Goal: Task Accomplishment & Management: Manage account settings

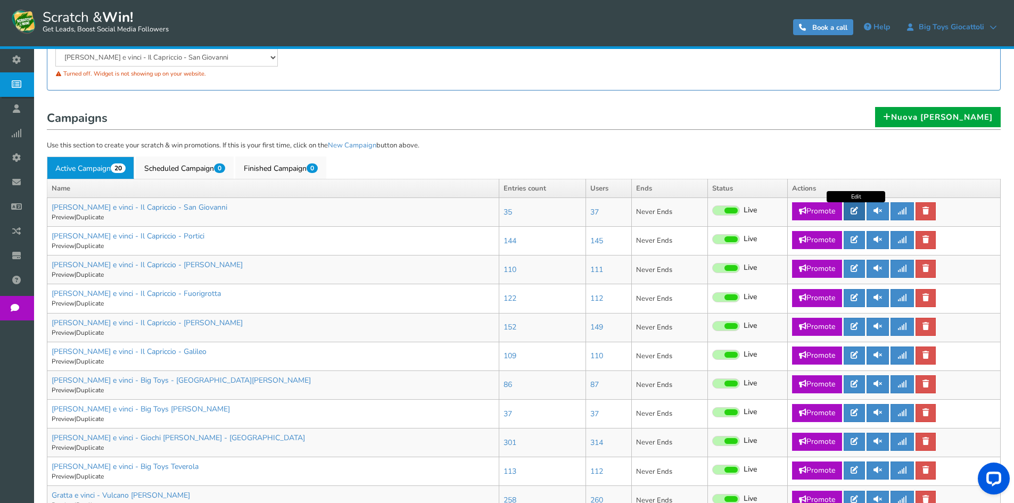
click at [857, 216] on link at bounding box center [854, 211] width 21 height 18
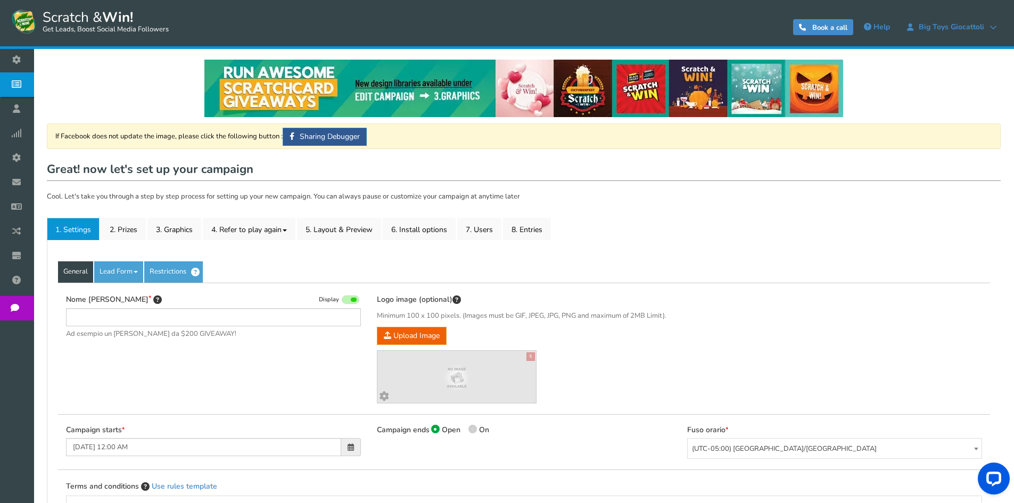
type input "[PERSON_NAME] e vinci - Il Capriccio - San Giovanni"
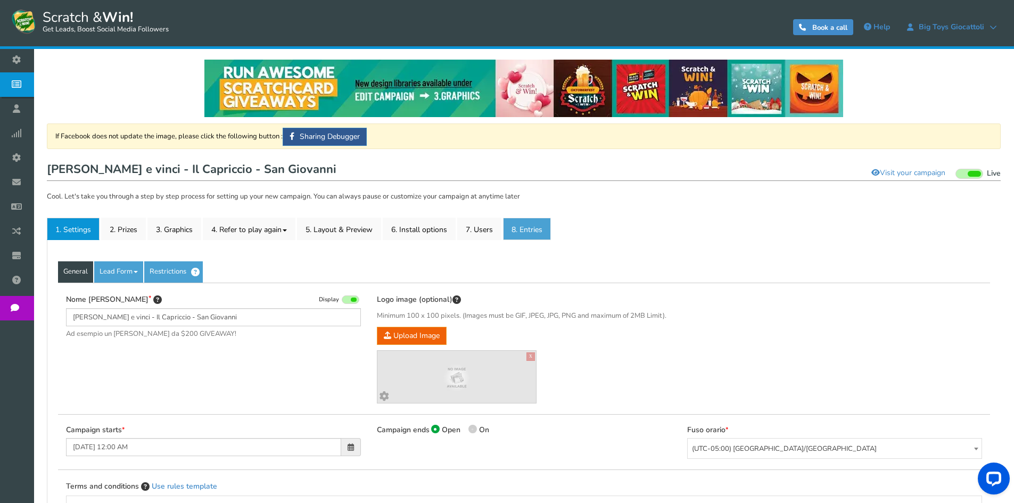
click at [539, 237] on link "8. Entries" at bounding box center [527, 229] width 48 height 22
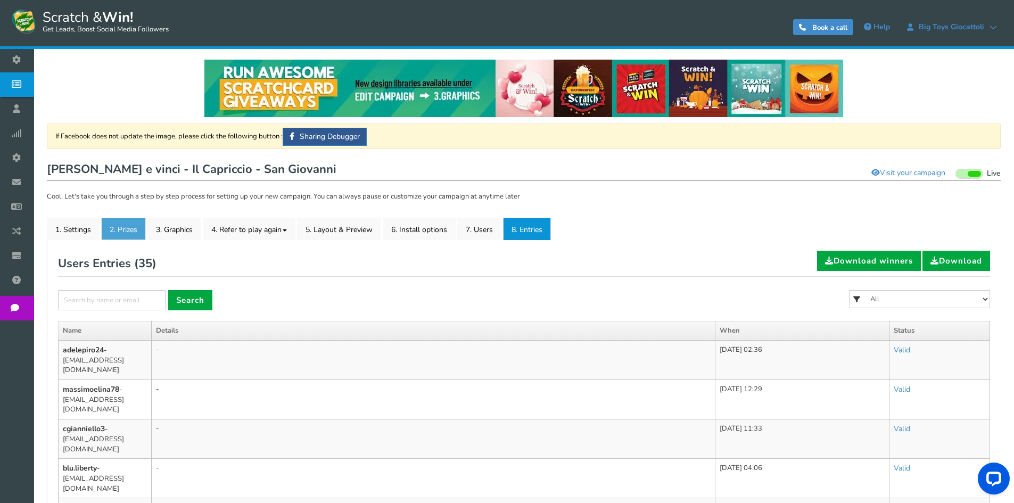
click at [121, 228] on link "2. Prizes" at bounding box center [123, 229] width 45 height 22
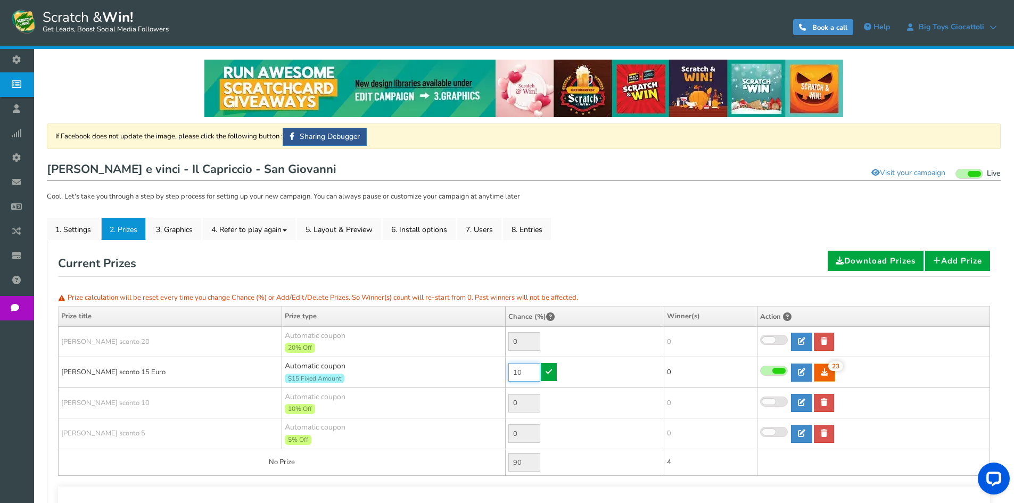
drag, startPoint x: 526, startPoint y: 374, endPoint x: 462, endPoint y: 368, distance: 64.1
click at [463, 370] on tr "Buono sconto 15 Euro Automatic coupon $15 Fixed Amount Min.order value: 0 10 23…" at bounding box center [525, 372] width 932 height 31
click at [548, 367] on link at bounding box center [549, 372] width 16 height 18
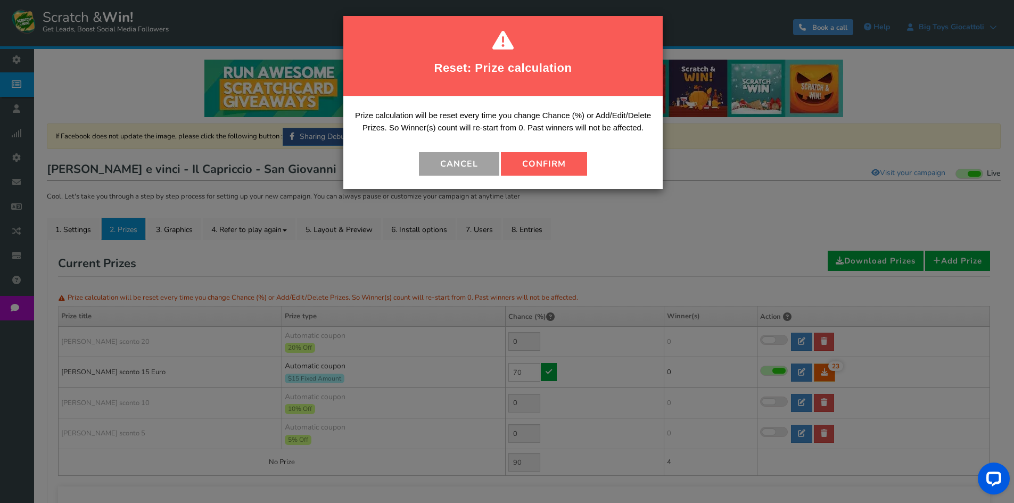
click at [479, 161] on button "Cancel" at bounding box center [459, 163] width 80 height 23
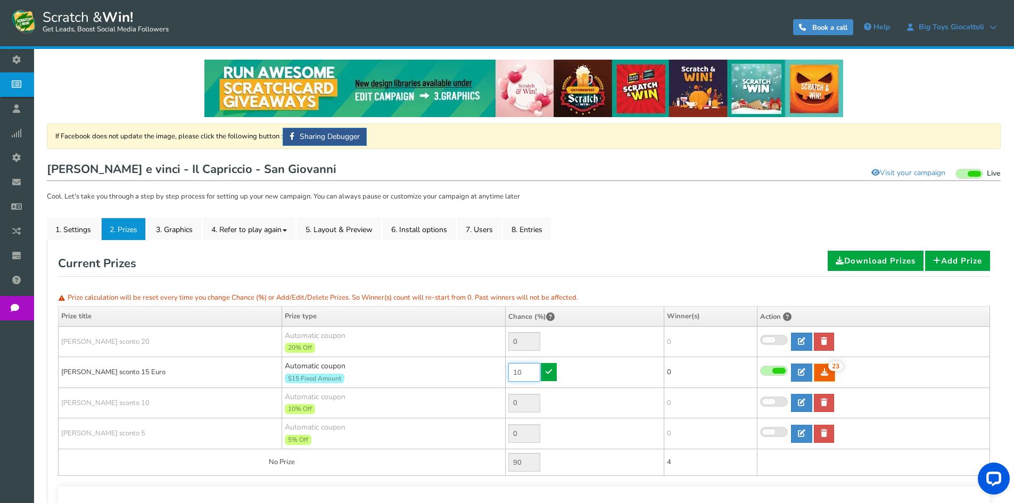
drag, startPoint x: 529, startPoint y: 378, endPoint x: 479, endPoint y: 367, distance: 51.3
click at [479, 367] on tr "Buono sconto 15 Euro Automatic coupon $15 Fixed Amount Min.order value: 0 10 23…" at bounding box center [525, 372] width 932 height 31
type input "90"
click at [542, 372] on link at bounding box center [549, 372] width 16 height 18
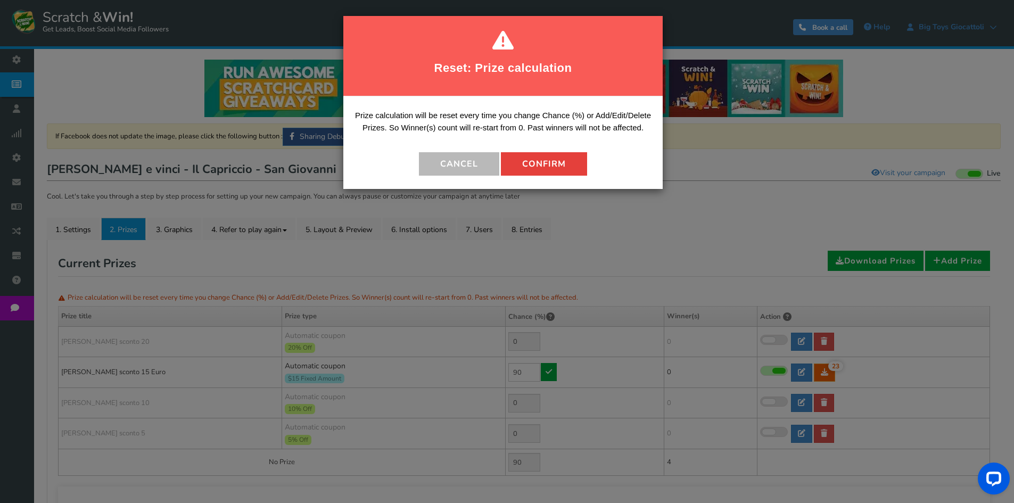
click at [528, 153] on button "Confirm" at bounding box center [544, 163] width 86 height 23
type input "10"
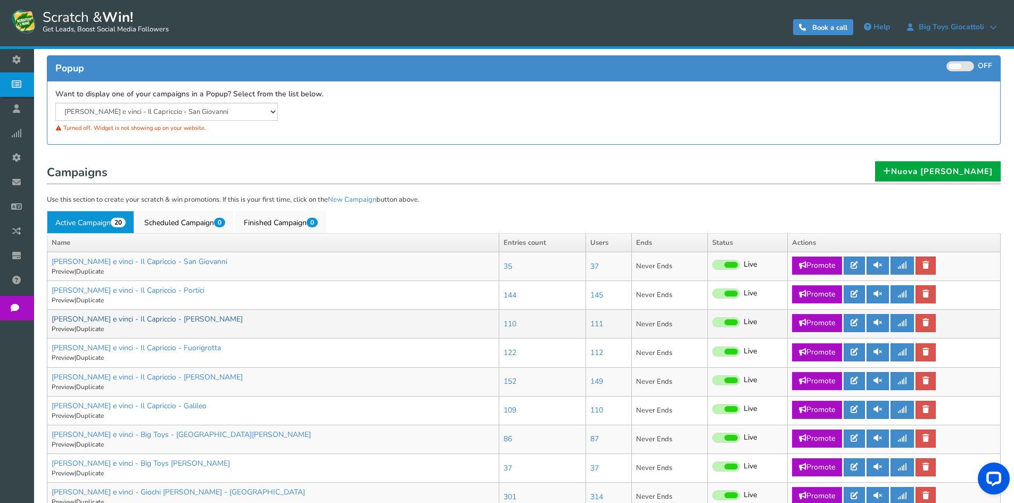
scroll to position [106, 0]
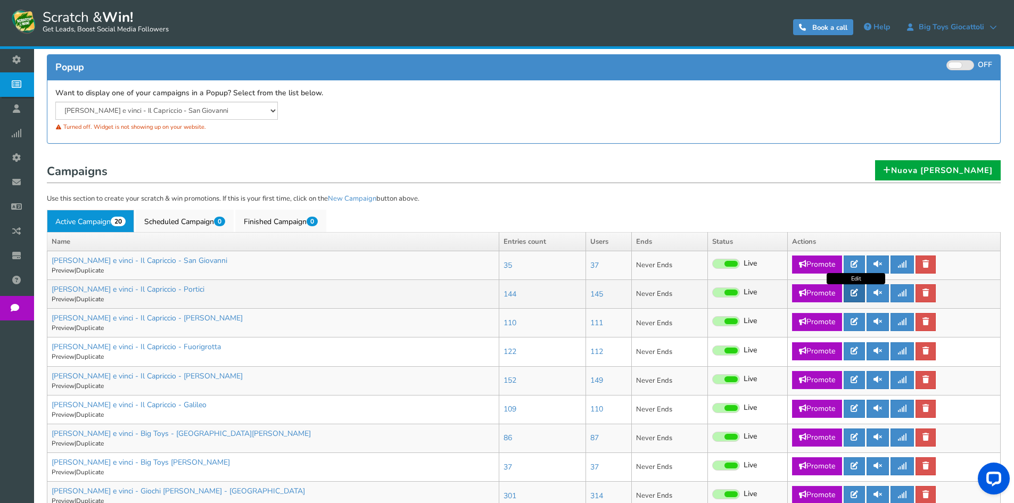
click at [857, 296] on icon at bounding box center [854, 292] width 7 height 7
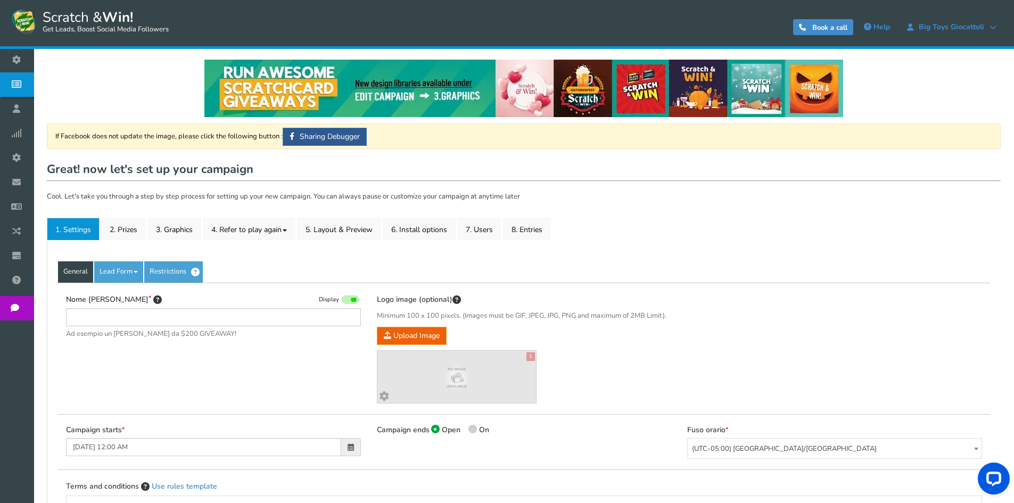
type input "Gratta e vinci - Il Capriccio - Portici"
click at [547, 225] on link "8. Entries" at bounding box center [527, 229] width 48 height 22
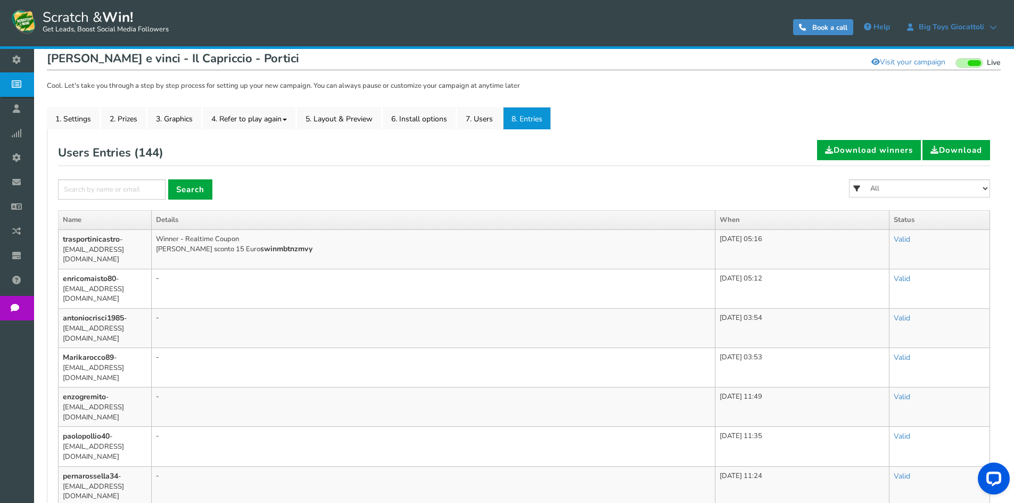
scroll to position [160, 0]
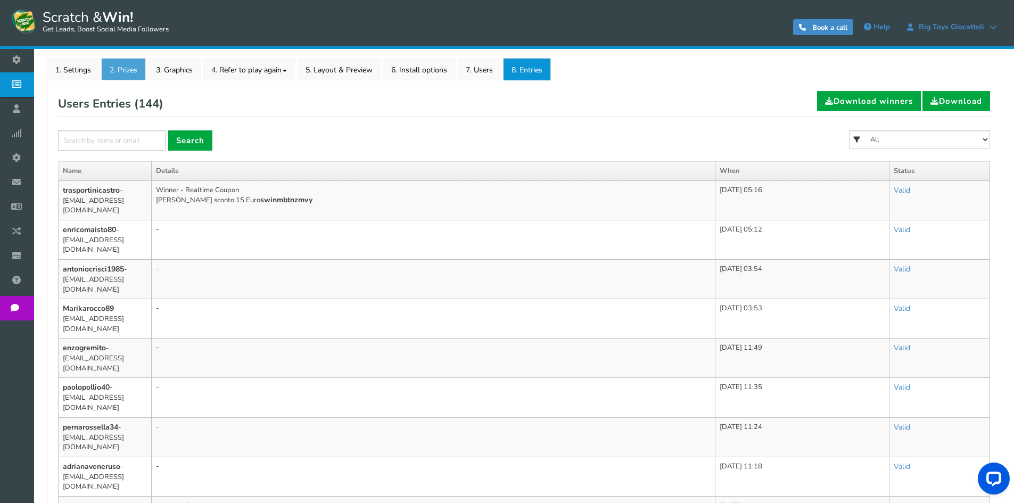
click at [128, 77] on link "2. Prizes" at bounding box center [123, 69] width 45 height 22
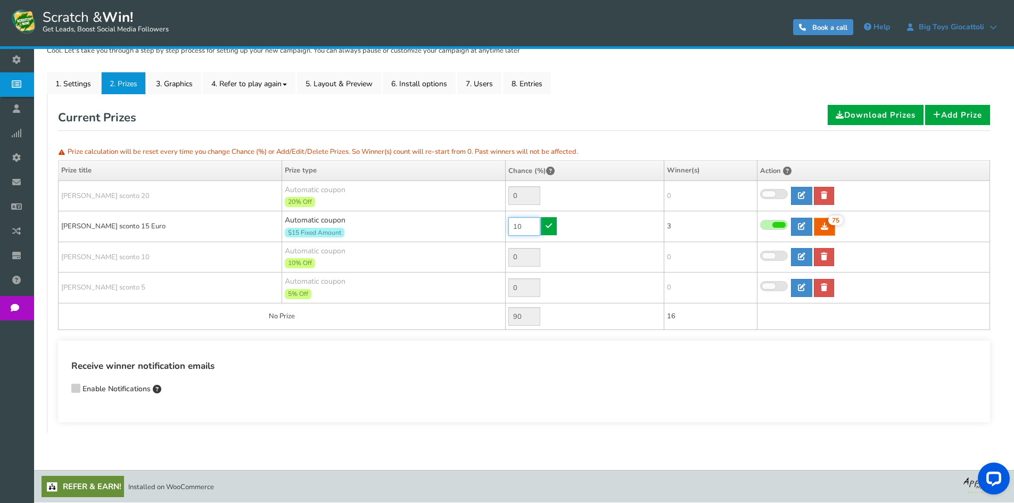
drag, startPoint x: 529, startPoint y: 229, endPoint x: 450, endPoint y: 218, distance: 79.5
click at [451, 220] on tr "Buono sconto 15 Euro Automatic coupon $15 Fixed Amount Min.order value: 0 10 75…" at bounding box center [525, 226] width 932 height 31
type input "70"
click at [546, 221] on link at bounding box center [549, 226] width 16 height 18
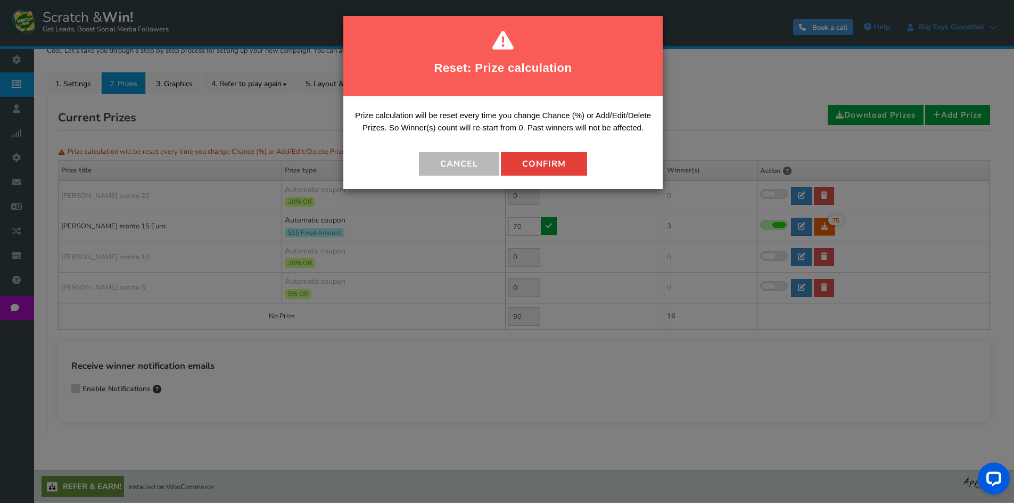
click at [538, 161] on button "Confirm" at bounding box center [544, 163] width 86 height 23
type input "30"
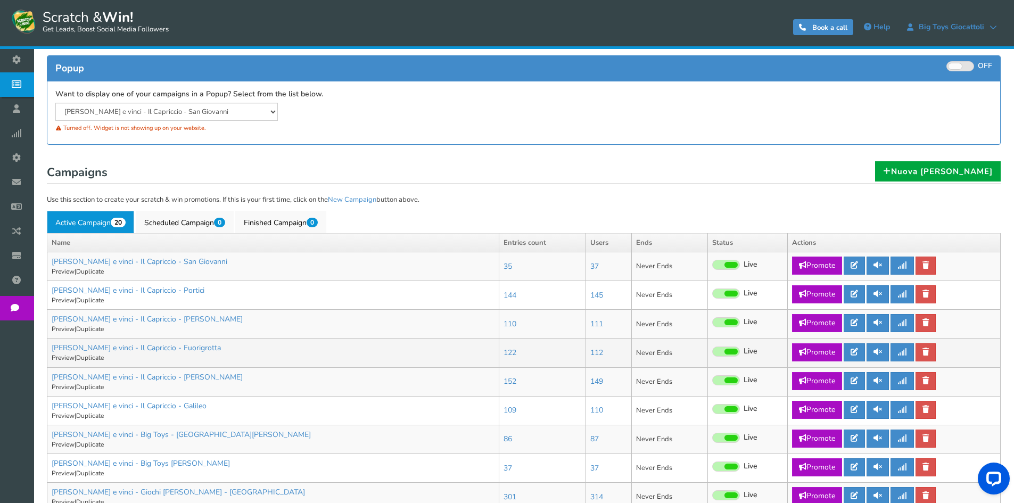
scroll to position [106, 0]
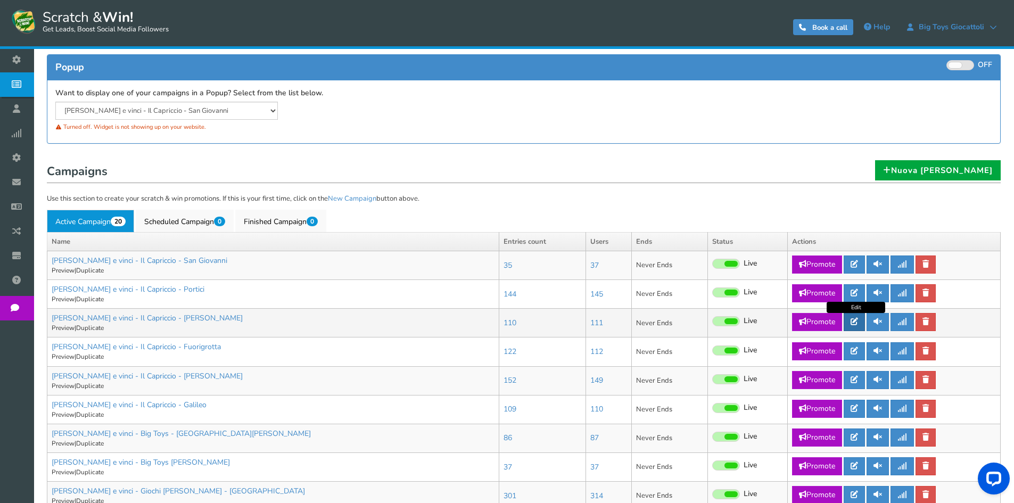
click at [862, 322] on link at bounding box center [854, 322] width 21 height 18
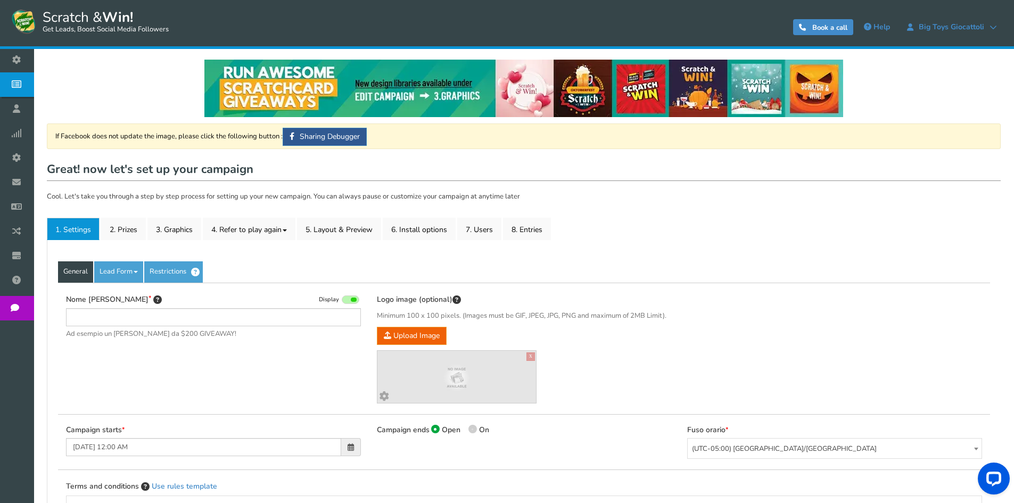
type input "[PERSON_NAME] e vinci - Il Capriccio - [PERSON_NAME]"
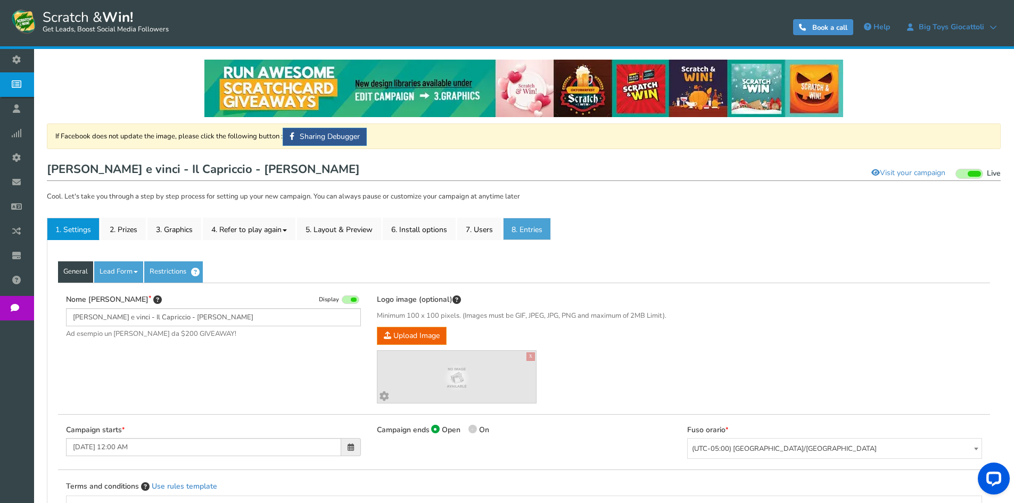
click at [549, 230] on link "8. Entries" at bounding box center [527, 229] width 48 height 22
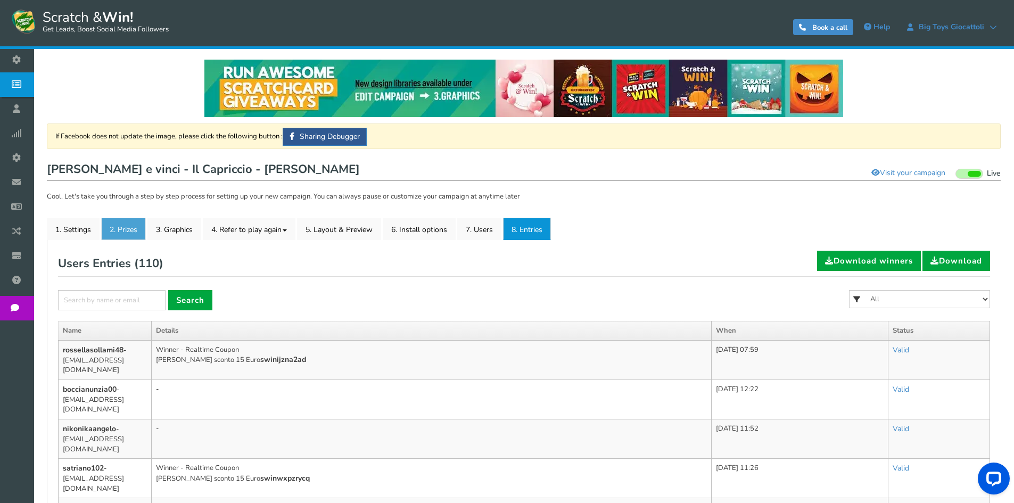
click at [135, 224] on link "2. Prizes" at bounding box center [123, 229] width 45 height 22
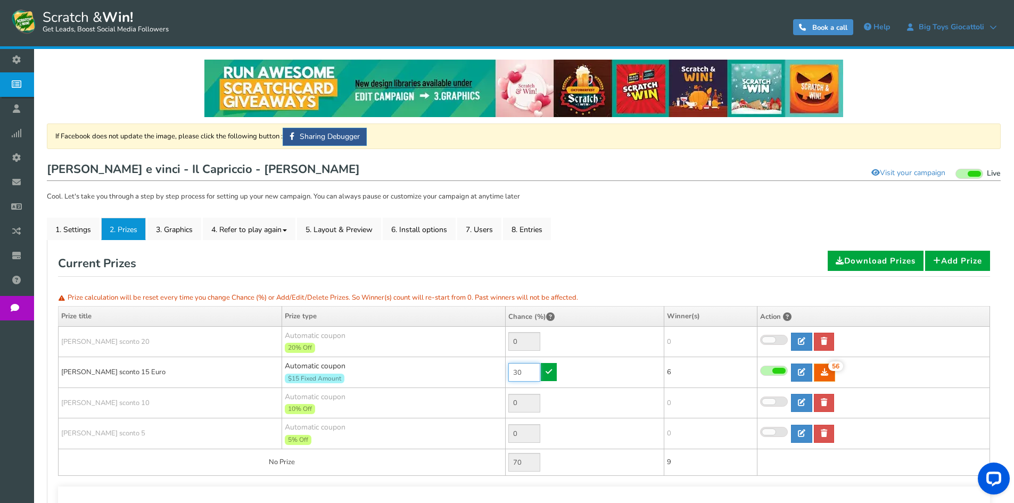
drag, startPoint x: 521, startPoint y: 373, endPoint x: 477, endPoint y: 368, distance: 43.9
click at [479, 369] on tr "Buono sconto 15 Euro Automatic coupon $15 Fixed Amount Min.order value: 0 30 56…" at bounding box center [525, 372] width 932 height 31
type input "60"
click at [552, 370] on icon at bounding box center [549, 371] width 6 height 7
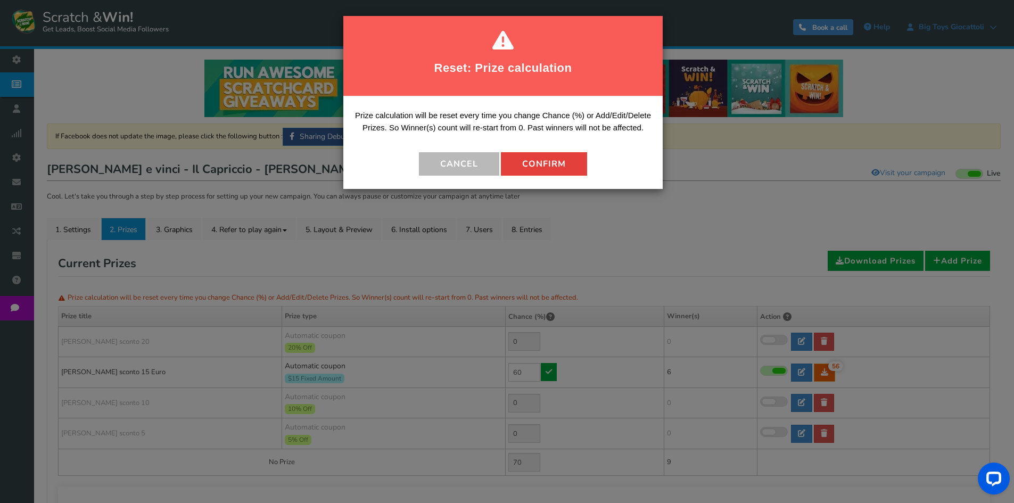
click at [535, 166] on button "Confirm" at bounding box center [544, 163] width 86 height 23
type input "40"
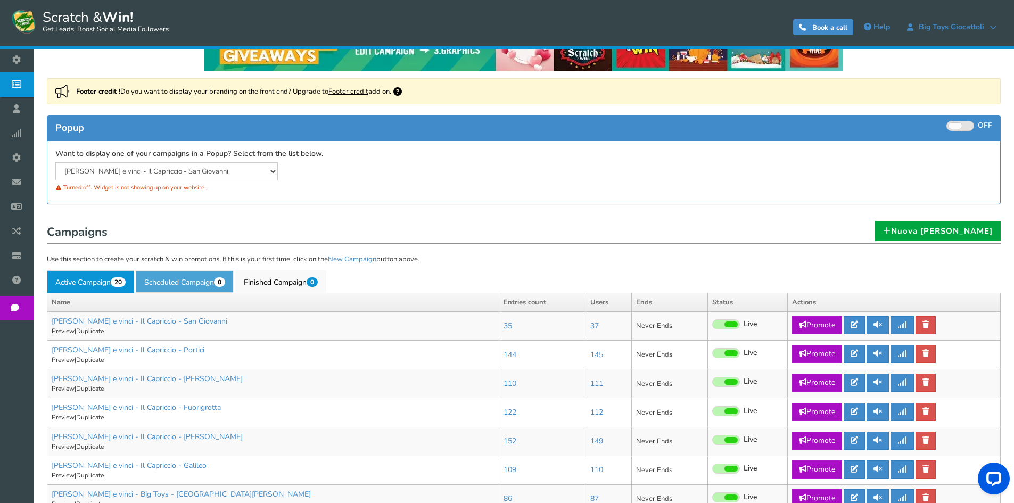
scroll to position [160, 0]
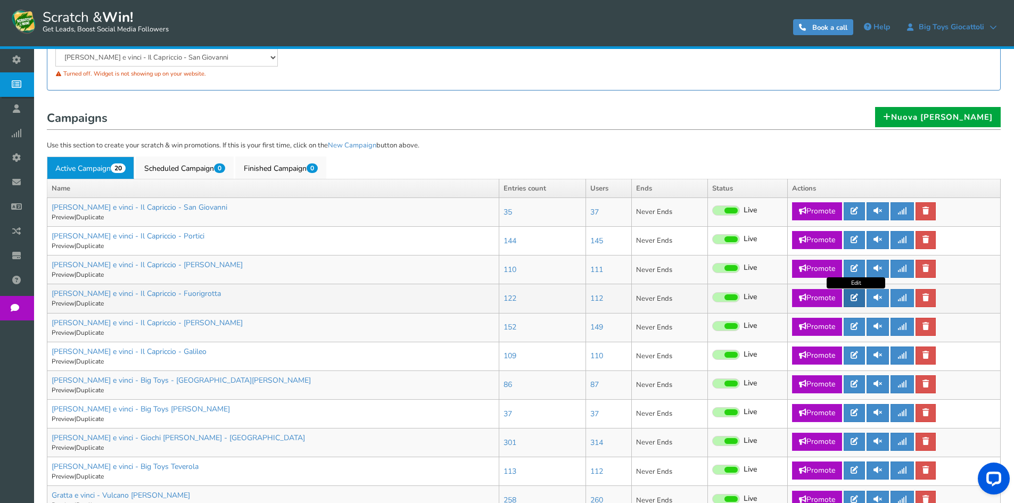
click at [857, 292] on link at bounding box center [854, 298] width 21 height 18
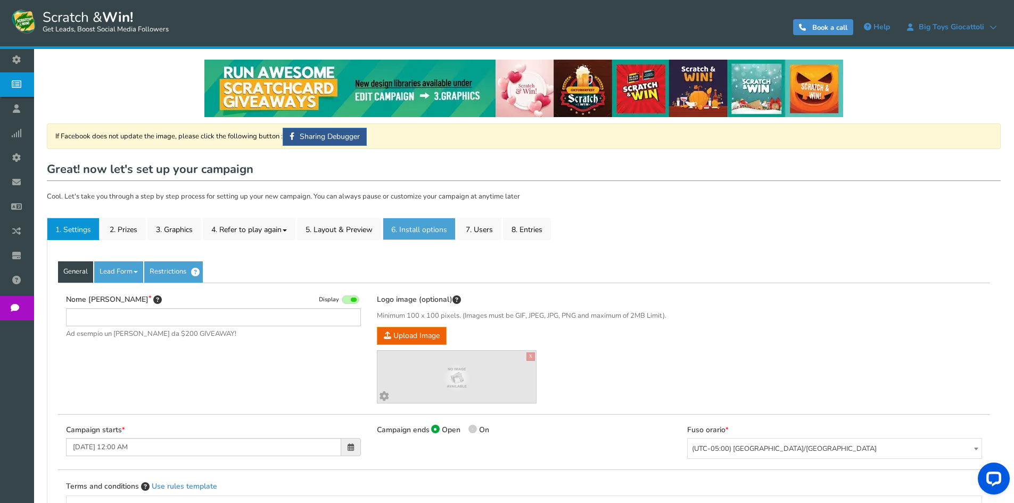
type input "Gratta e vinci - Il Capriccio - Fuorigrotta"
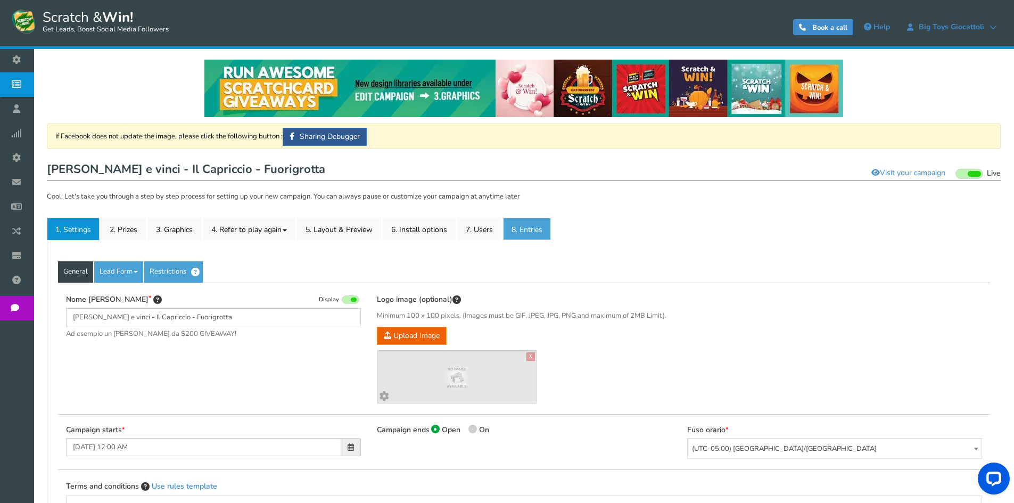
click at [533, 226] on link "8. Entries" at bounding box center [527, 229] width 48 height 22
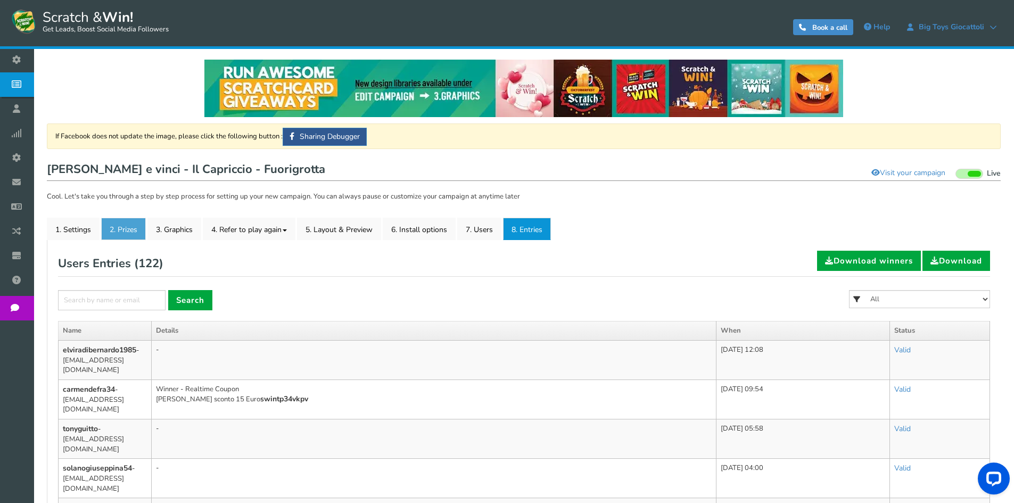
click at [132, 226] on link "2. Prizes" at bounding box center [123, 229] width 45 height 22
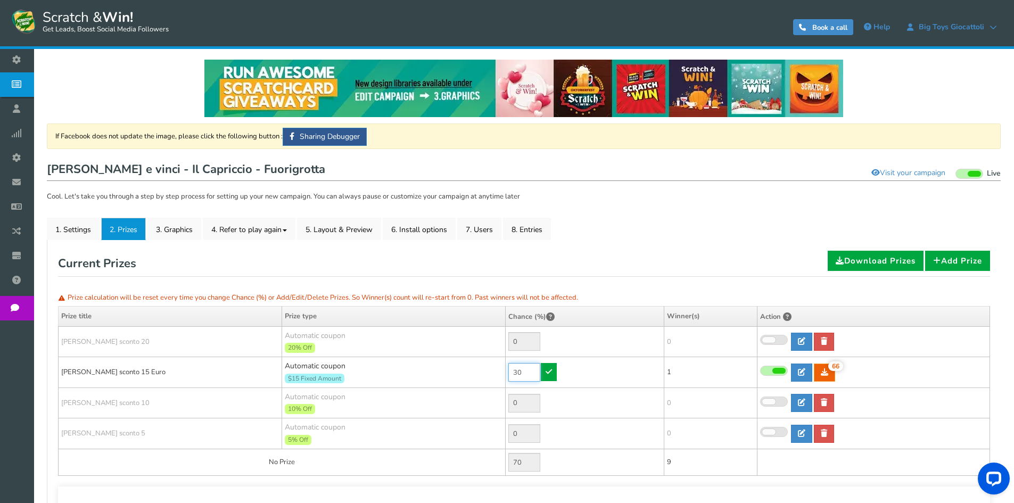
drag, startPoint x: 530, startPoint y: 370, endPoint x: 448, endPoint y: 364, distance: 82.3
click at [447, 373] on tr "Buono sconto 15 Euro Automatic coupon $15 Fixed Amount Min.order value: 0 30 66…" at bounding box center [525, 372] width 932 height 31
type input "70"
click at [544, 367] on link at bounding box center [549, 372] width 16 height 18
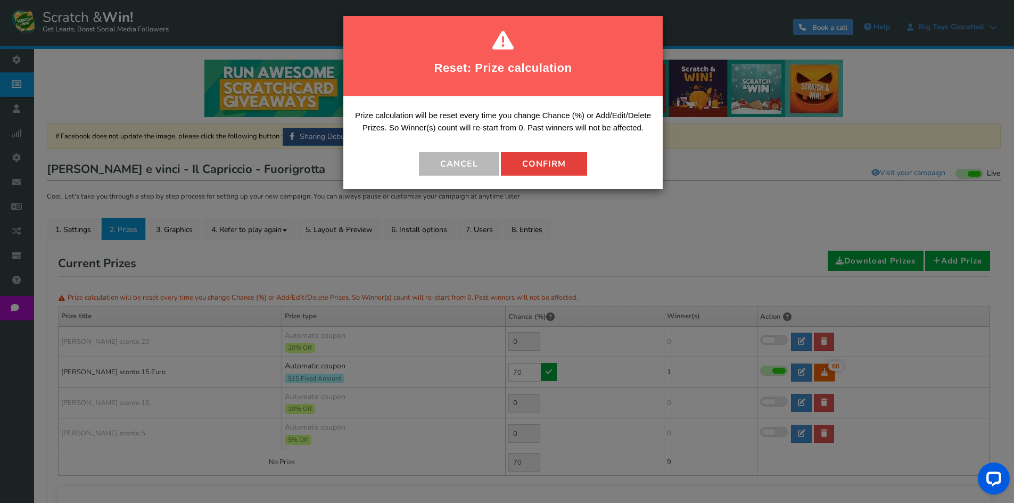
click at [537, 162] on button "Confirm" at bounding box center [544, 163] width 86 height 23
type input "30"
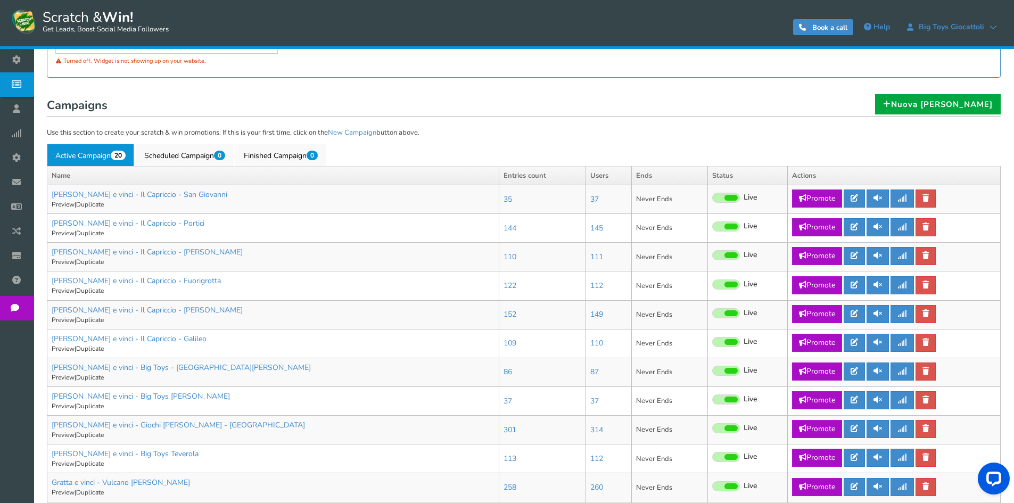
scroll to position [213, 0]
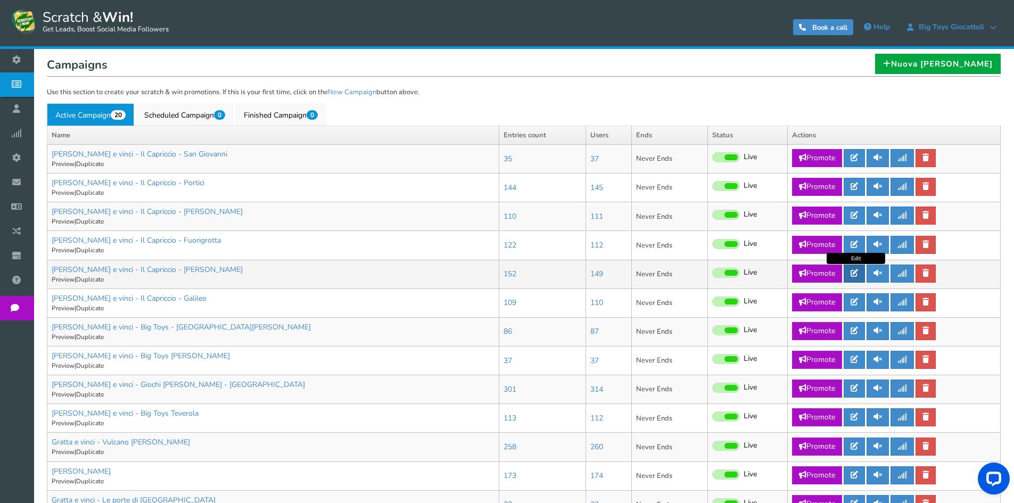
click at [855, 275] on icon at bounding box center [854, 272] width 7 height 7
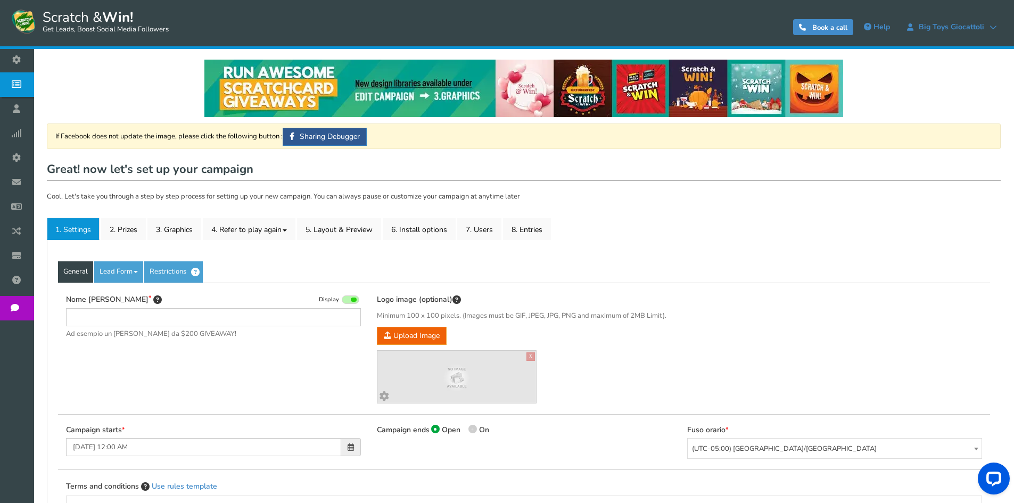
type input "[PERSON_NAME] e vinci - Il Capriccio - [PERSON_NAME]"
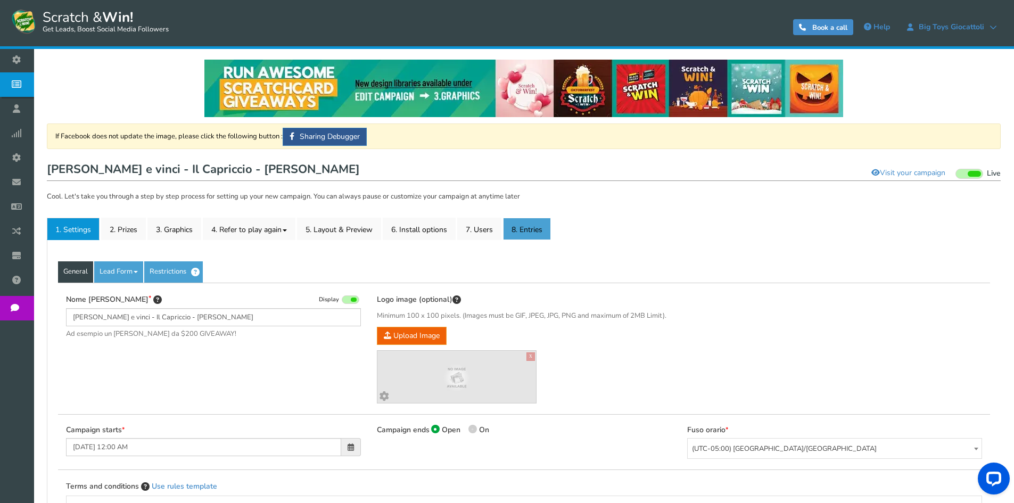
click at [538, 232] on link "8. Entries" at bounding box center [527, 229] width 48 height 22
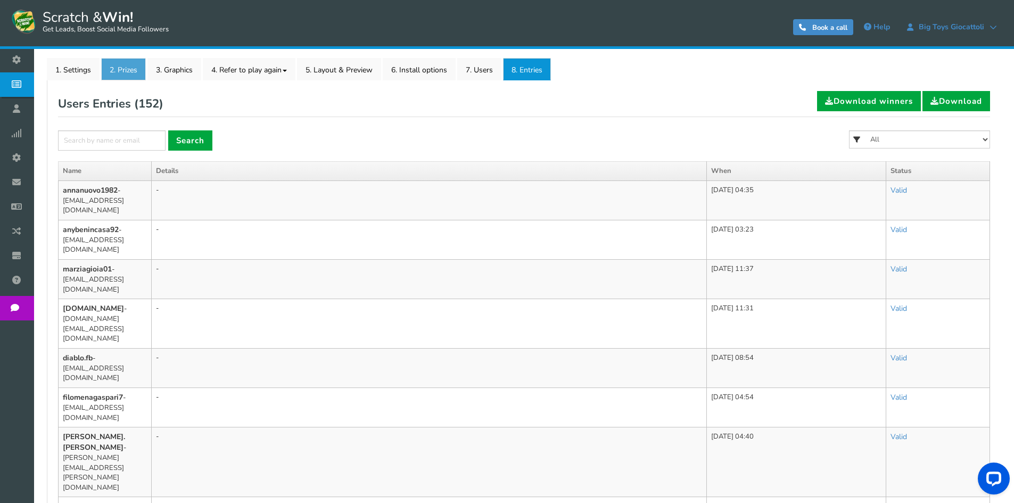
click at [119, 73] on link "2. Prizes" at bounding box center [123, 69] width 45 height 22
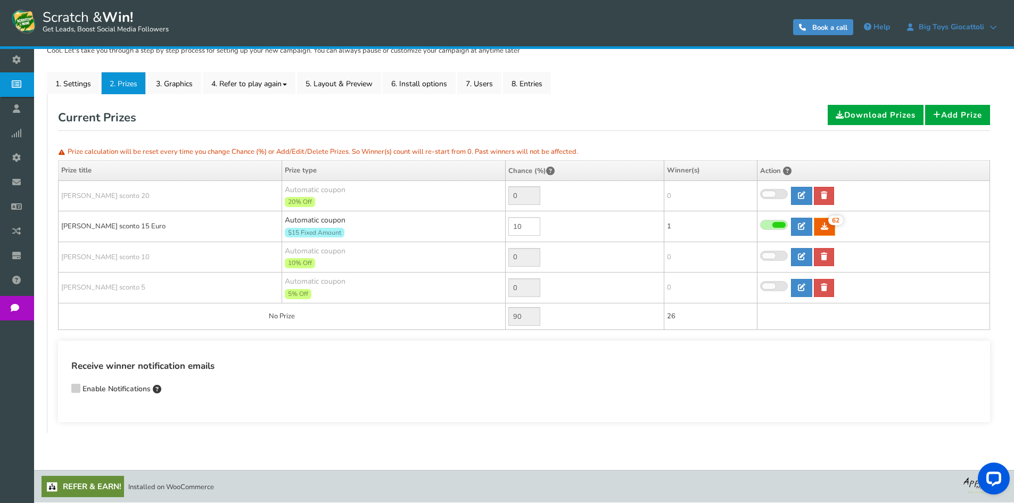
scroll to position [146, 0]
drag, startPoint x: 439, startPoint y: 224, endPoint x: 432, endPoint y: 220, distance: 7.9
click at [434, 223] on tr "Buono sconto 15 Euro Automatic coupon $15 Fixed Amount Min.order value: 0 10 62…" at bounding box center [525, 226] width 932 height 31
type input "90"
click at [549, 226] on icon at bounding box center [549, 225] width 6 height 7
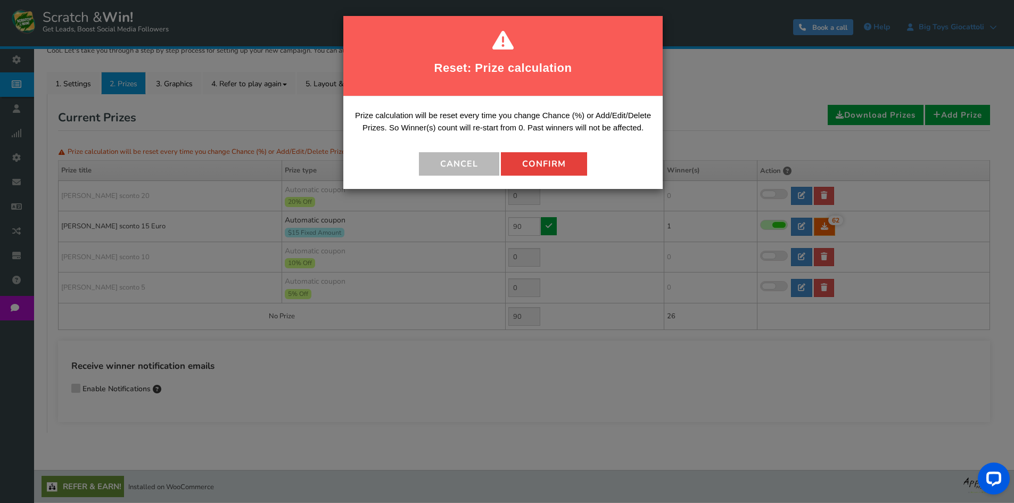
click at [568, 170] on button "Confirm" at bounding box center [544, 163] width 86 height 23
type input "10"
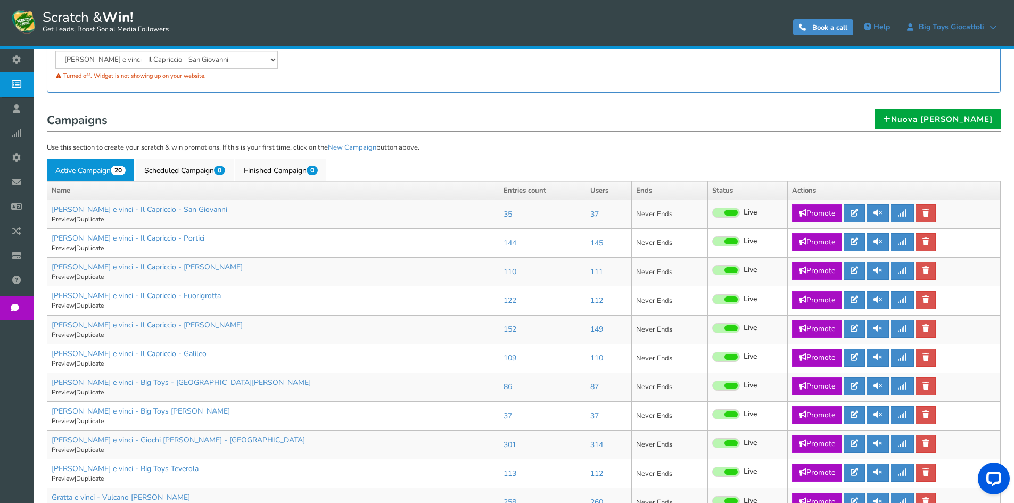
scroll to position [213, 0]
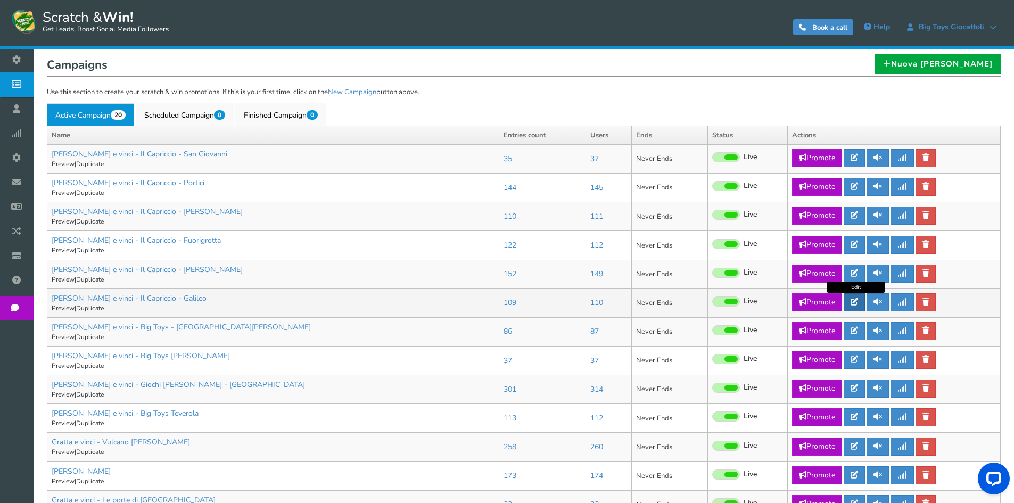
click at [858, 301] on icon at bounding box center [854, 301] width 7 height 7
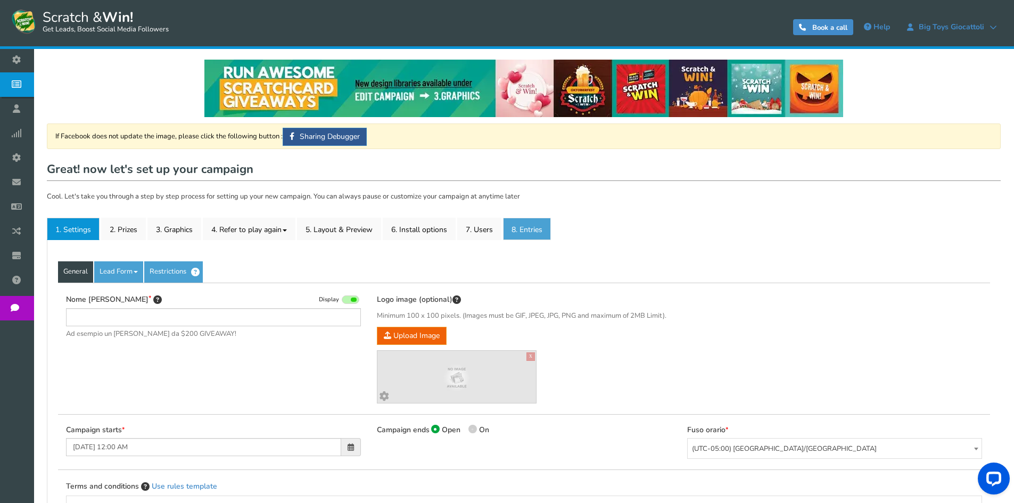
type input "Gratta e vinci - Il Capriccio - Galileo"
click at [530, 234] on link "8. Entries" at bounding box center [527, 229] width 48 height 22
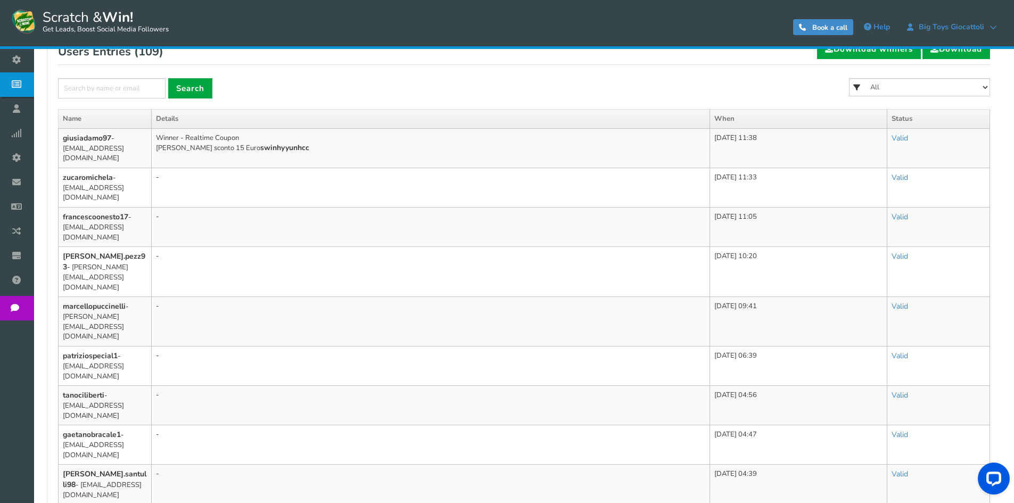
scroll to position [106, 0]
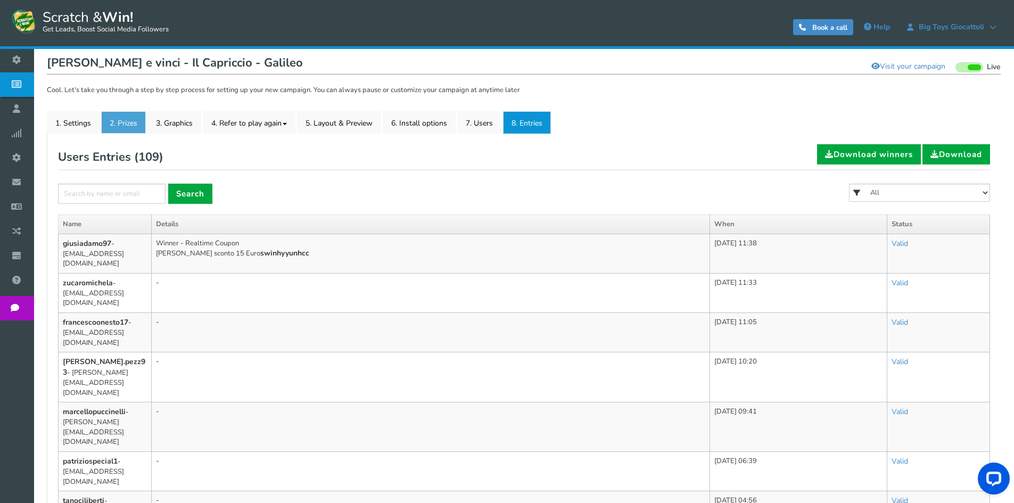
click at [128, 130] on link "2. Prizes" at bounding box center [123, 122] width 45 height 22
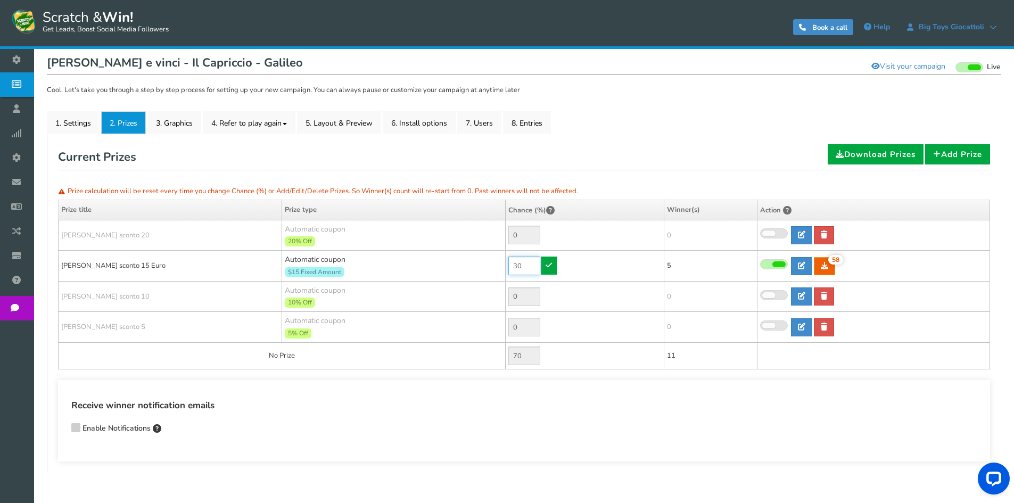
drag, startPoint x: 533, startPoint y: 268, endPoint x: 490, endPoint y: 257, distance: 44.4
click at [490, 260] on tr "Buono sconto 15 Euro Automatic coupon $15 Fixed Amount Min.order value: 0 30 58…" at bounding box center [525, 266] width 932 height 31
type input "70"
click at [555, 265] on link at bounding box center [549, 266] width 16 height 18
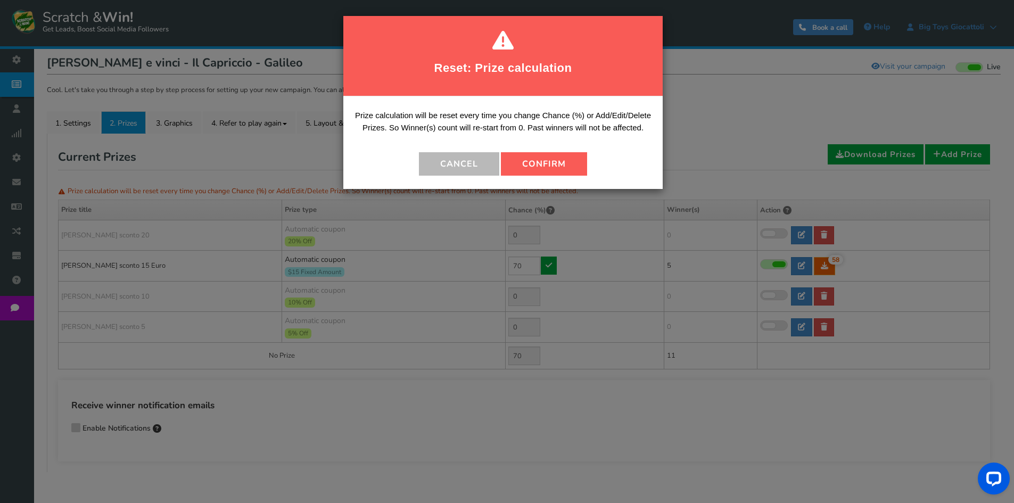
click at [528, 141] on p "Prize calculation will be reset every time you change Chance (%) or Add/Edit/De…" at bounding box center [502, 126] width 303 height 32
click at [535, 159] on button "Confirm" at bounding box center [544, 163] width 86 height 23
type input "30"
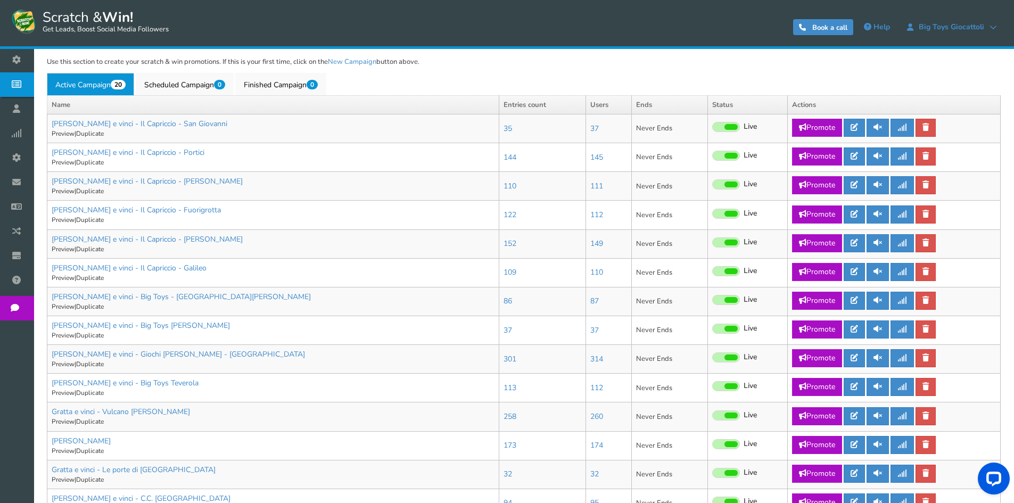
scroll to position [266, 0]
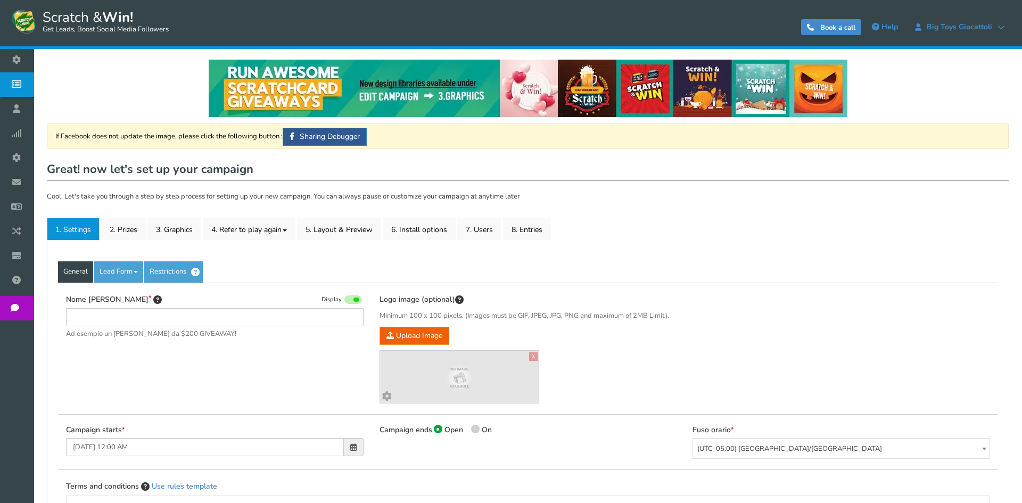
type input "Gratta e vinci - Big Toys - Santa Maria"
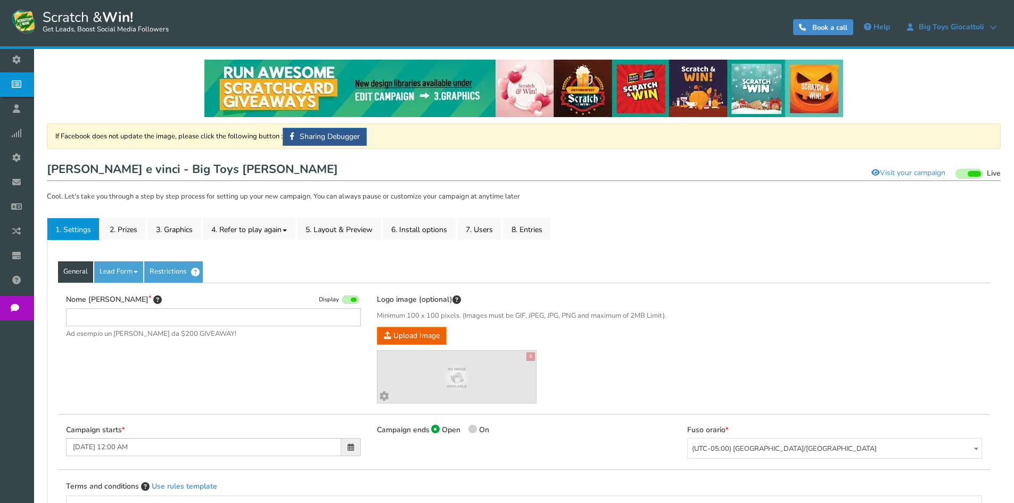
type input "Gratta e vinci - Big Toys Casapulla"
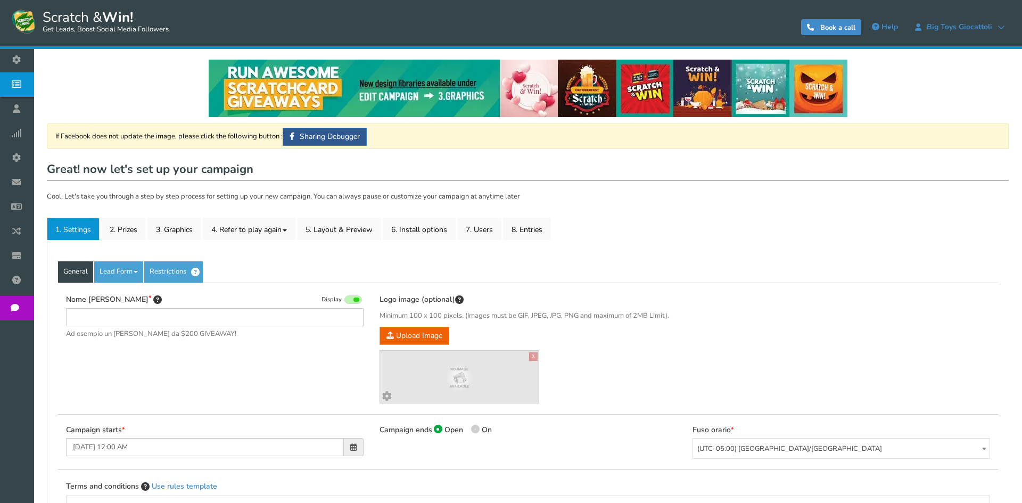
type input "[PERSON_NAME] e vinci - Big Toys Teverola"
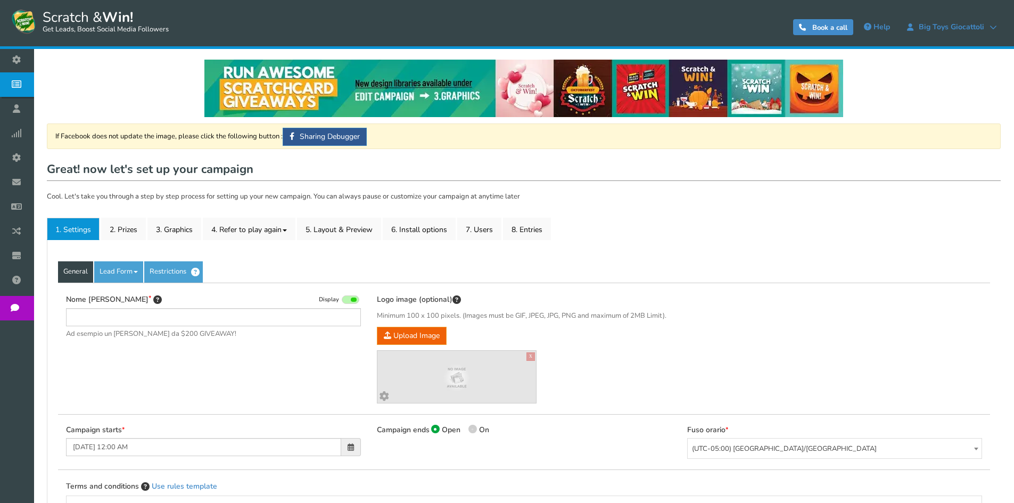
type input "[PERSON_NAME] e vinci - Big Toys - [GEOGRAPHIC_DATA][PERSON_NAME]"
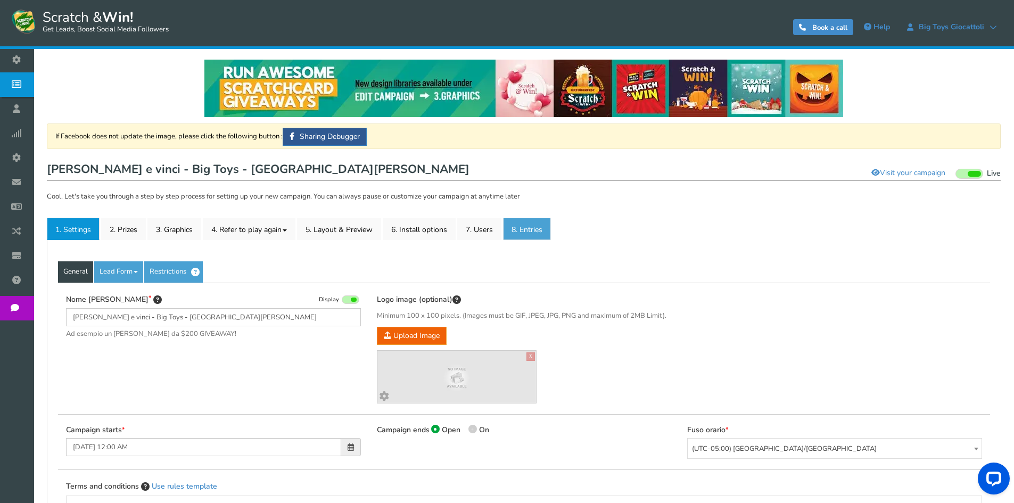
click at [535, 233] on link "8. Entries" at bounding box center [527, 229] width 48 height 22
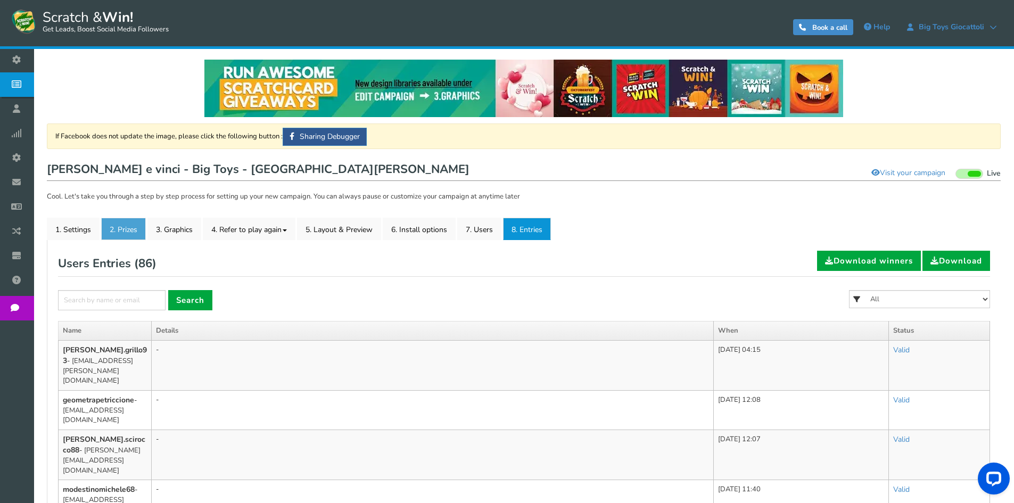
click at [136, 231] on link "2. Prizes" at bounding box center [123, 229] width 45 height 22
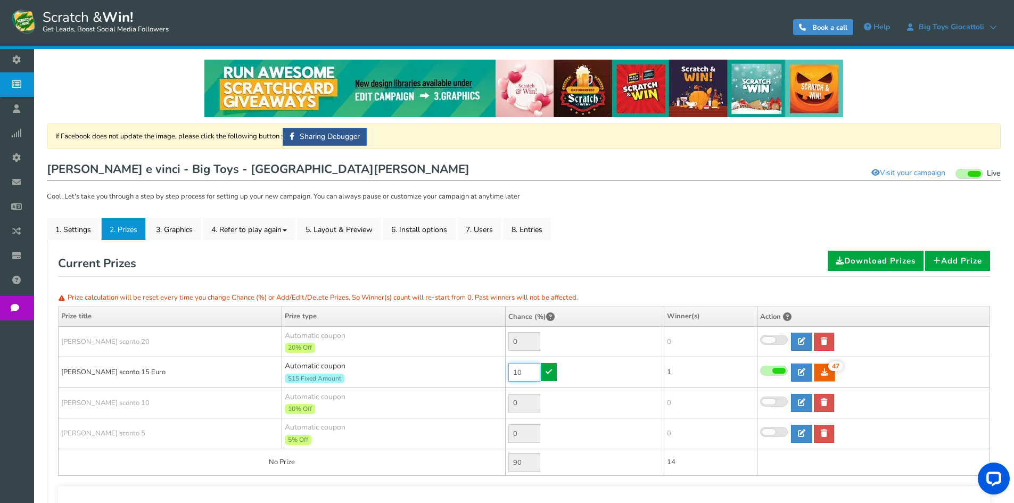
drag, startPoint x: 526, startPoint y: 374, endPoint x: 475, endPoint y: 370, distance: 51.3
click at [479, 372] on tr "Buono sconto 15 Euro Automatic coupon $15 Fixed Amount Min.order value: 0 10 47…" at bounding box center [525, 372] width 932 height 31
type input "70"
click at [550, 369] on icon at bounding box center [549, 371] width 6 height 7
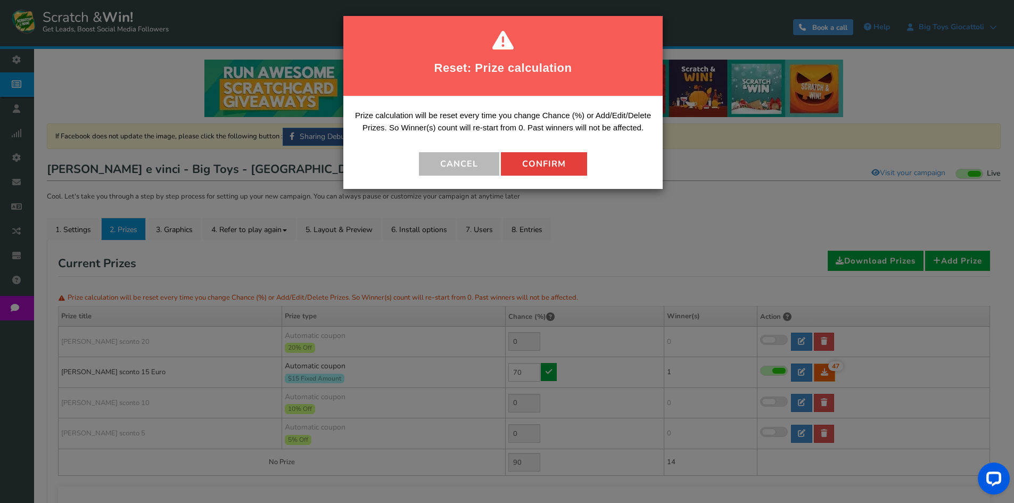
click at [572, 163] on button "Confirm" at bounding box center [544, 163] width 86 height 23
type input "30"
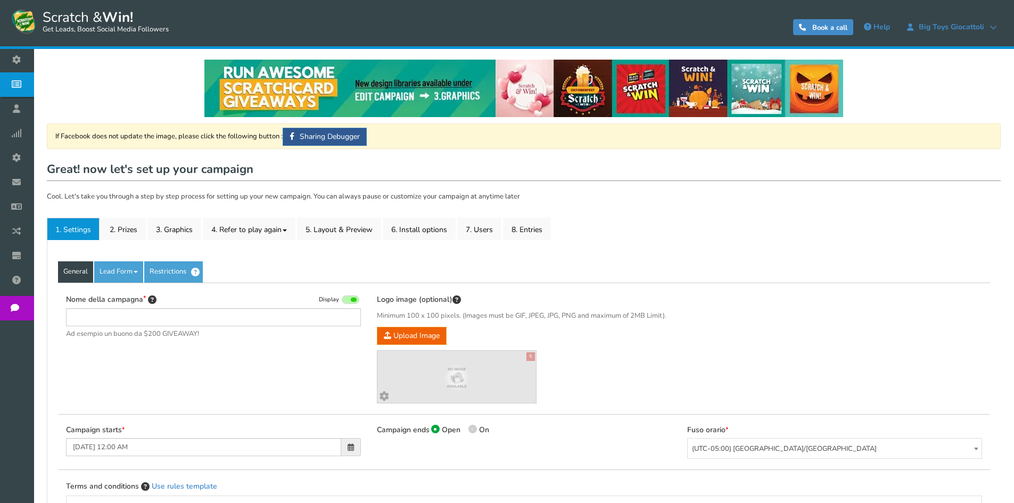
type input "[PERSON_NAME] e vinci - Big Toys [PERSON_NAME]"
click at [530, 228] on link "8. Entries" at bounding box center [527, 229] width 48 height 22
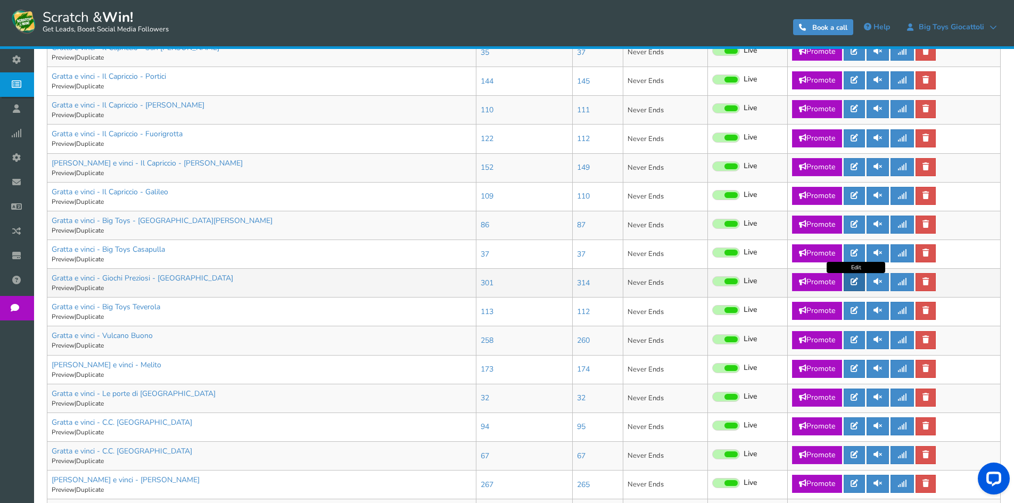
click at [855, 283] on icon at bounding box center [854, 281] width 7 height 7
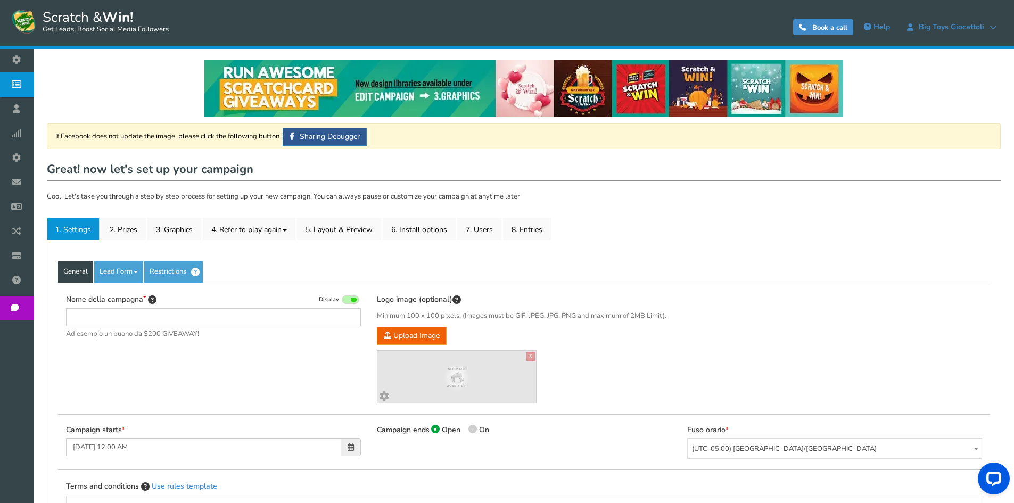
type input "[PERSON_NAME] e vinci - Giochi [PERSON_NAME] - [GEOGRAPHIC_DATA]"
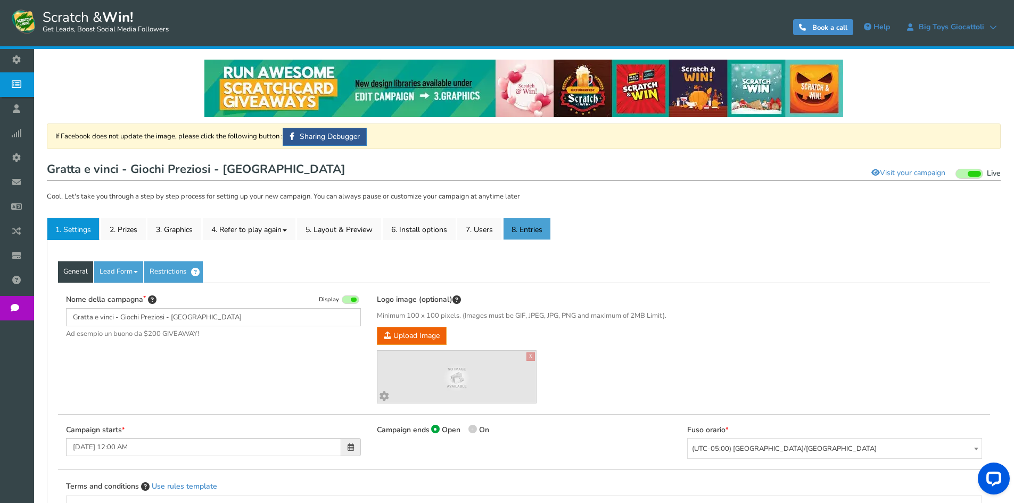
click at [522, 230] on link "8. Entries" at bounding box center [527, 229] width 48 height 22
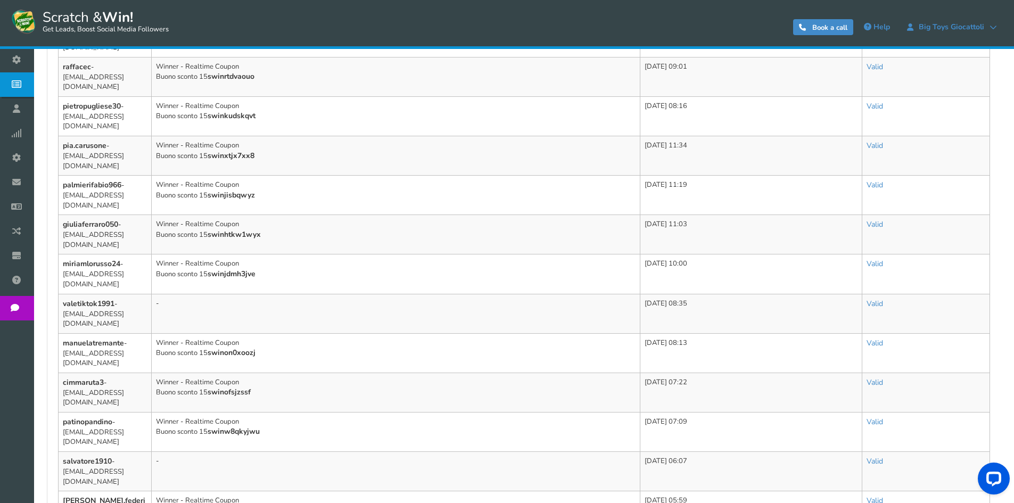
scroll to position [660, 0]
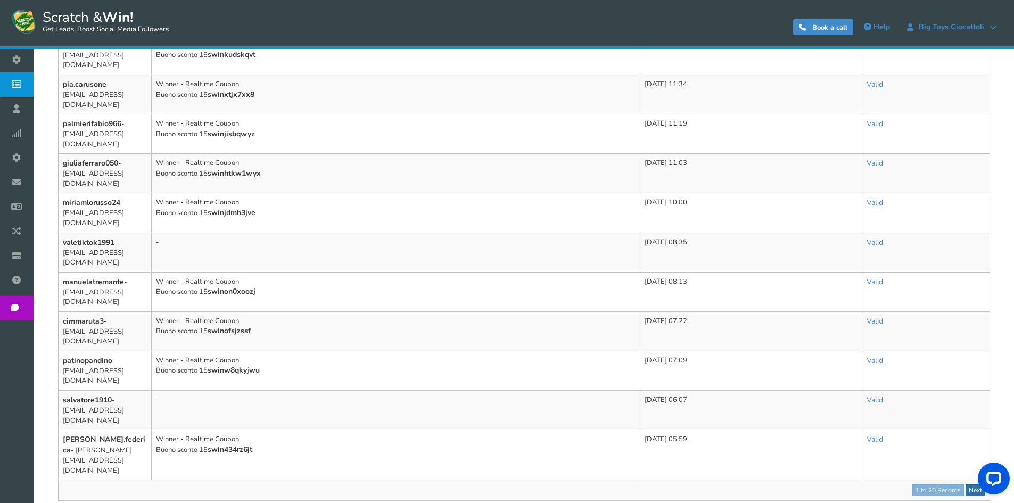
click at [974, 484] on link "Next" at bounding box center [976, 490] width 20 height 12
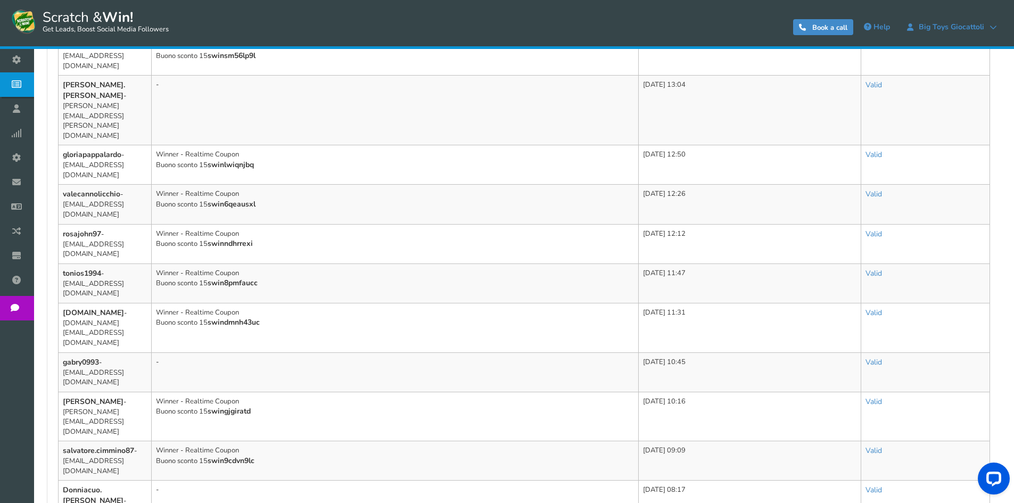
scroll to position [630, 0]
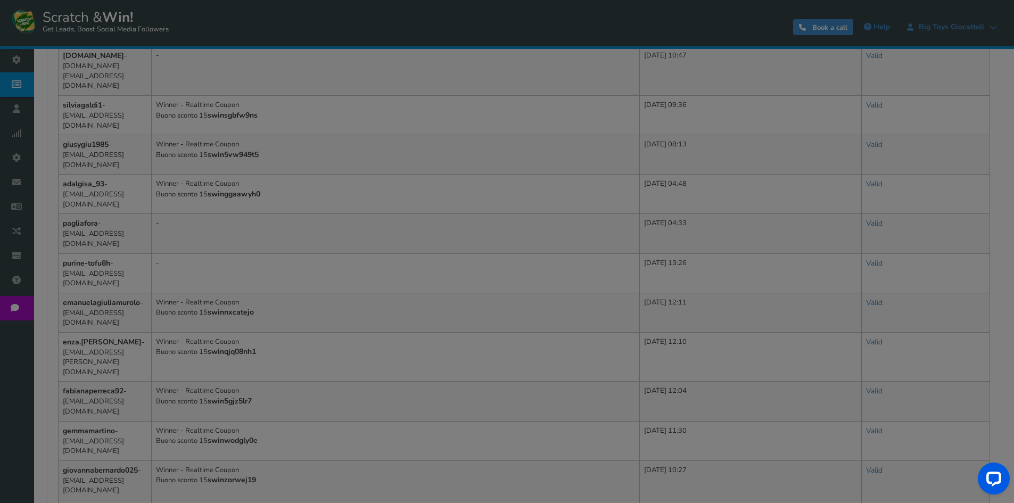
scroll to position [640, 0]
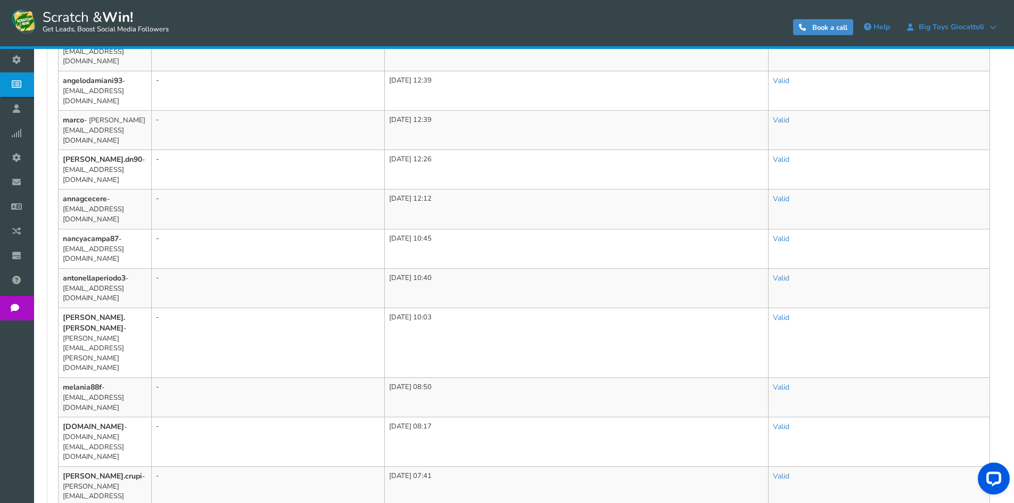
scroll to position [650, 0]
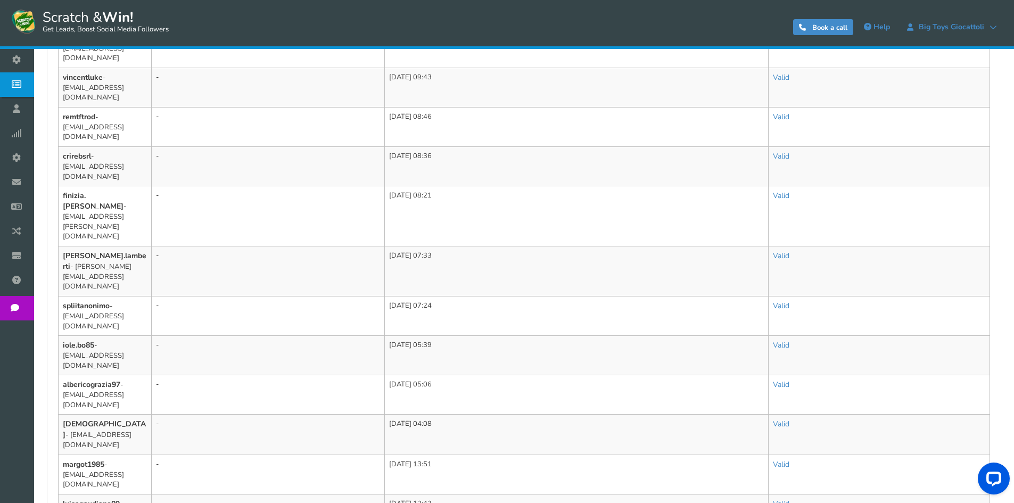
scroll to position [630, 0]
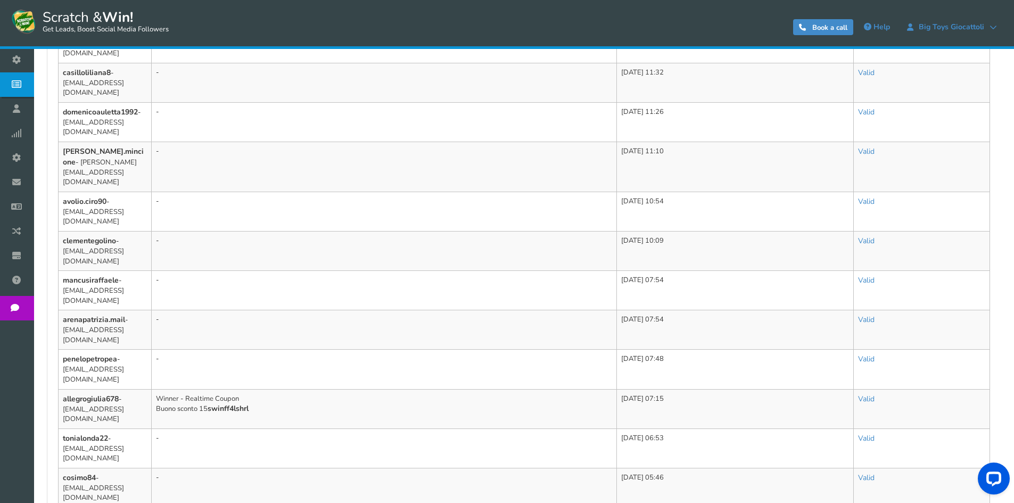
scroll to position [650, 0]
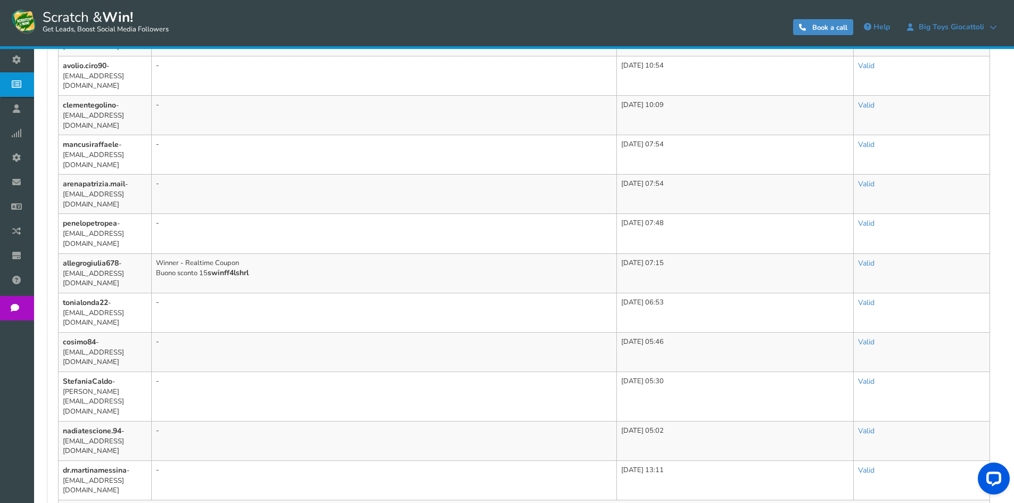
click at [982, 502] on link "Next" at bounding box center [976, 511] width 20 height 12
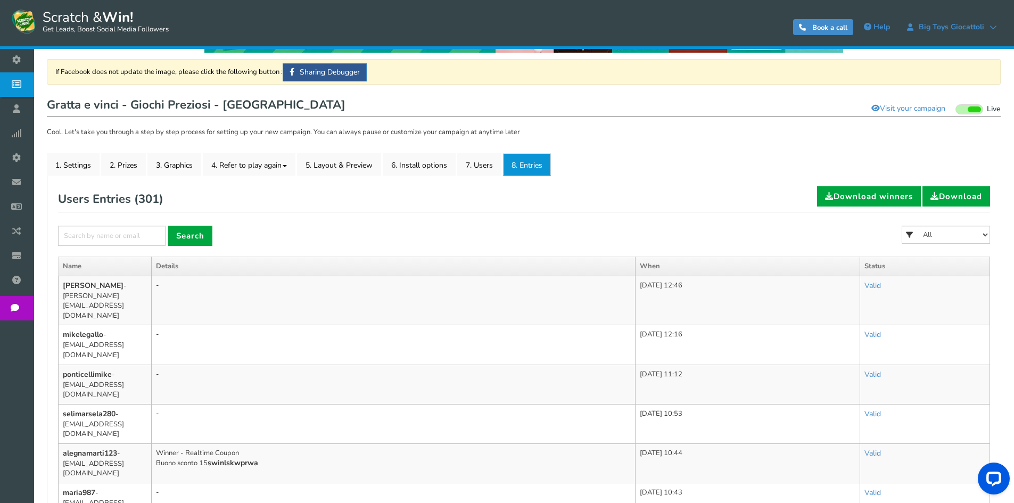
scroll to position [0, 0]
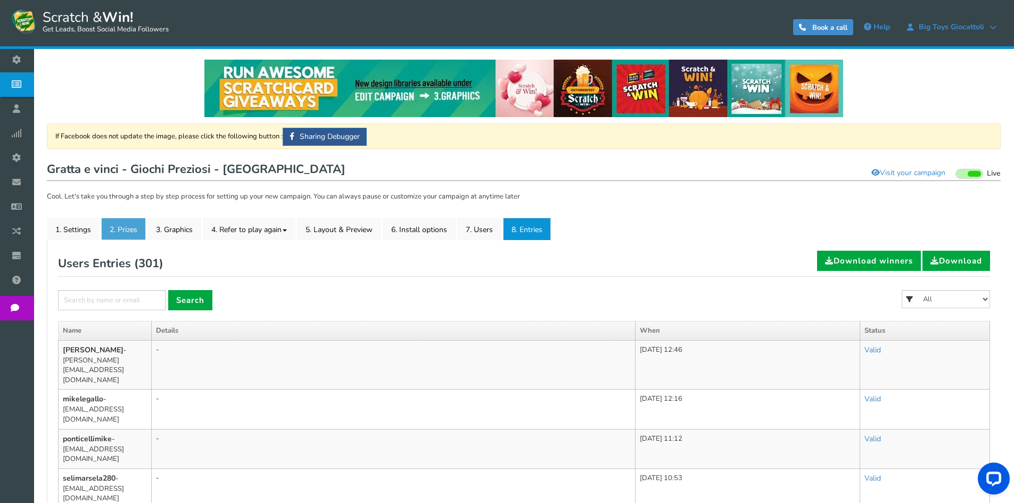
click at [114, 235] on link "2. Prizes" at bounding box center [123, 229] width 45 height 22
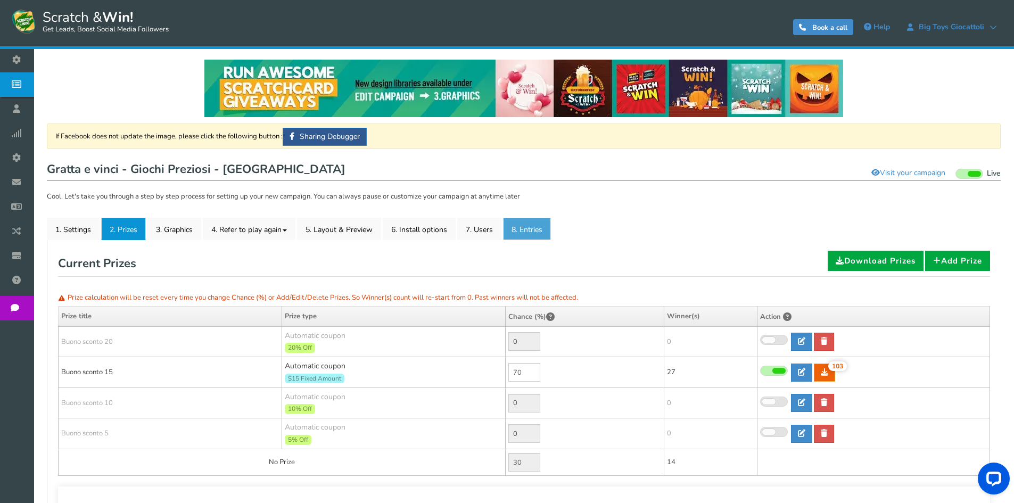
click at [531, 230] on link "8. Entries" at bounding box center [527, 229] width 48 height 22
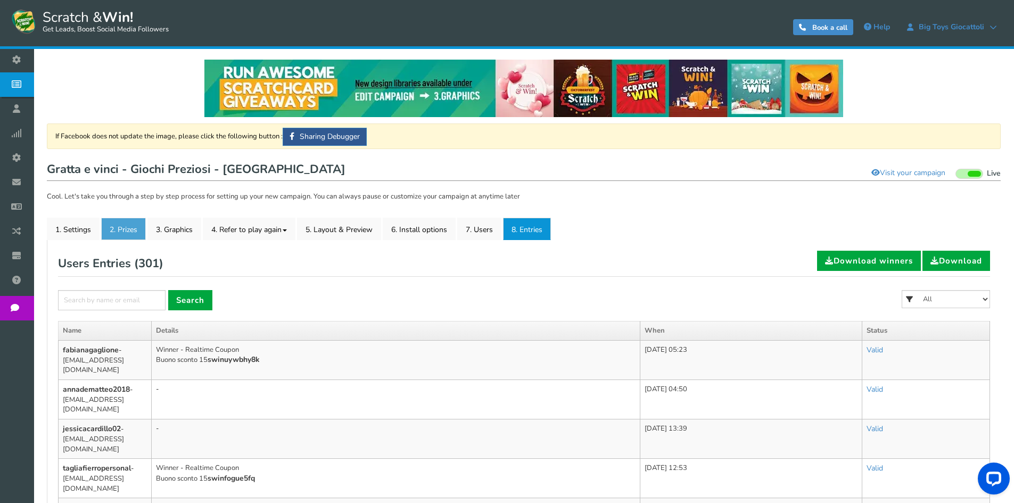
click at [132, 230] on link "2. Prizes" at bounding box center [123, 229] width 45 height 22
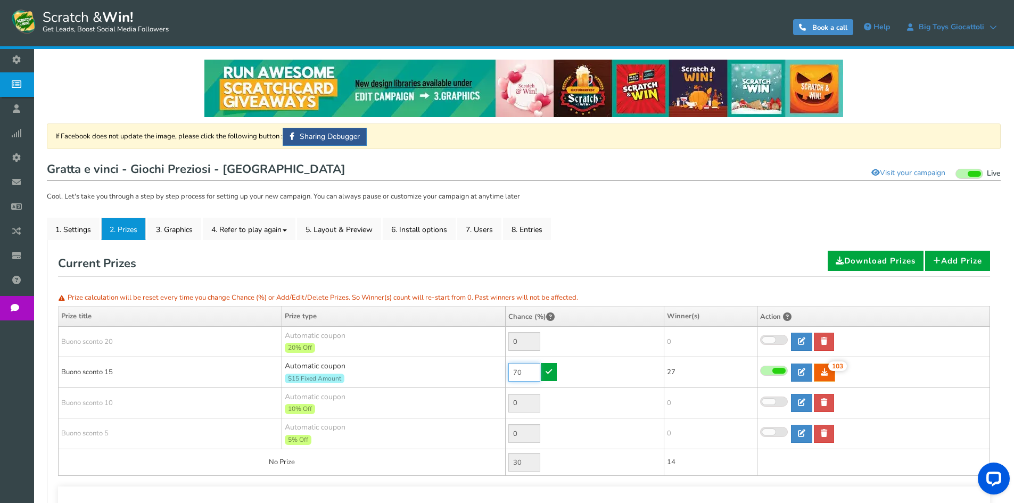
drag, startPoint x: 533, startPoint y: 370, endPoint x: 457, endPoint y: 369, distance: 76.7
click at [461, 371] on tr "Buono sconto 15 Automatic coupon $15 Fixed Amount Min.order value: 0 70 103 103…" at bounding box center [525, 372] width 932 height 31
click at [550, 226] on link "8. Entries" at bounding box center [527, 229] width 48 height 22
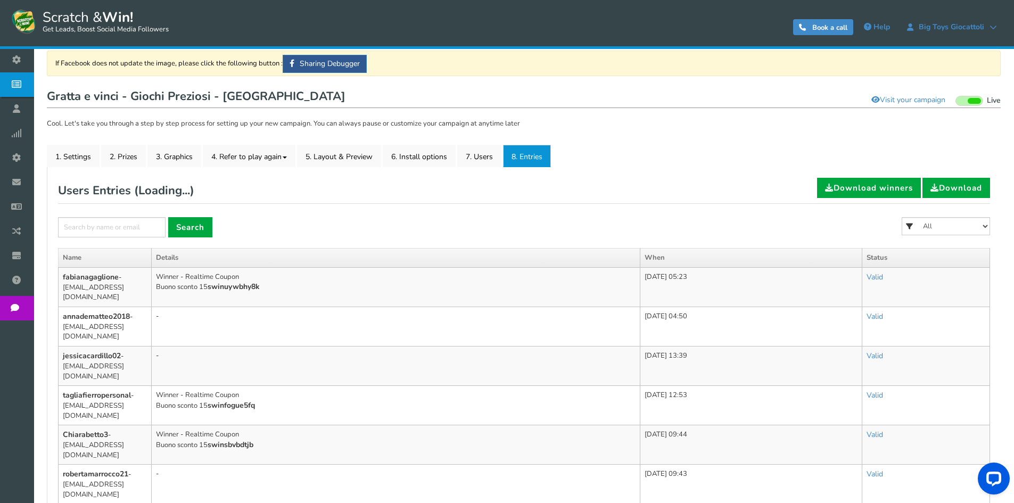
scroll to position [660, 0]
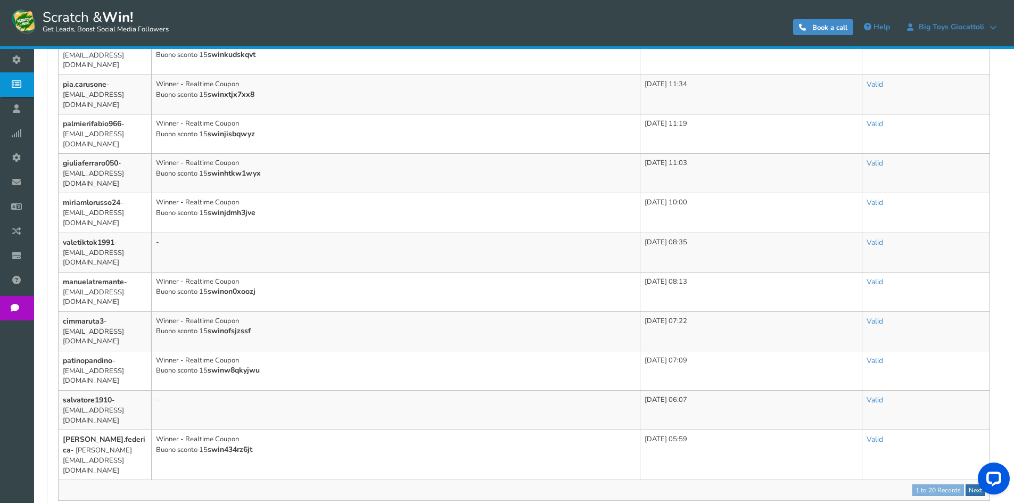
click at [979, 484] on link "Next" at bounding box center [976, 490] width 20 height 12
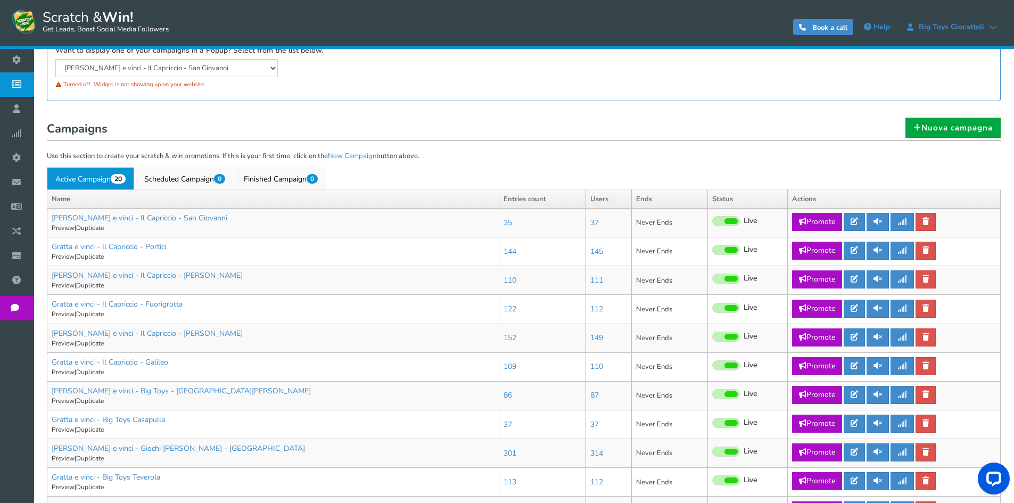
scroll to position [319, 0]
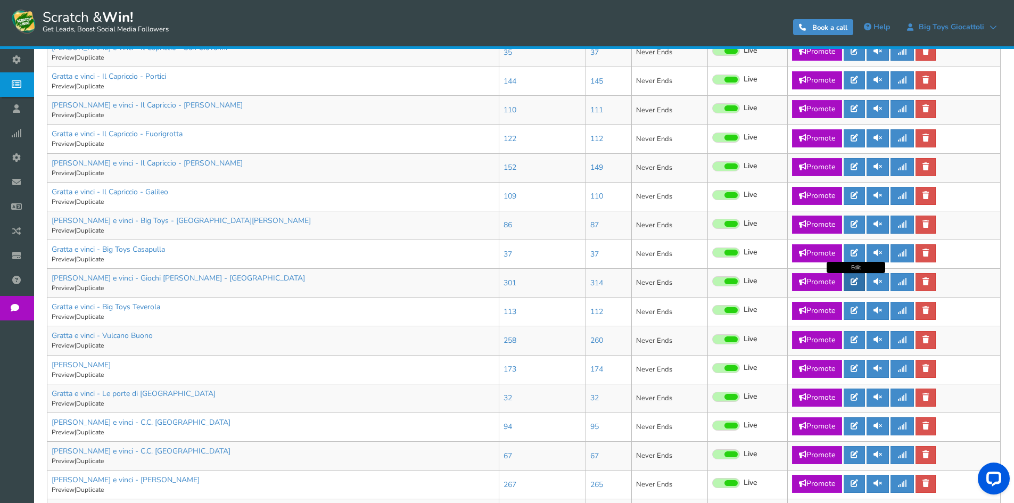
click at [858, 281] on icon at bounding box center [854, 281] width 7 height 7
click at [858, 283] on icon at bounding box center [854, 281] width 7 height 7
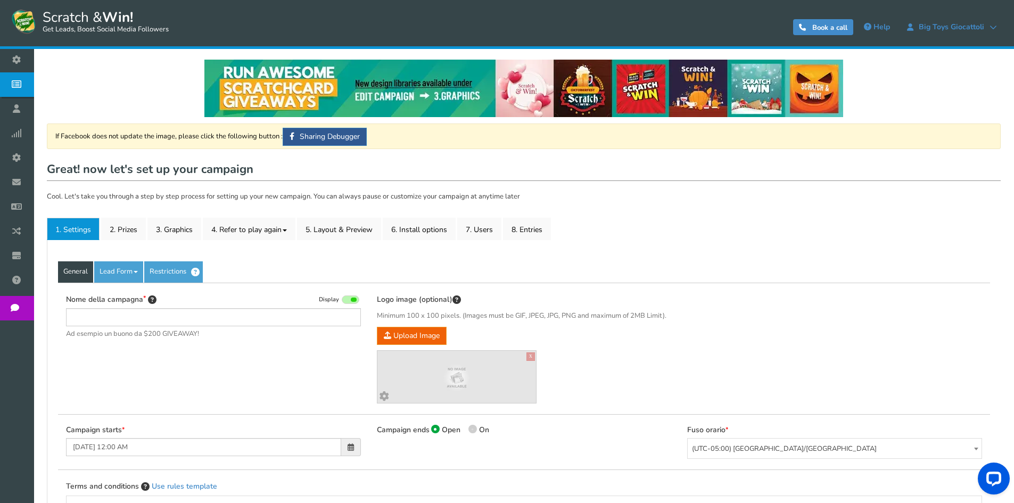
type input "[PERSON_NAME] e vinci - Giochi [PERSON_NAME] - [GEOGRAPHIC_DATA]"
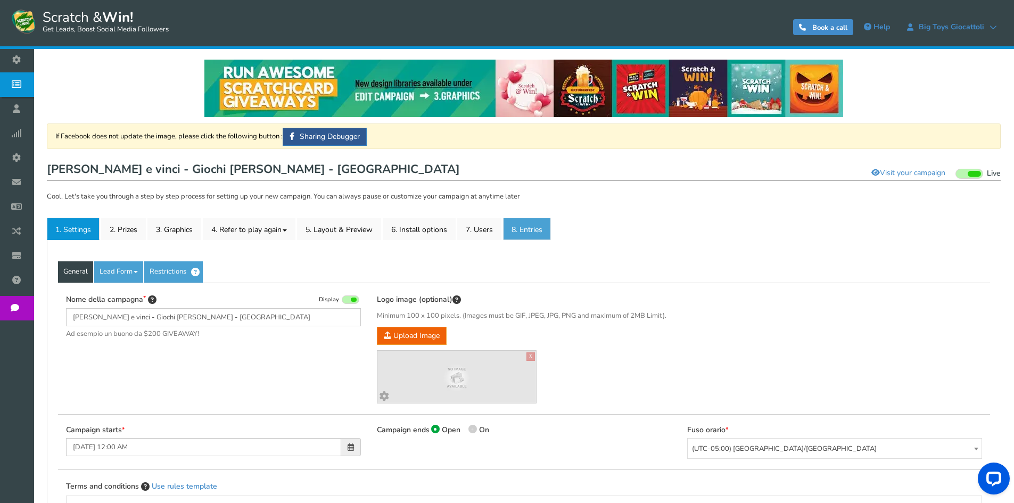
click at [551, 233] on link "8. Entries" at bounding box center [527, 229] width 48 height 22
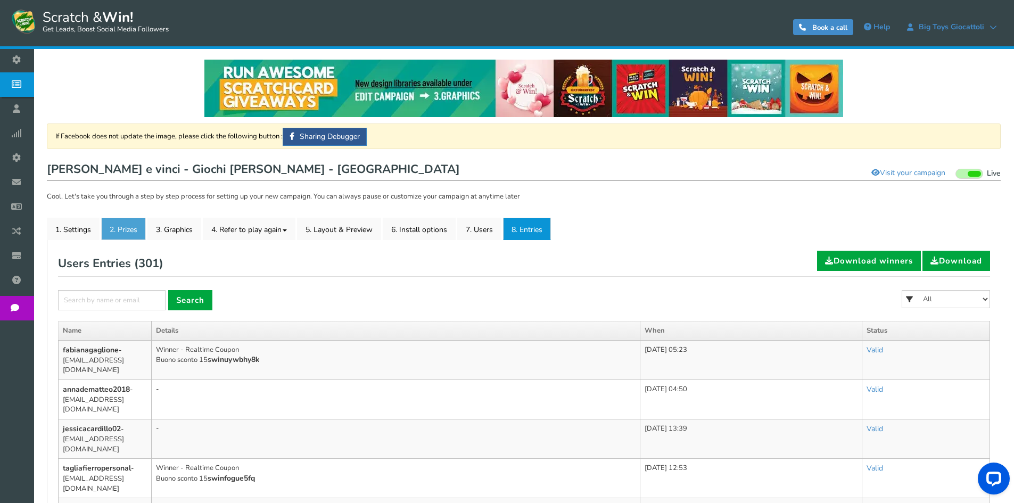
click at [142, 232] on link "2. Prizes" at bounding box center [123, 229] width 45 height 22
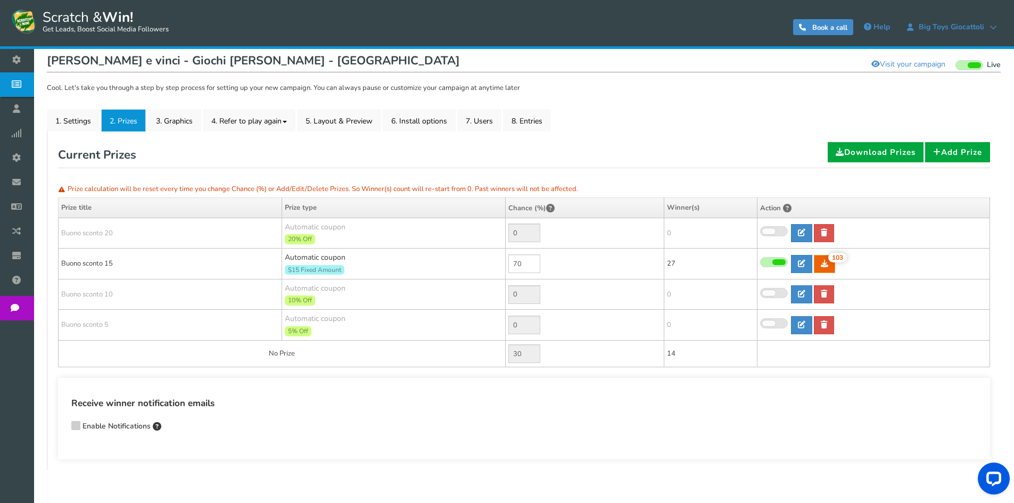
scroll to position [39, 0]
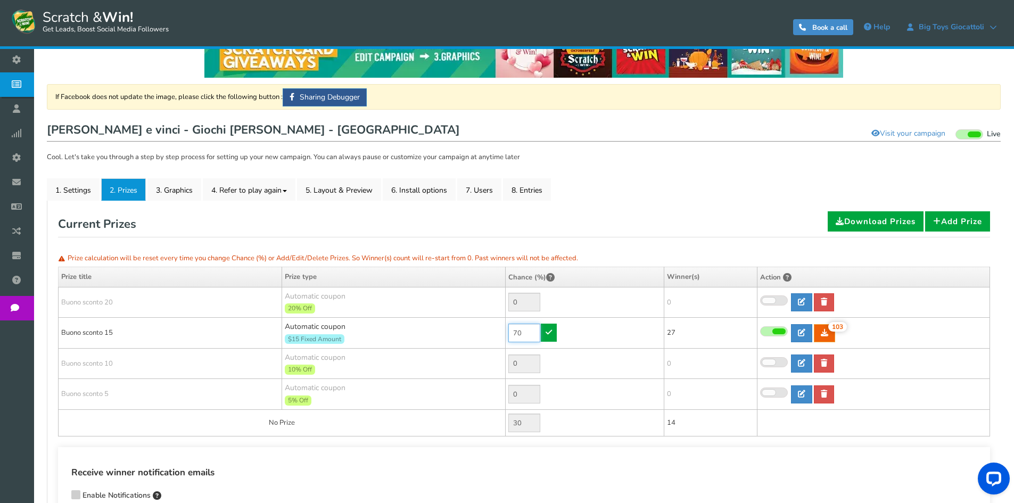
drag, startPoint x: 521, startPoint y: 335, endPoint x: 481, endPoint y: 328, distance: 40.4
click at [481, 328] on tr "Buono sconto 15 Automatic coupon $15 Fixed Amount Min.order value: 0 70 103 103…" at bounding box center [525, 333] width 932 height 31
type input "10"
click at [545, 335] on link at bounding box center [549, 333] width 16 height 18
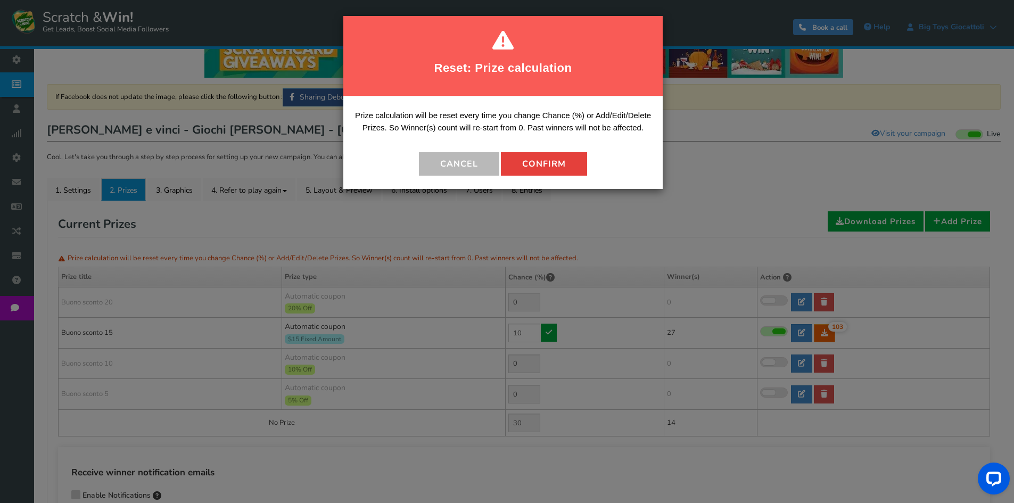
click at [527, 156] on button "Confirm" at bounding box center [544, 163] width 86 height 23
type input "90"
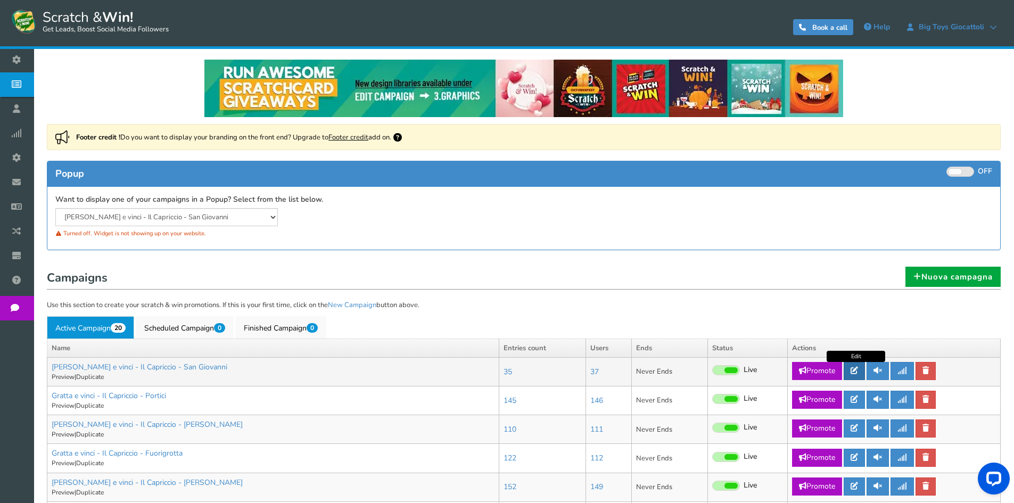
click at [852, 374] on link at bounding box center [854, 371] width 21 height 18
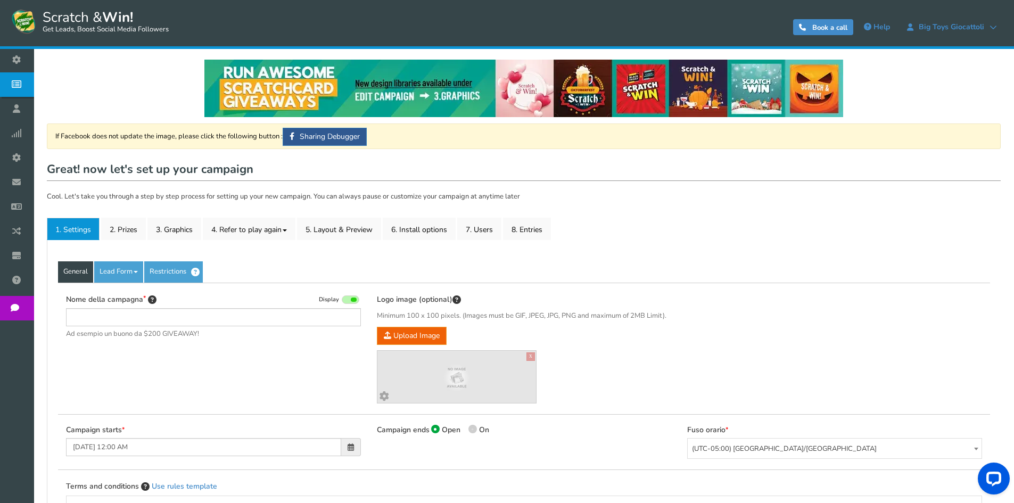
type input "[PERSON_NAME] e vinci - Il Capriccio - San Giovanni"
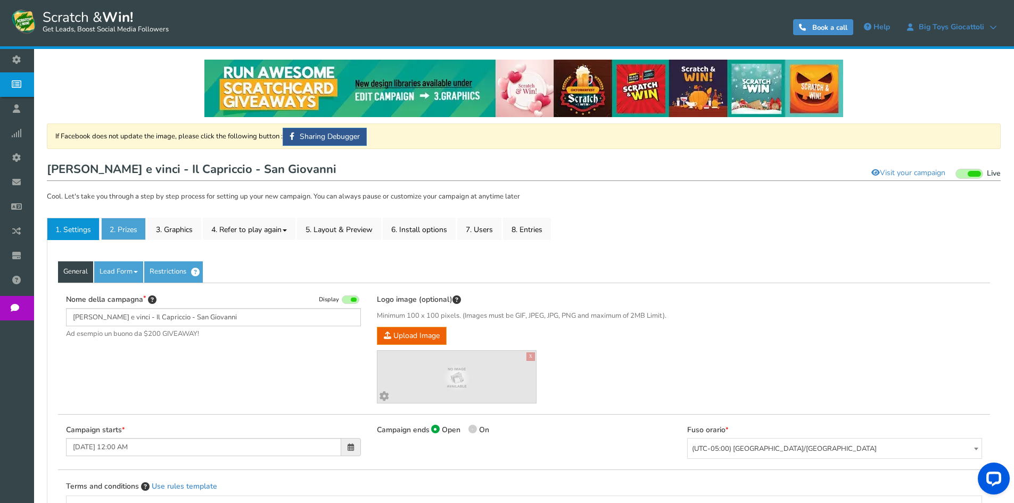
click at [131, 221] on link "2. Prizes" at bounding box center [123, 229] width 45 height 22
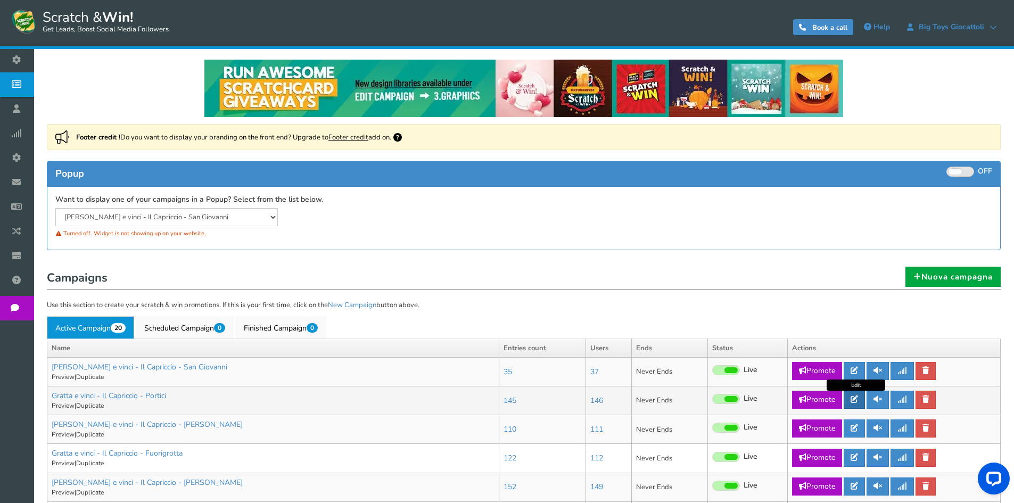
click at [854, 401] on icon at bounding box center [854, 398] width 7 height 7
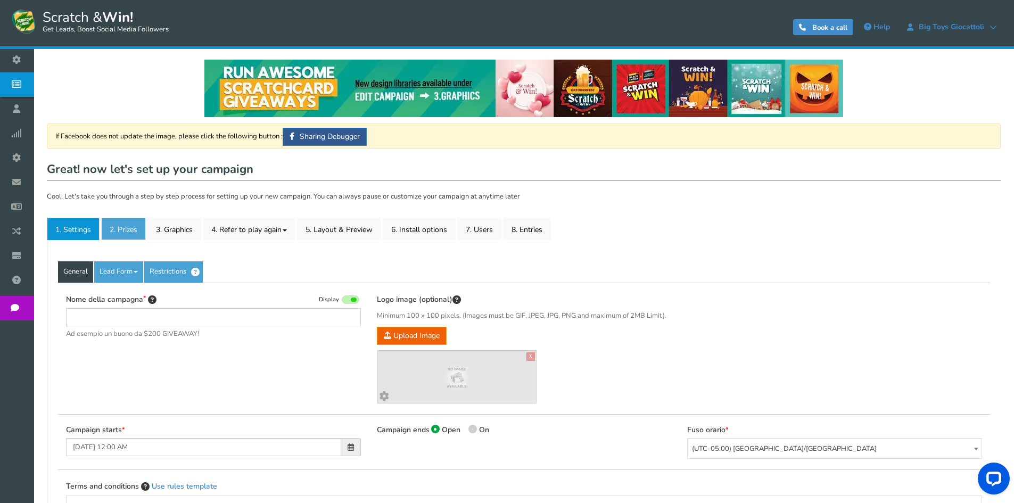
type input "Gratta e vinci - Il Capriccio - Portici"
click at [124, 220] on link "2. Prizes" at bounding box center [123, 229] width 45 height 22
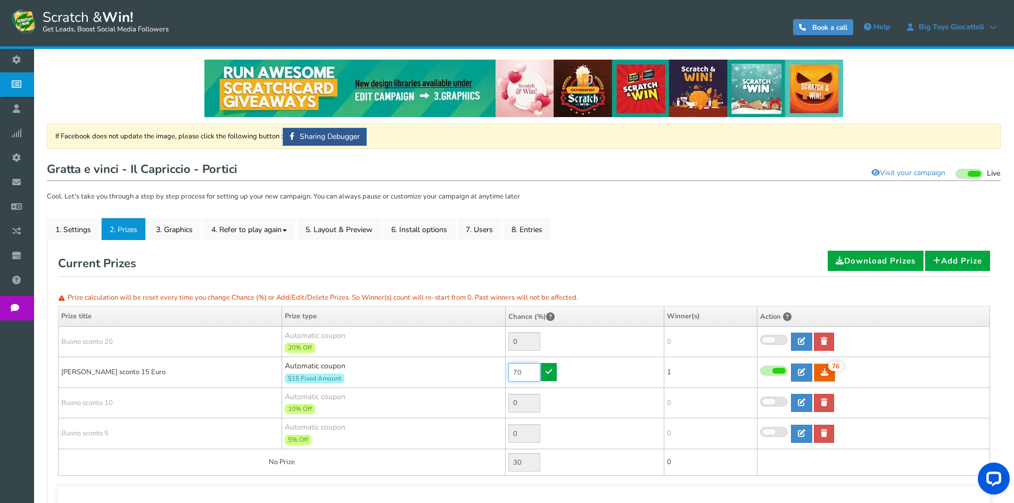
drag, startPoint x: 516, startPoint y: 372, endPoint x: 490, endPoint y: 370, distance: 26.7
click at [490, 370] on tr "[PERSON_NAME] sconto 15 Euro Automatic coupon $15 Fixed Amount Min.order value:…" at bounding box center [525, 372] width 932 height 31
type input "30"
click at [542, 370] on link at bounding box center [549, 372] width 16 height 18
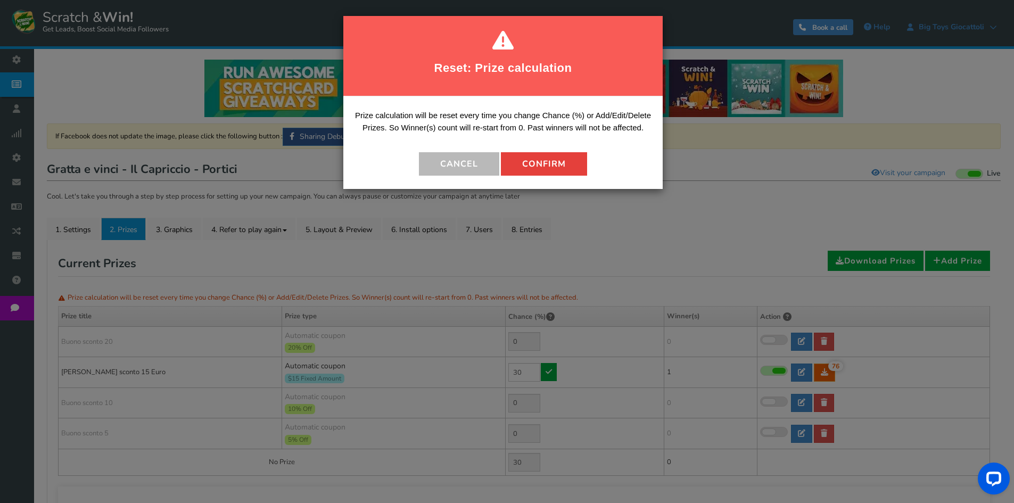
click at [556, 157] on button "Confirm" at bounding box center [544, 163] width 86 height 23
type input "70"
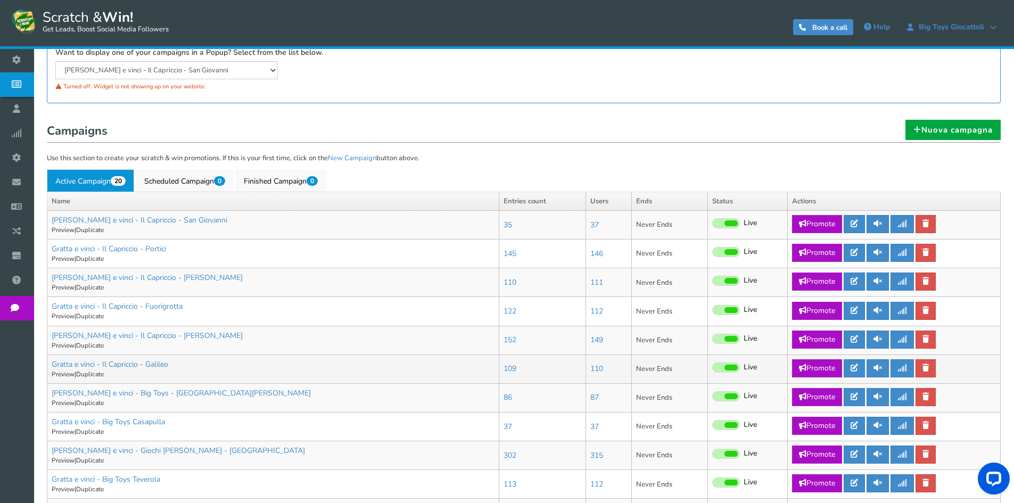
scroll to position [160, 0]
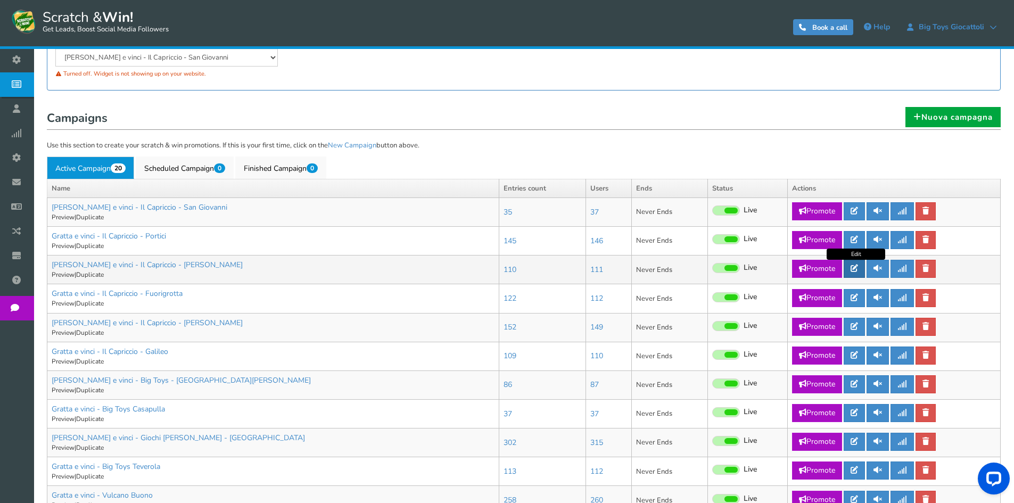
click at [861, 267] on link at bounding box center [854, 269] width 21 height 18
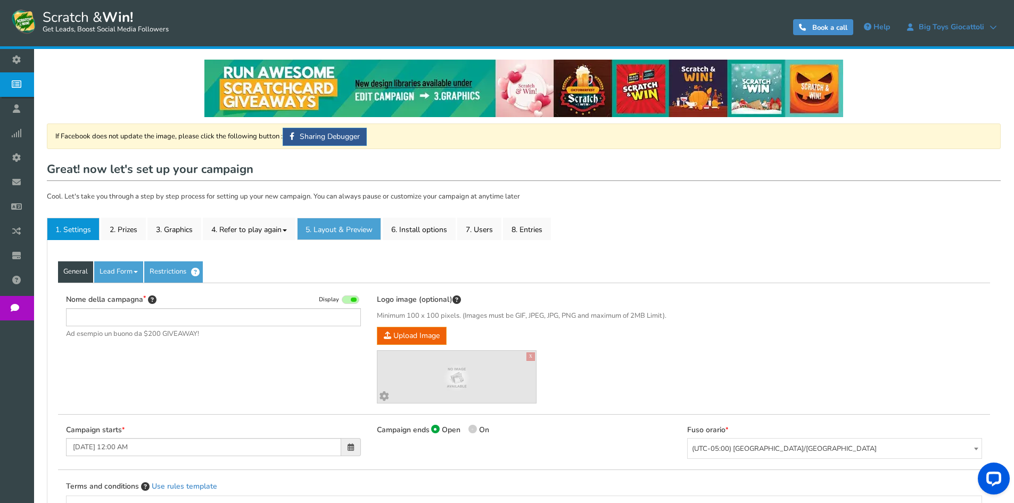
type input "[PERSON_NAME] e vinci - Il Capriccio - [PERSON_NAME]"
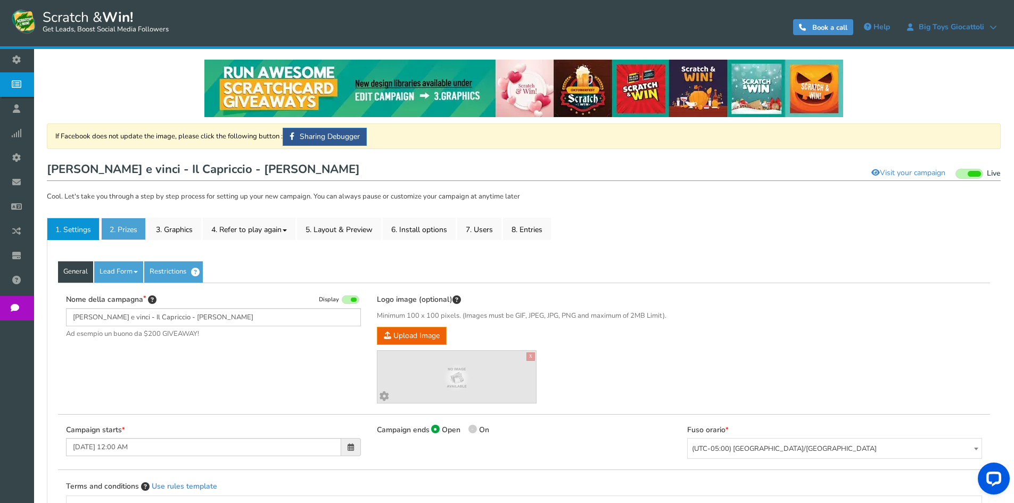
click at [128, 239] on link "2. Prizes" at bounding box center [123, 229] width 45 height 22
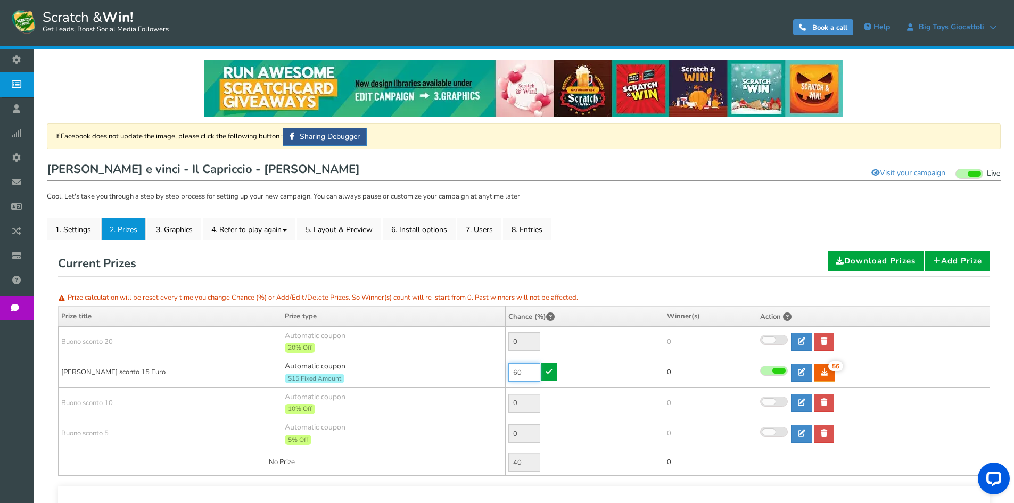
drag, startPoint x: 506, startPoint y: 369, endPoint x: 449, endPoint y: 366, distance: 57.0
click at [454, 366] on tr "[PERSON_NAME] sconto 15 Euro Automatic coupon $15 Fixed Amount Min.order value:…" at bounding box center [525, 372] width 932 height 31
type input "30"
click at [543, 370] on link at bounding box center [549, 372] width 16 height 18
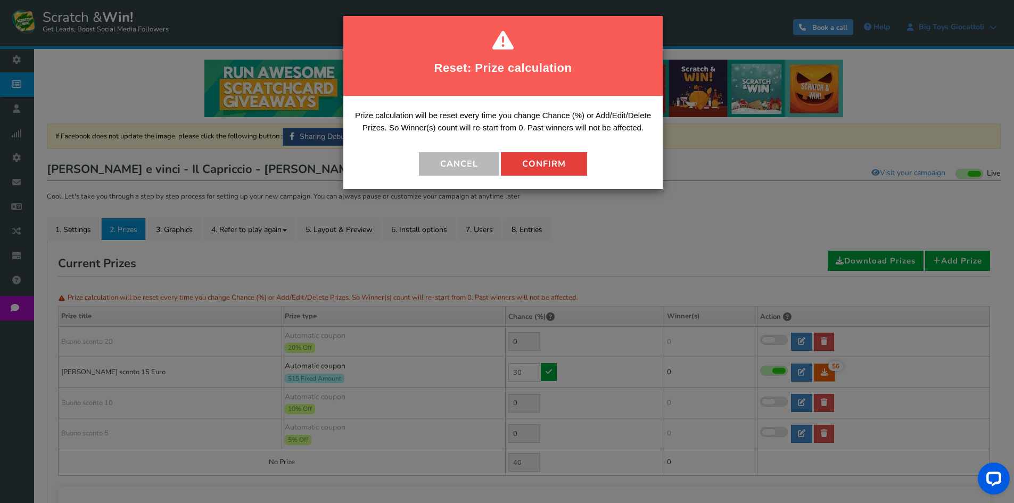
click at [553, 160] on button "Confirm" at bounding box center [544, 163] width 86 height 23
type input "70"
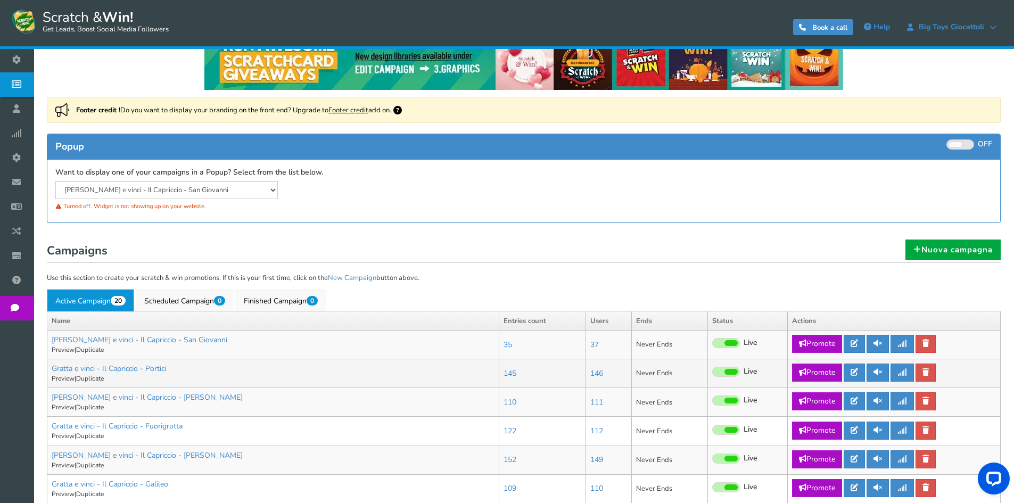
scroll to position [53, 0]
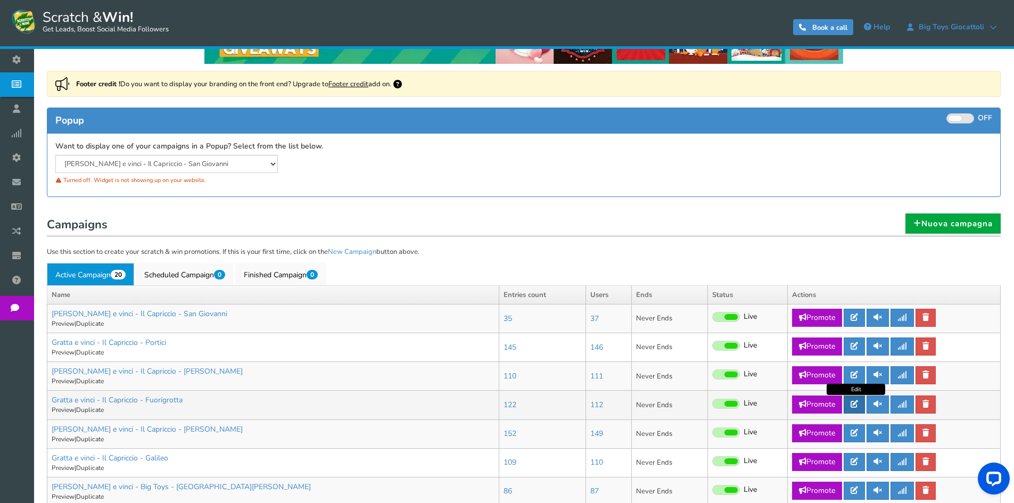
click at [855, 399] on link at bounding box center [854, 404] width 21 height 18
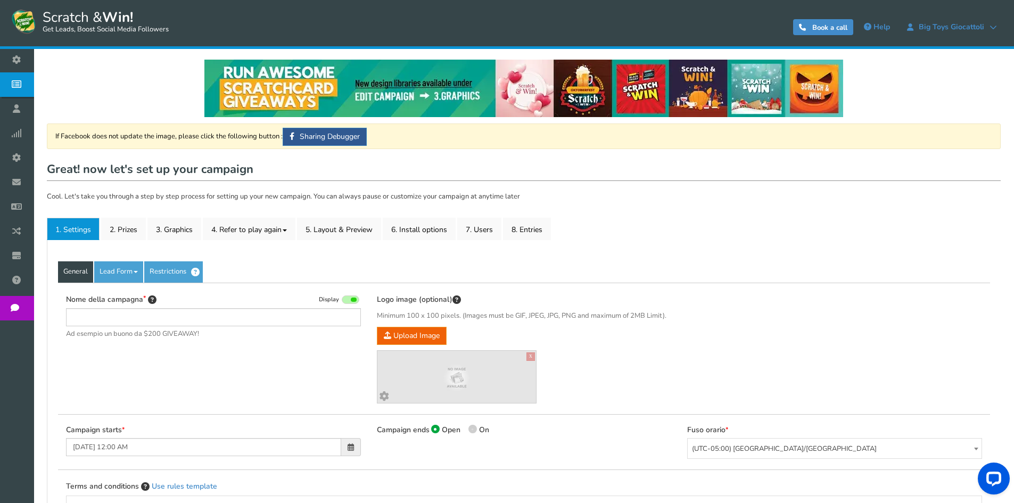
type input "Gratta e vinci - Il Capriccio - Fuorigrotta"
click at [129, 237] on link "2. Prizes" at bounding box center [123, 229] width 45 height 22
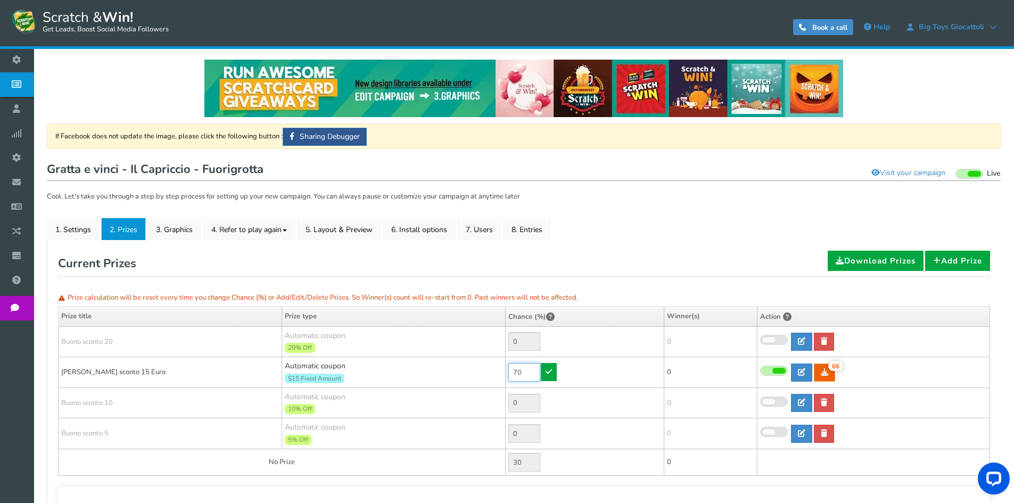
drag, startPoint x: 522, startPoint y: 372, endPoint x: 487, endPoint y: 362, distance: 36.4
click at [491, 370] on tr "[PERSON_NAME] sconto 15 Euro Automatic coupon $15 Fixed Amount Min.order value:…" at bounding box center [525, 372] width 932 height 31
type input "10"
click at [547, 376] on link at bounding box center [549, 372] width 16 height 18
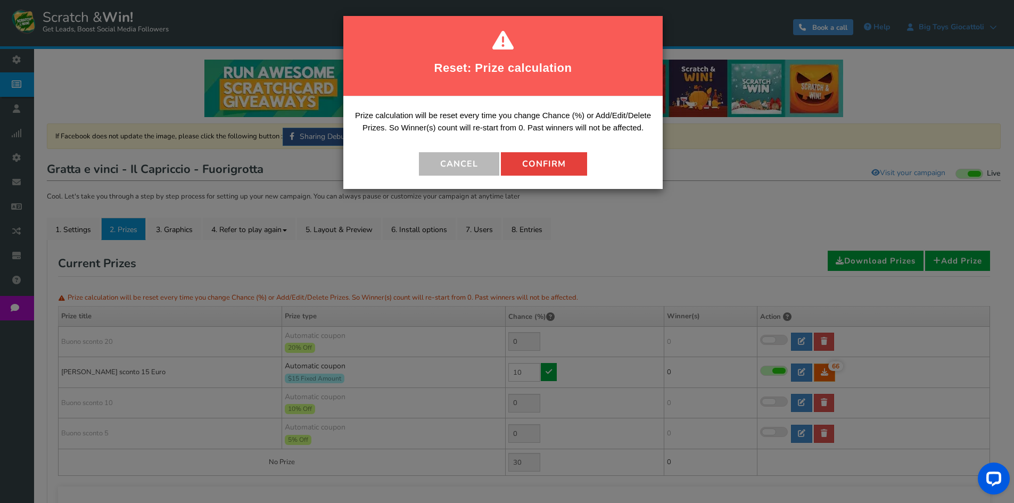
click at [547, 166] on button "Confirm" at bounding box center [544, 163] width 86 height 23
type input "90"
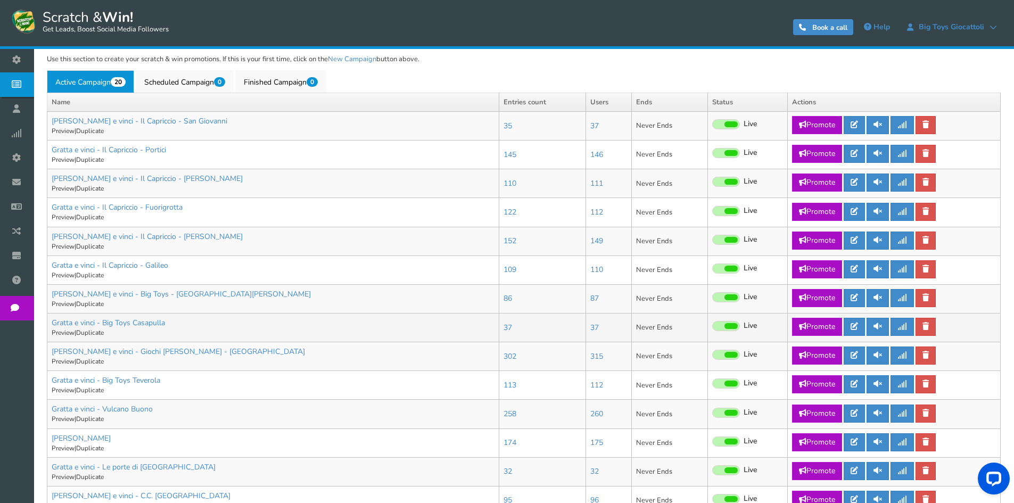
scroll to position [266, 0]
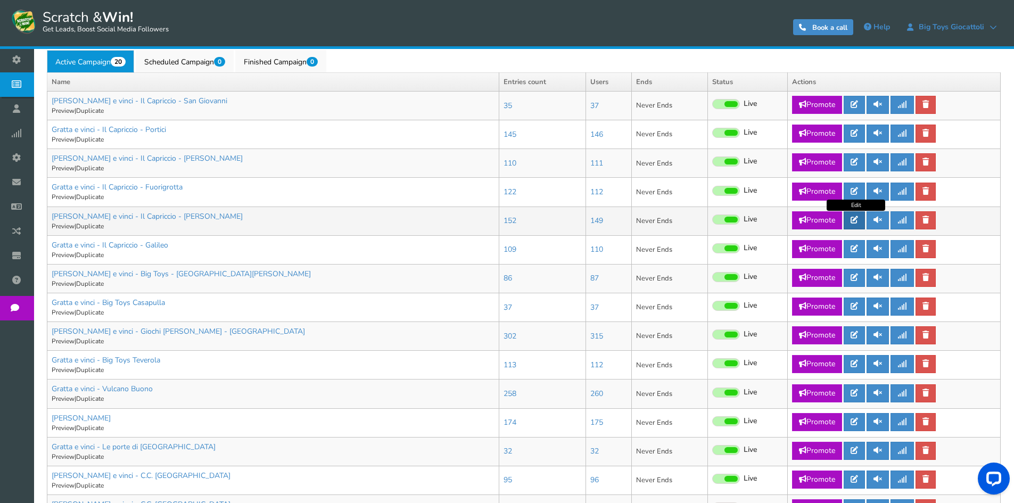
click at [856, 222] on icon at bounding box center [854, 219] width 7 height 7
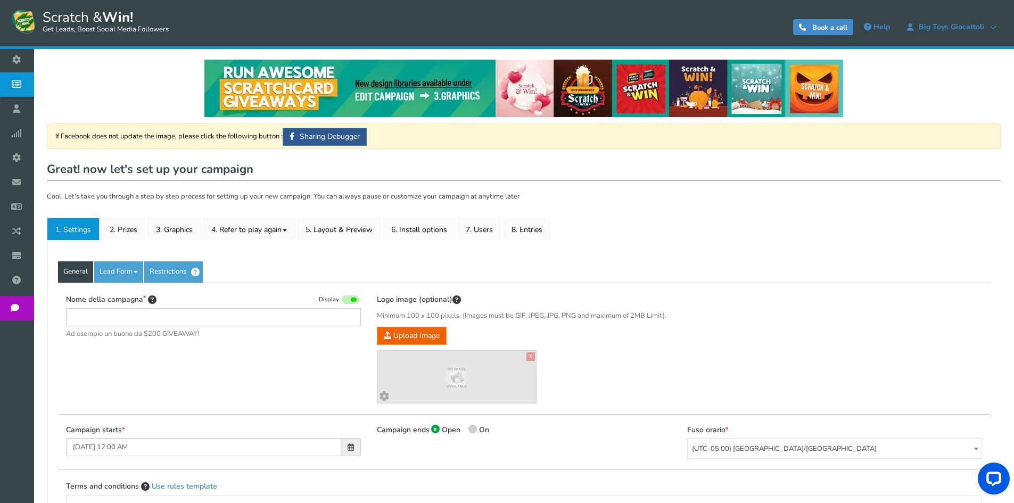
type input "[PERSON_NAME] e vinci - Il Capriccio - [PERSON_NAME]"
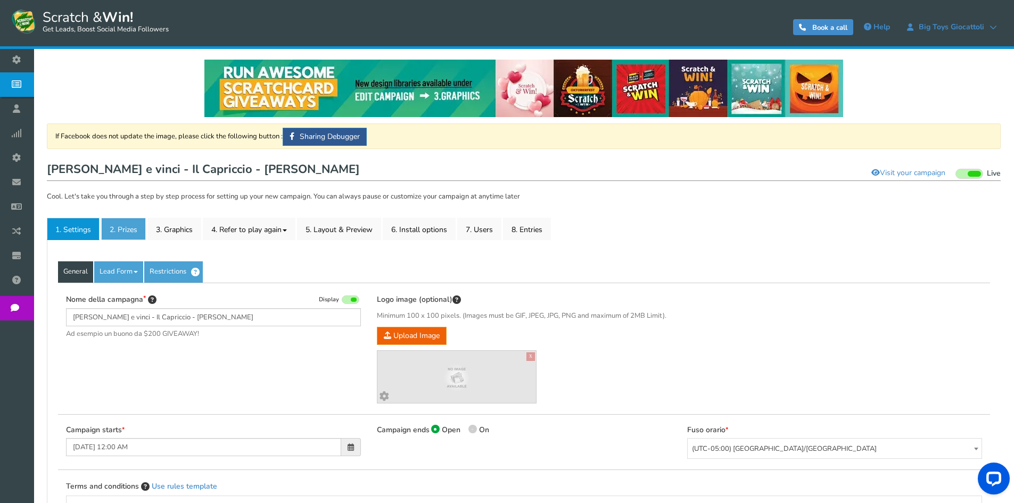
click at [126, 230] on link "2. Prizes" at bounding box center [123, 229] width 45 height 22
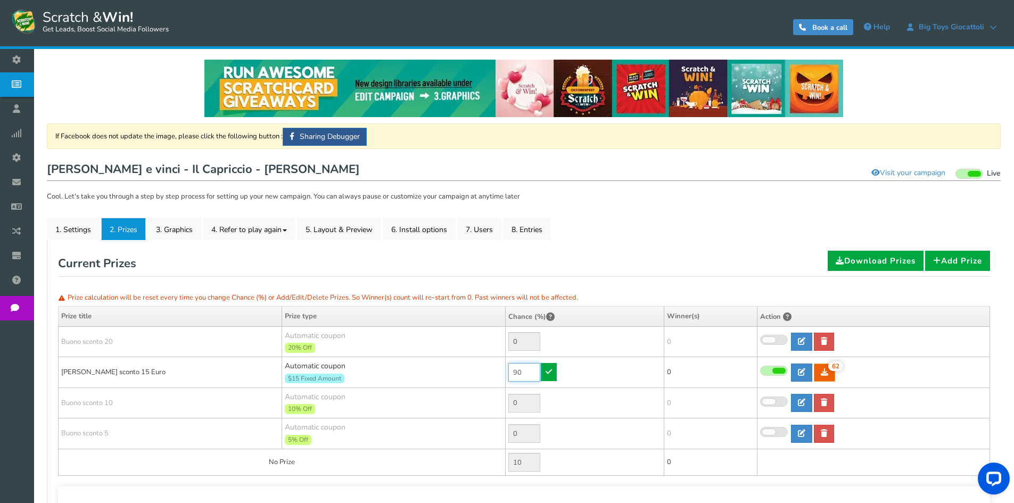
drag, startPoint x: 530, startPoint y: 373, endPoint x: 467, endPoint y: 373, distance: 62.8
click at [467, 373] on tr "[PERSON_NAME] sconto 15 Euro Automatic coupon $15 Fixed Amount Min.order value:…" at bounding box center [525, 372] width 932 height 31
type input "0"
drag, startPoint x: 526, startPoint y: 369, endPoint x: 487, endPoint y: 366, distance: 39.5
click at [491, 369] on tr "[PERSON_NAME] sconto 15 Euro Automatic coupon $15 Fixed Amount Min.order value:…" at bounding box center [525, 372] width 932 height 31
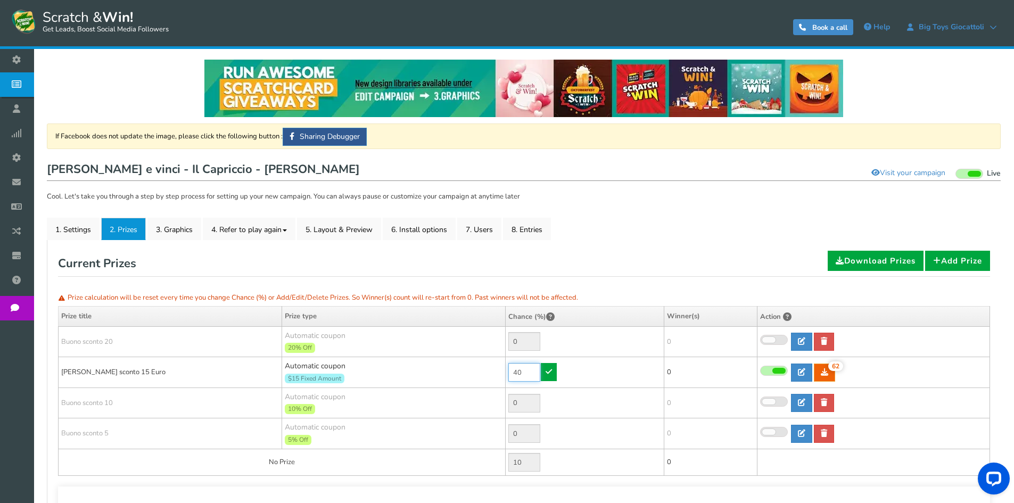
type input "0"
type input "30"
click at [554, 364] on link at bounding box center [549, 372] width 16 height 18
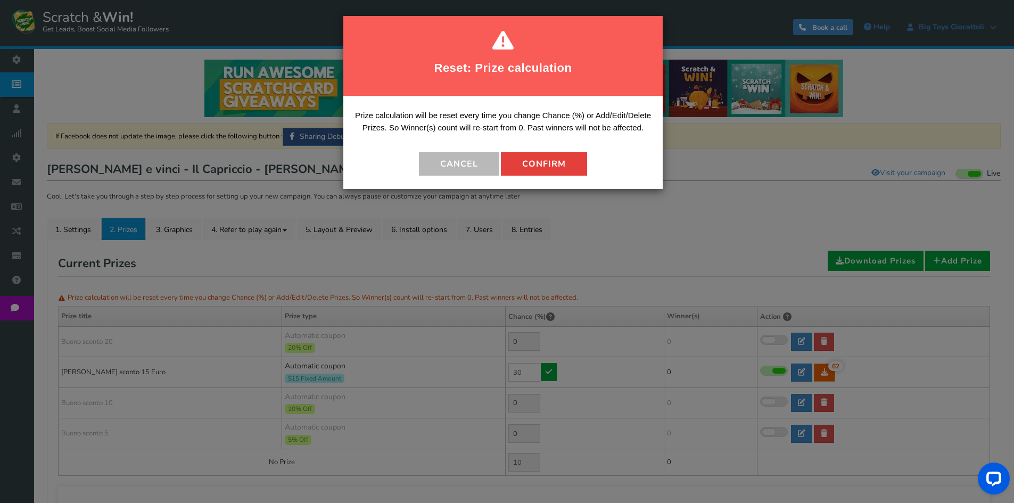
click at [527, 160] on button "Confirm" at bounding box center [544, 163] width 86 height 23
type input "70"
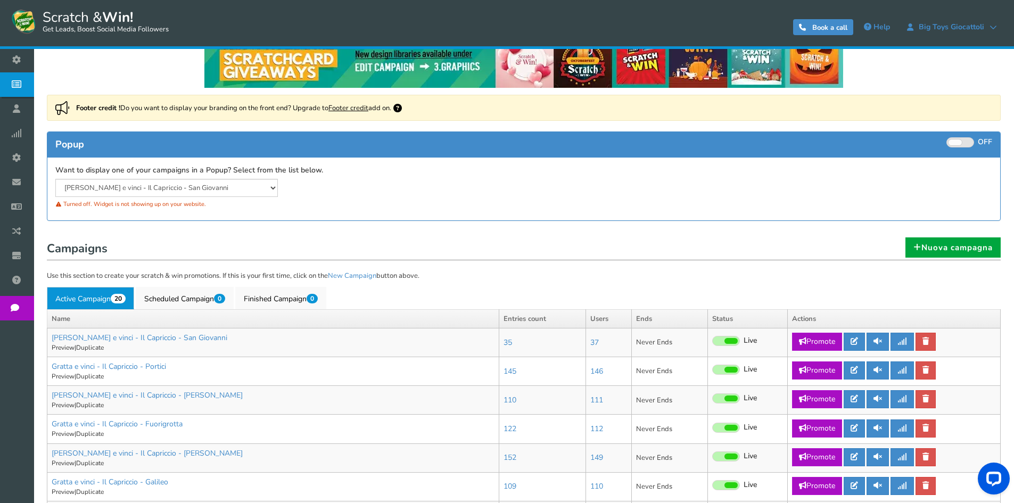
scroll to position [160, 0]
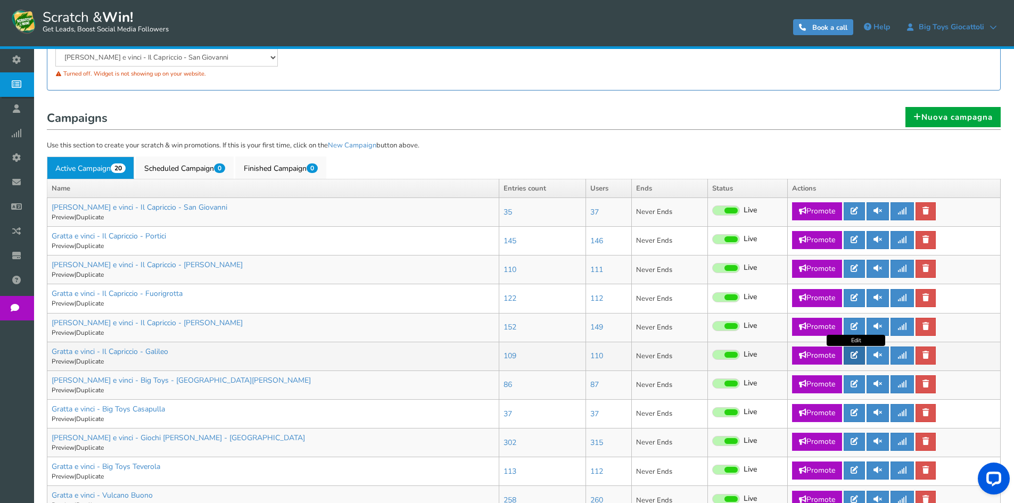
click at [850, 355] on link at bounding box center [854, 356] width 21 height 18
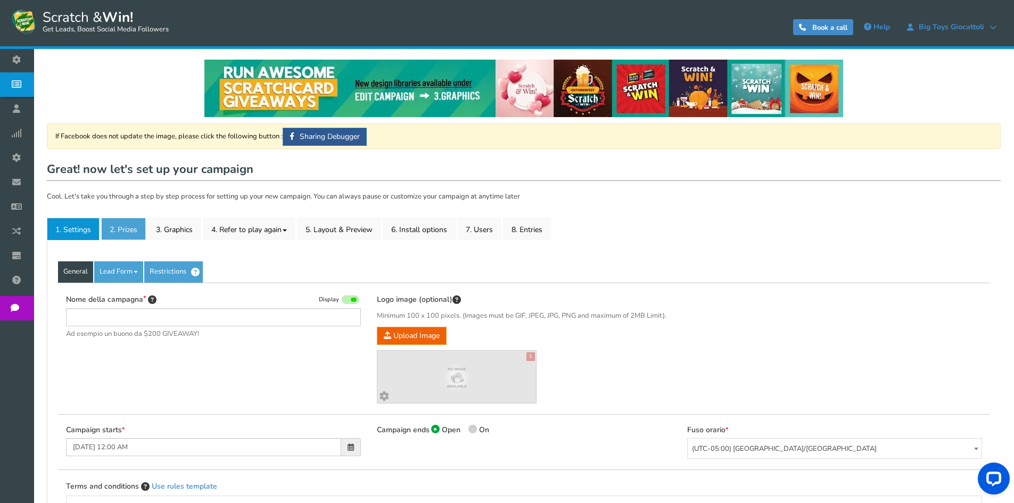
type input "Gratta e vinci - Il Capriccio - Galileo"
click at [129, 230] on link "2. Prizes" at bounding box center [123, 229] width 45 height 22
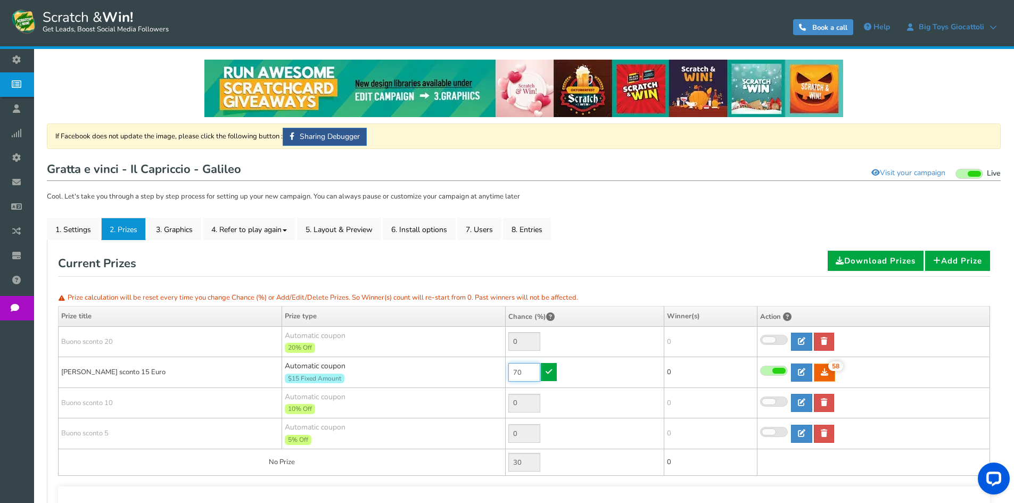
click at [516, 373] on input "70" at bounding box center [524, 372] width 32 height 19
drag, startPoint x: 520, startPoint y: 370, endPoint x: 491, endPoint y: 372, distance: 28.8
click at [491, 372] on tr "[PERSON_NAME] sconto 15 Euro Automatic coupon $15 Fixed Amount Min.order value:…" at bounding box center [525, 372] width 932 height 31
type input "30"
click at [554, 372] on link at bounding box center [549, 372] width 16 height 18
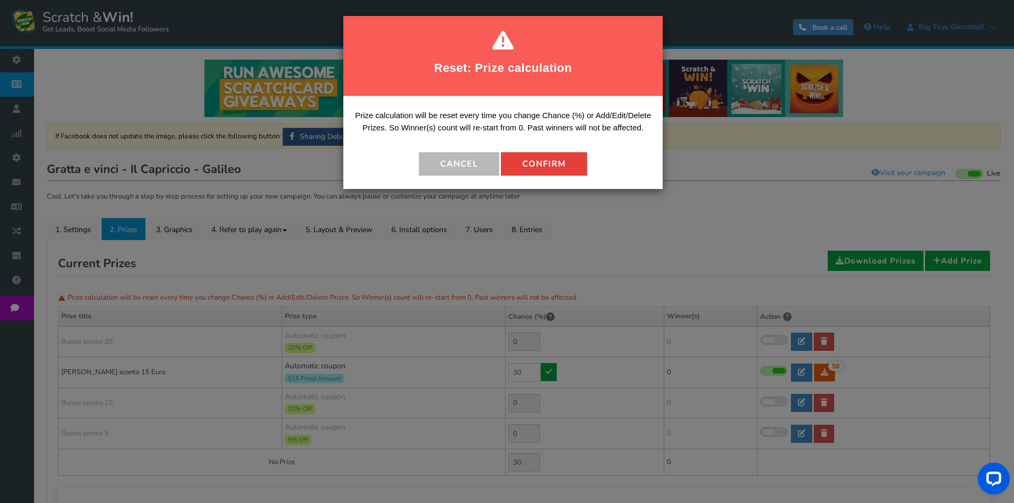
click at [530, 170] on button "Confirm" at bounding box center [544, 163] width 86 height 23
type input "70"
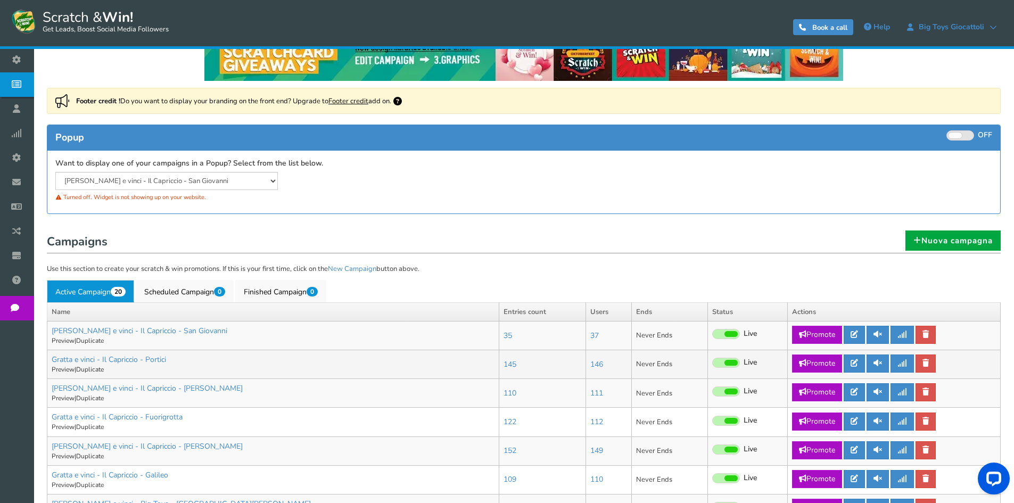
scroll to position [213, 0]
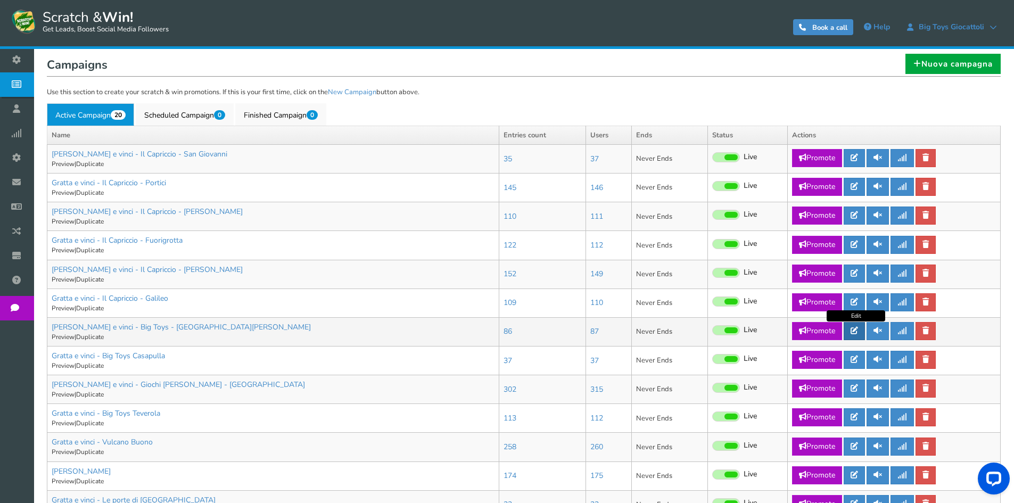
click at [851, 333] on link at bounding box center [854, 331] width 21 height 18
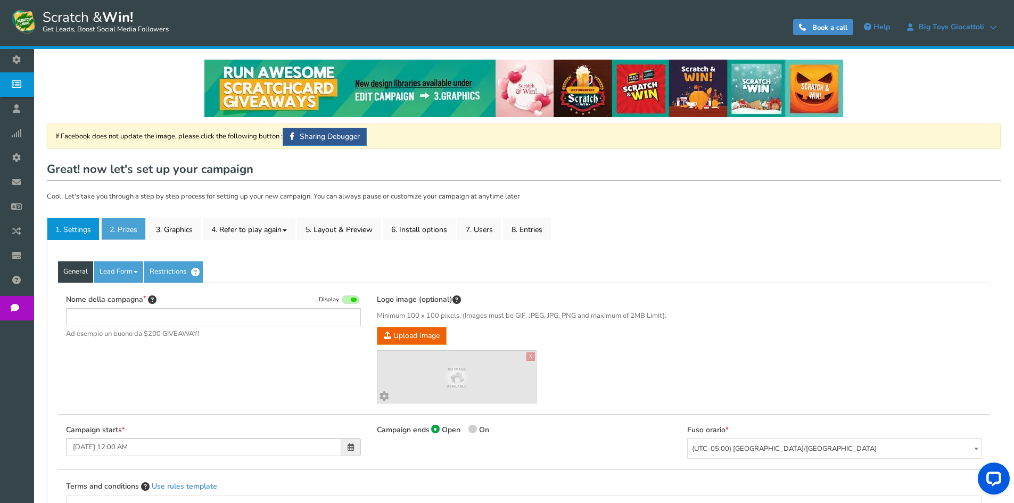
type input "[PERSON_NAME] e vinci - Big Toys - [GEOGRAPHIC_DATA][PERSON_NAME]"
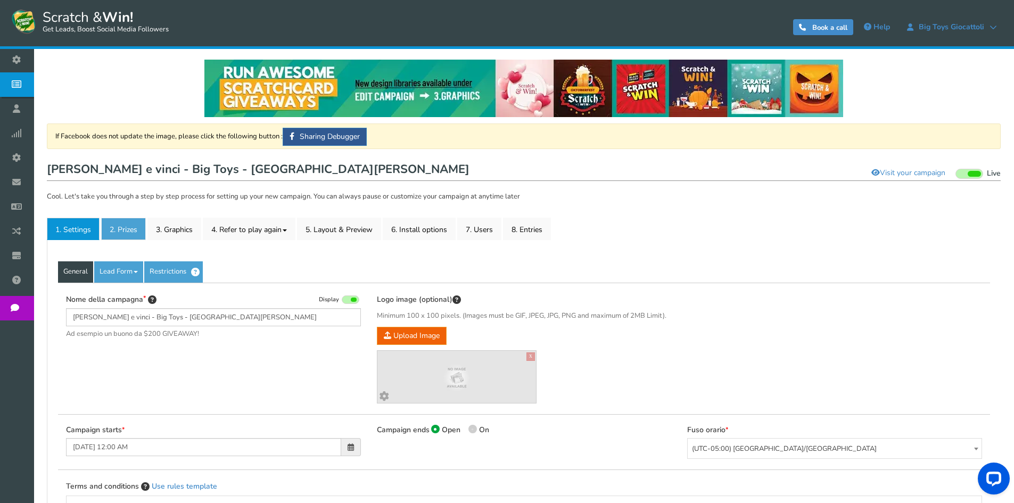
click at [130, 230] on link "2. Prizes" at bounding box center [123, 229] width 45 height 22
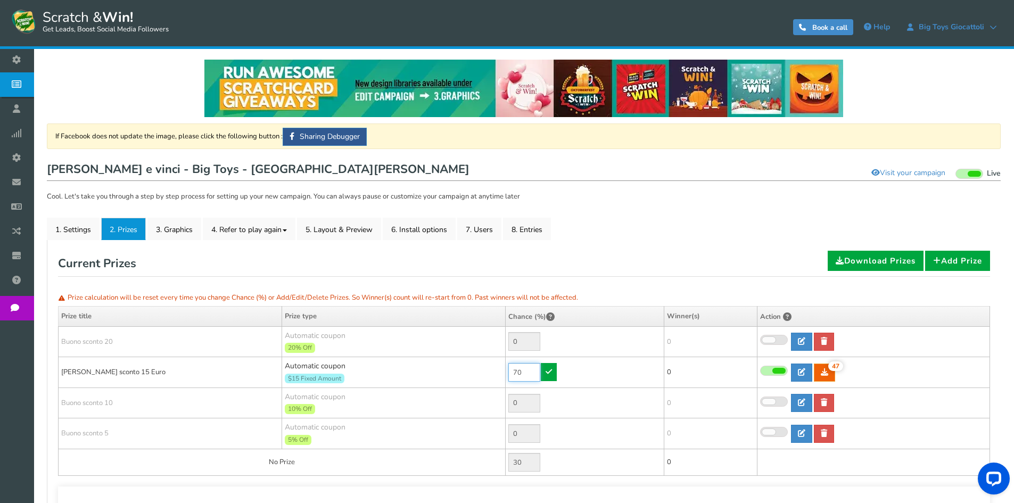
drag, startPoint x: 525, startPoint y: 372, endPoint x: 472, endPoint y: 370, distance: 52.7
click at [472, 370] on tr "[PERSON_NAME] sconto 15 Euro Automatic coupon $15 Fixed Amount Min.order value:…" at bounding box center [525, 372] width 932 height 31
type input "30"
click at [551, 371] on icon at bounding box center [549, 371] width 6 height 7
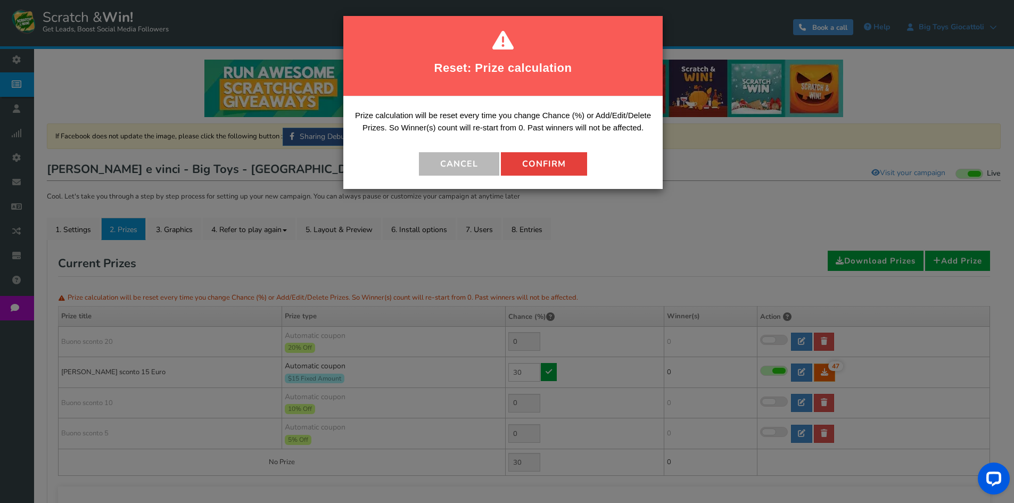
click at [537, 159] on button "Confirm" at bounding box center [544, 163] width 86 height 23
type input "70"
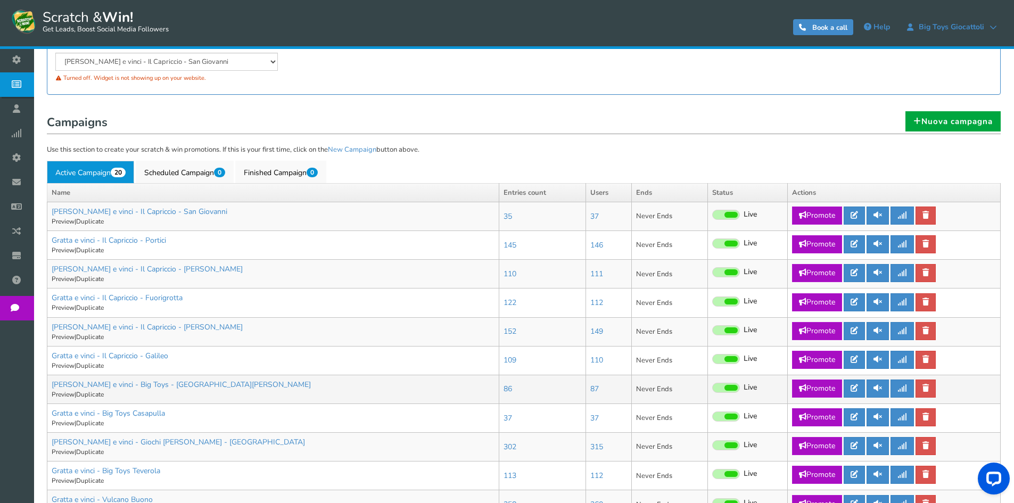
scroll to position [160, 0]
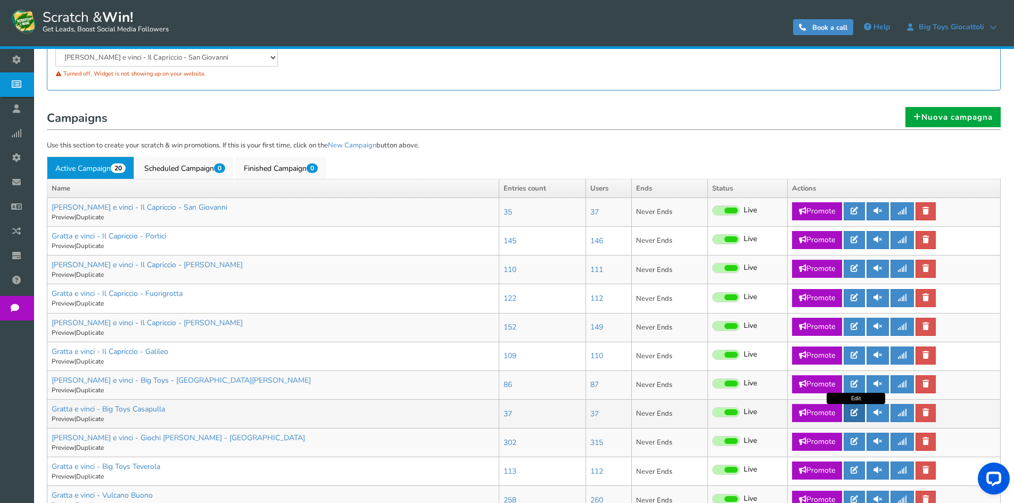
click at [858, 414] on icon at bounding box center [854, 412] width 7 height 7
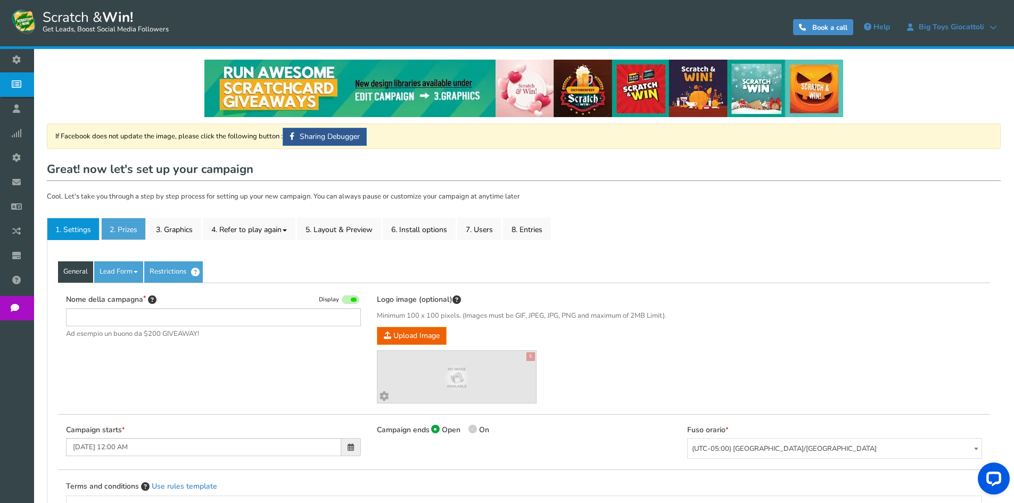
type input "Gratta e vinci - Big Toys Casapulla"
click at [127, 227] on link "2. Prizes" at bounding box center [123, 229] width 45 height 22
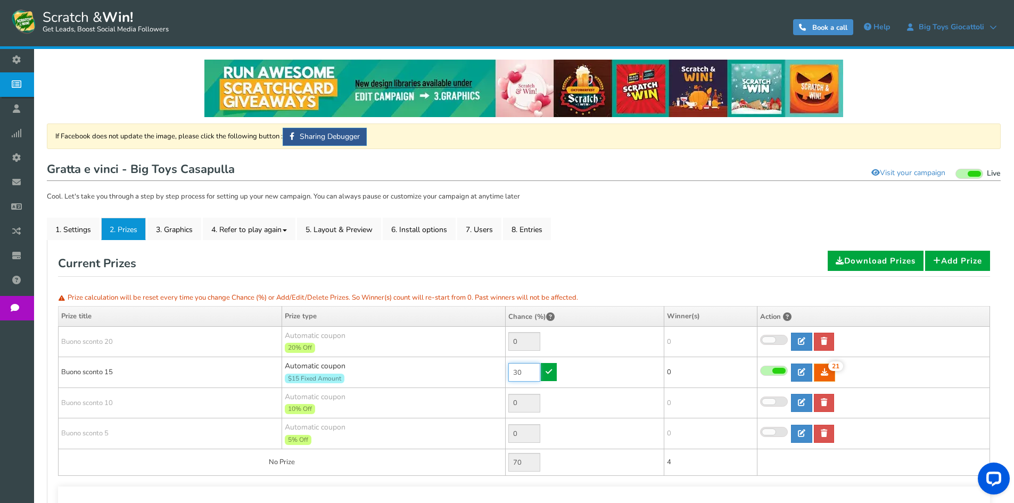
drag, startPoint x: 529, startPoint y: 372, endPoint x: 480, endPoint y: 362, distance: 49.9
click at [483, 370] on tr "[PERSON_NAME] sconto 15 Automatic coupon $15 Fixed Amount Min.order value: 0 30…" at bounding box center [525, 372] width 932 height 31
type input "70"
click at [549, 373] on icon at bounding box center [549, 371] width 6 height 7
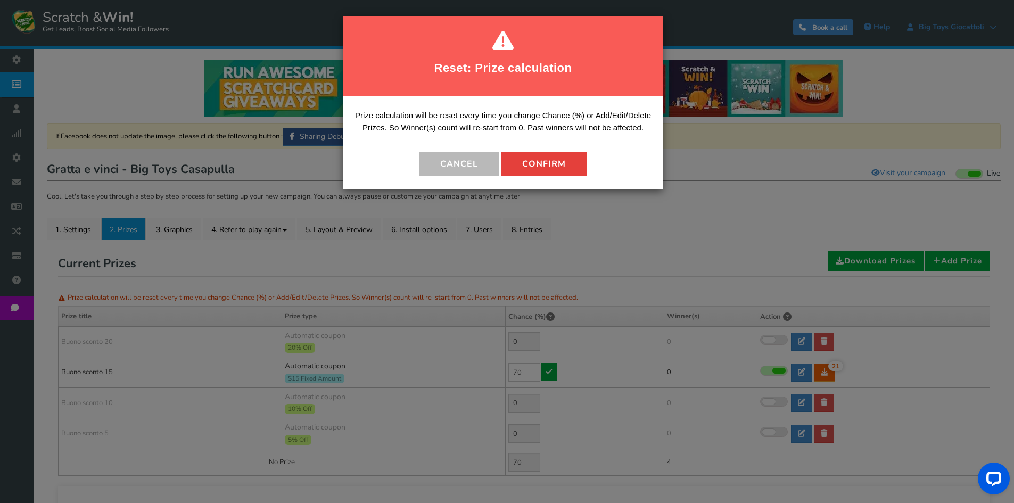
click at [547, 169] on button "Confirm" at bounding box center [544, 163] width 86 height 23
type input "30"
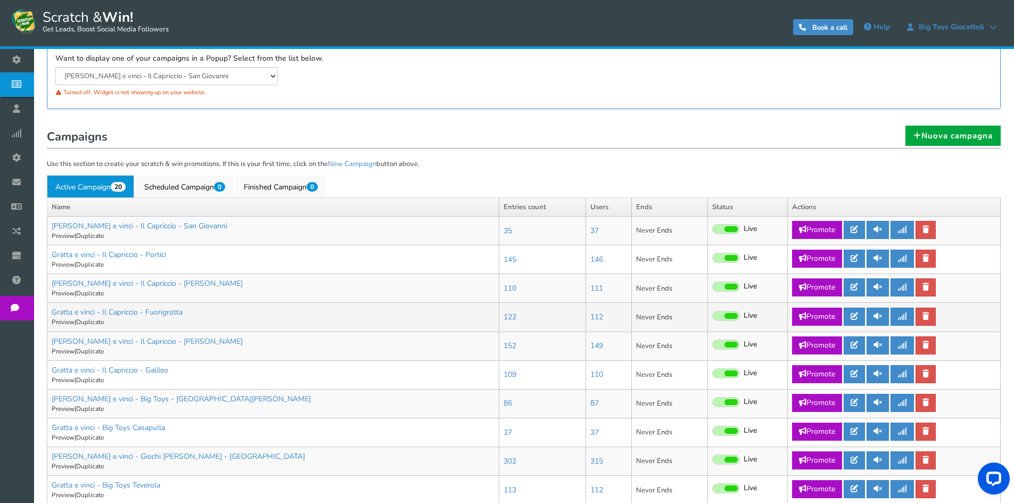
scroll to position [319, 0]
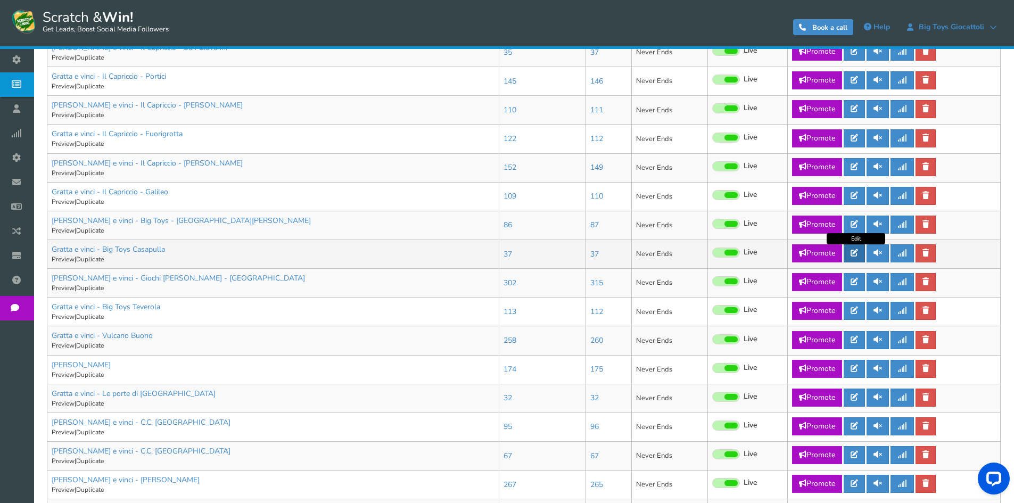
click at [850, 251] on link at bounding box center [854, 253] width 21 height 18
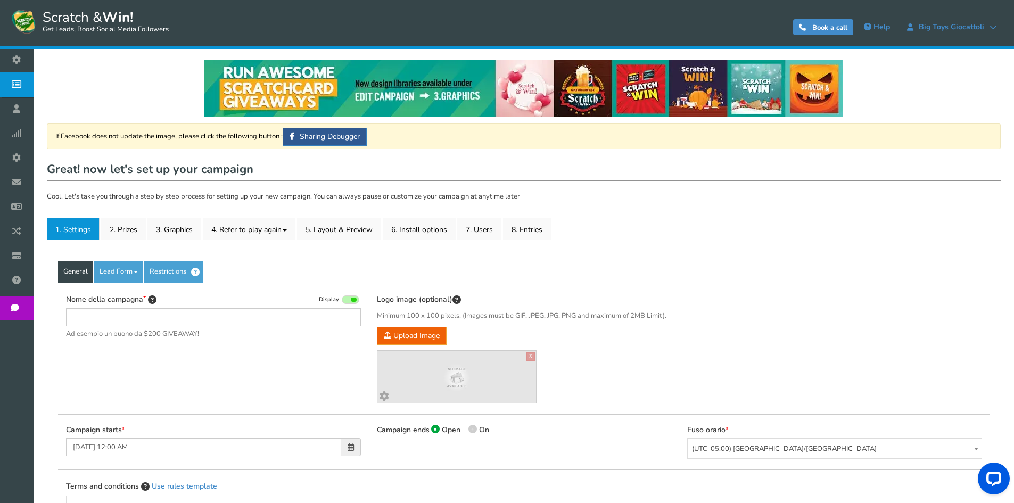
type input "Gratta e vinci - Big Toys Casapulla"
click at [122, 231] on link "2. Prizes" at bounding box center [123, 229] width 45 height 22
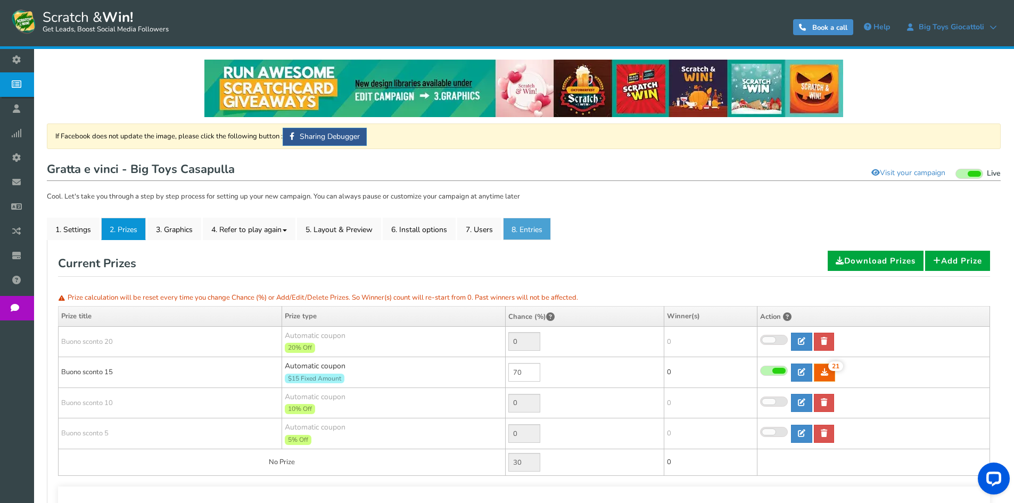
click at [541, 221] on link "8. Entries" at bounding box center [527, 229] width 48 height 22
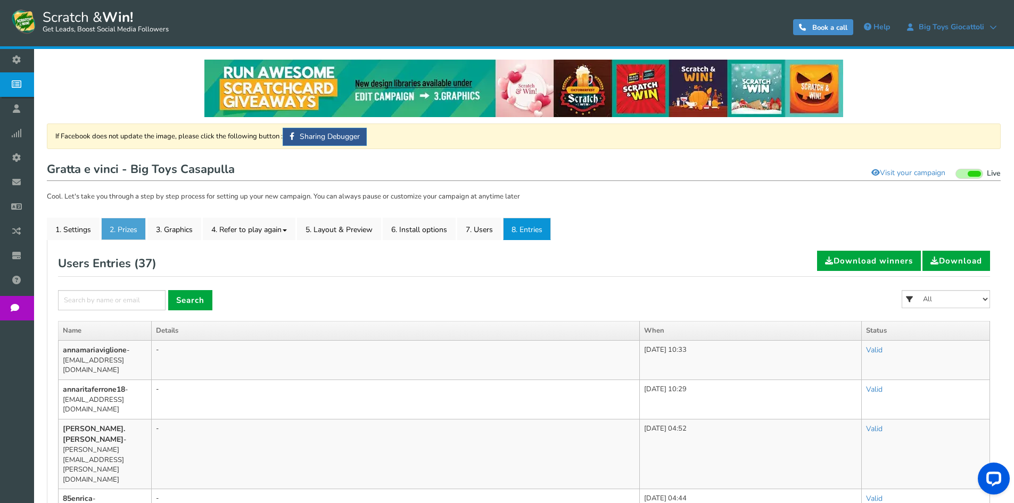
click at [130, 224] on link "2. Prizes" at bounding box center [123, 229] width 45 height 22
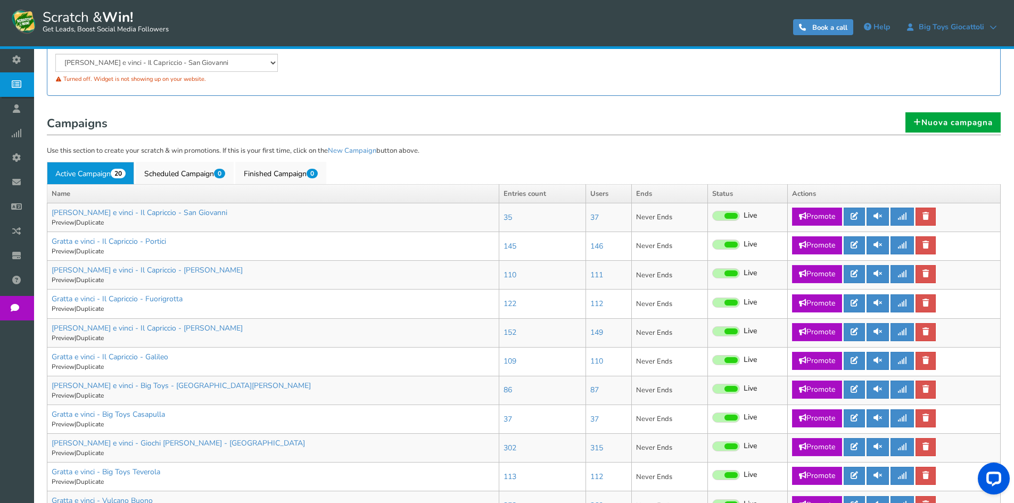
scroll to position [266, 0]
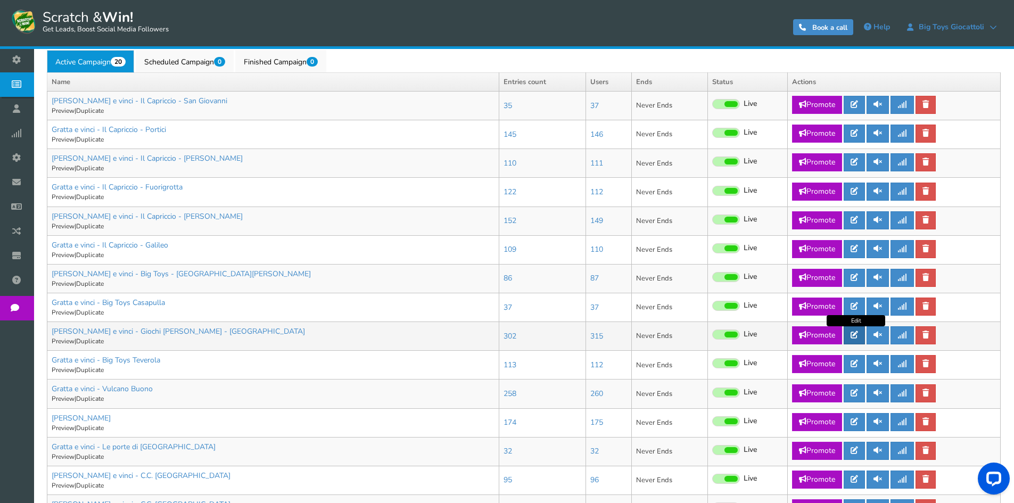
click at [851, 340] on link at bounding box center [854, 335] width 21 height 18
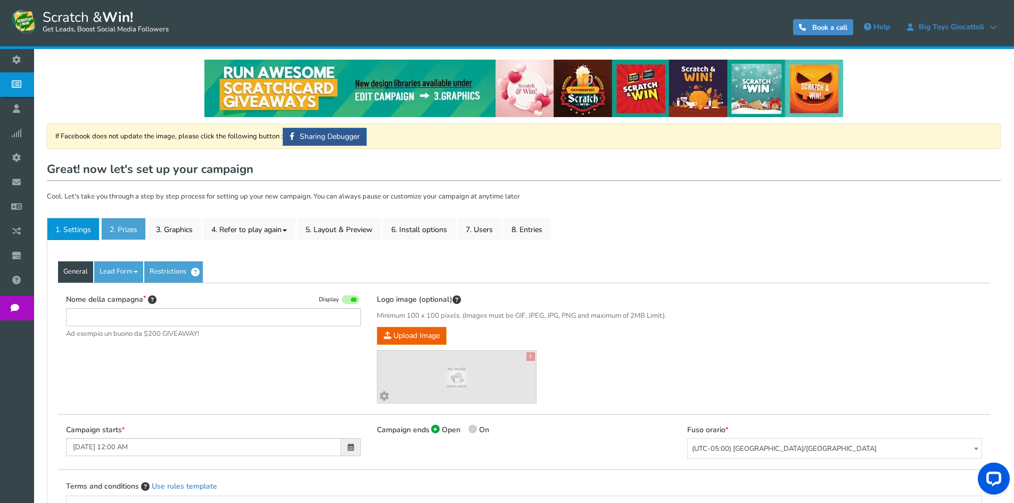
type input "[PERSON_NAME] e vinci - Giochi [PERSON_NAME] - [GEOGRAPHIC_DATA]"
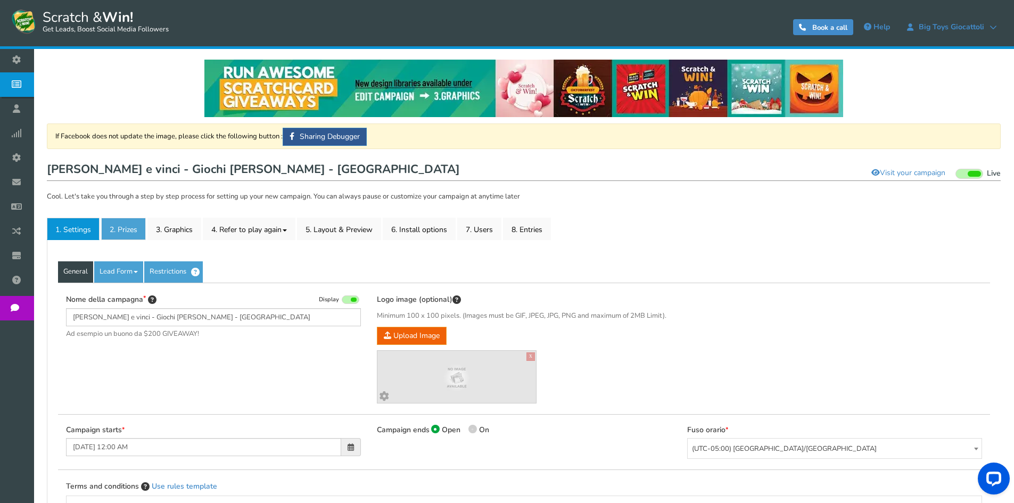
click at [128, 232] on link "2. Prizes" at bounding box center [123, 229] width 45 height 22
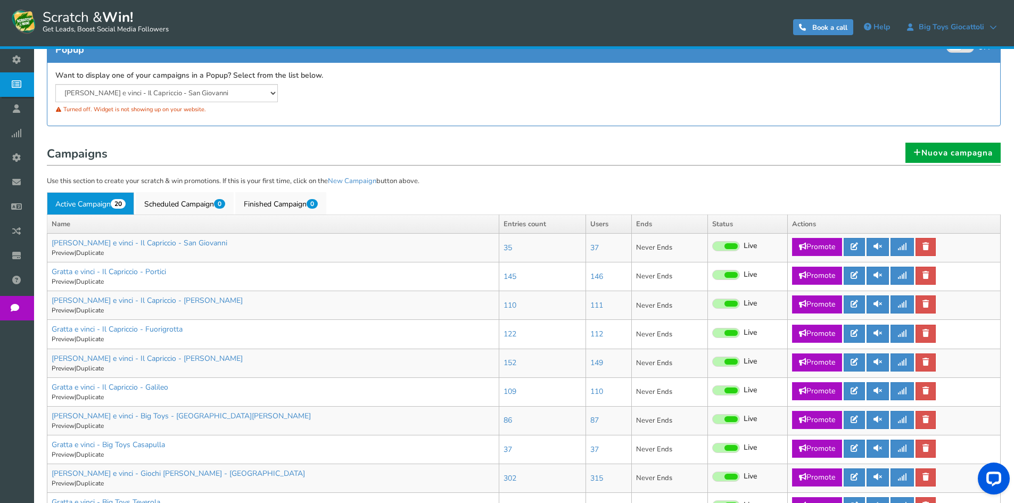
scroll to position [213, 0]
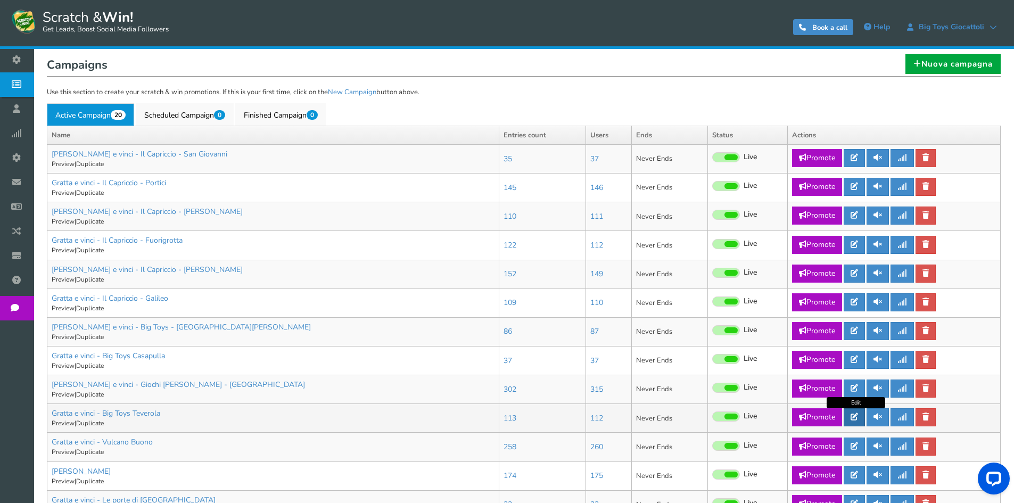
click at [856, 422] on link at bounding box center [854, 417] width 21 height 18
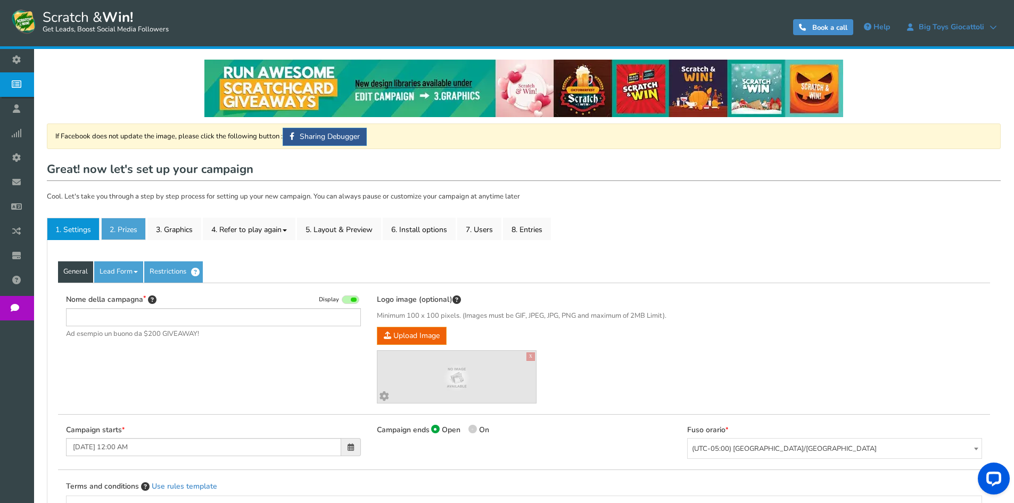
type input "Gratta e vinci - Big Toys Teverola"
click at [129, 224] on link "2. Prizes" at bounding box center [123, 229] width 45 height 22
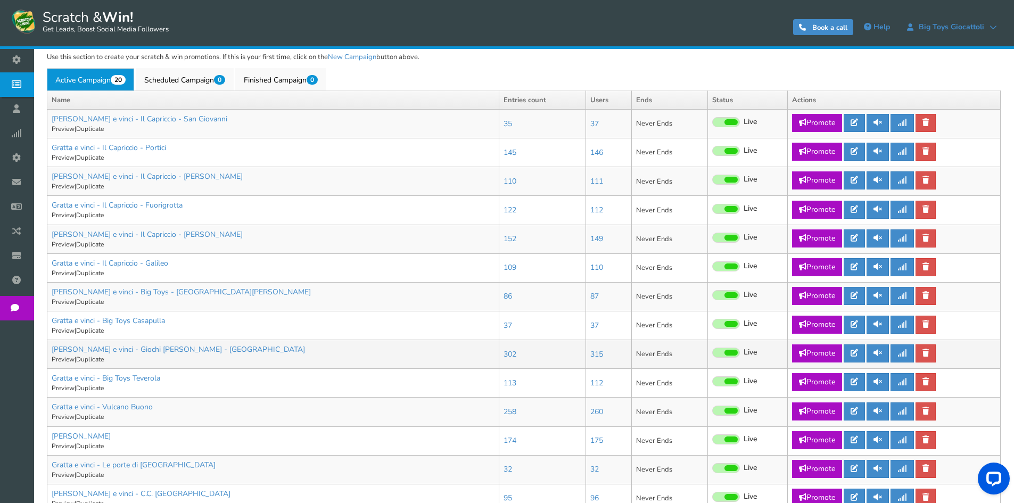
scroll to position [266, 0]
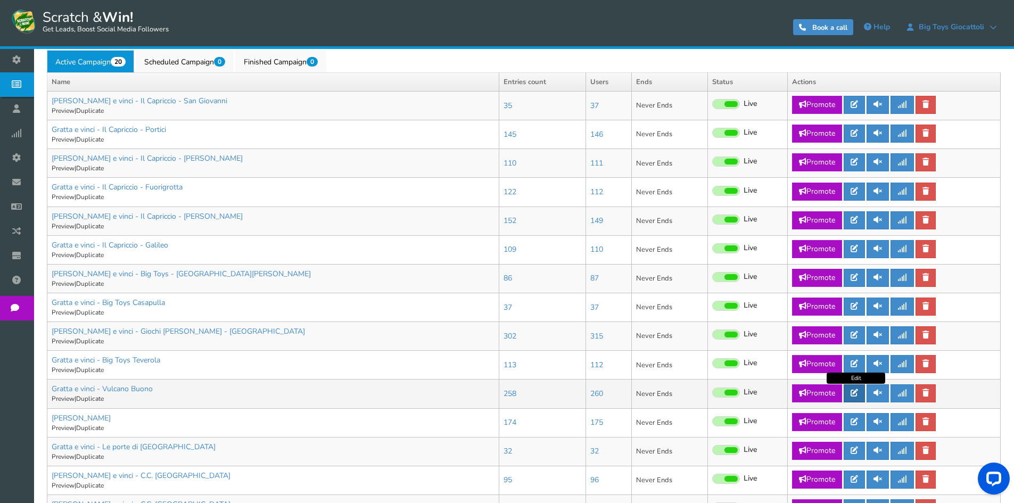
click at [863, 396] on link at bounding box center [854, 393] width 21 height 18
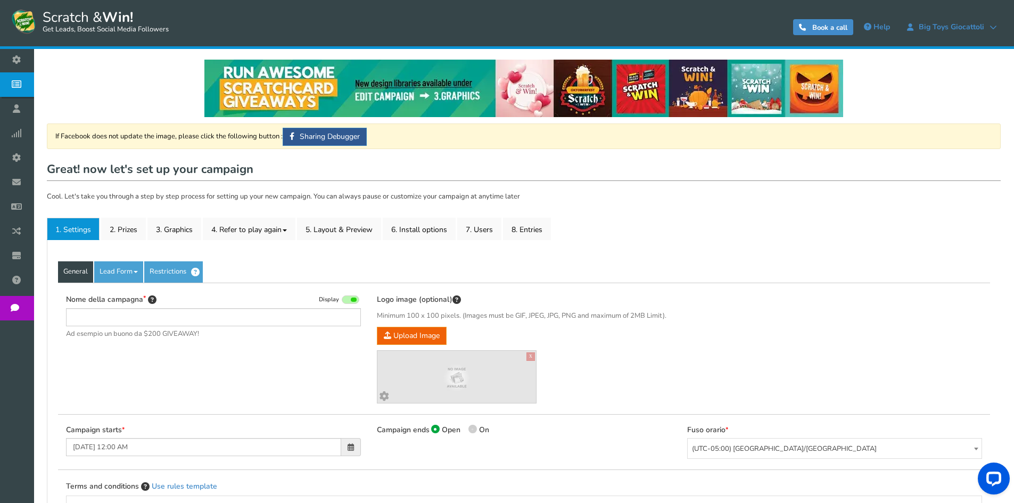
type input "Gratta e vinci - Vulcano Buono"
click at [131, 229] on link "2. Prizes" at bounding box center [123, 229] width 45 height 22
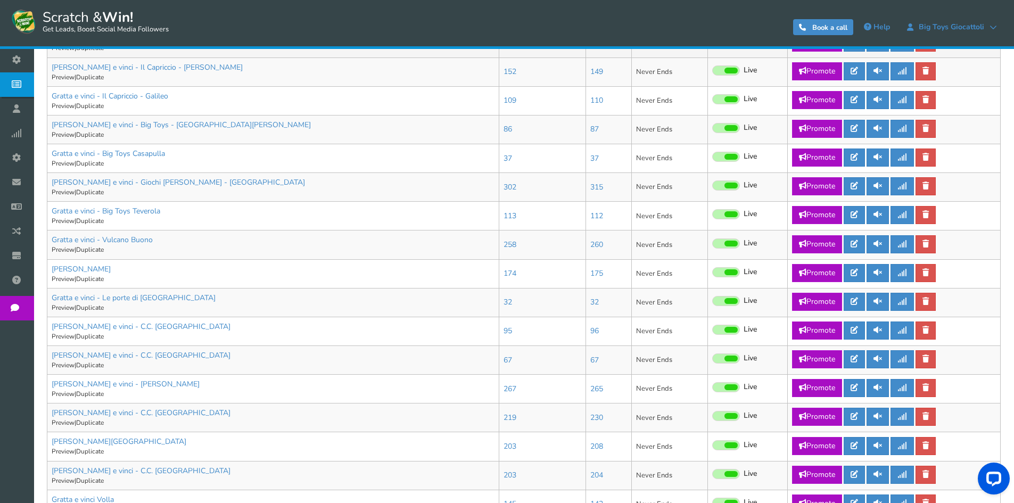
scroll to position [426, 0]
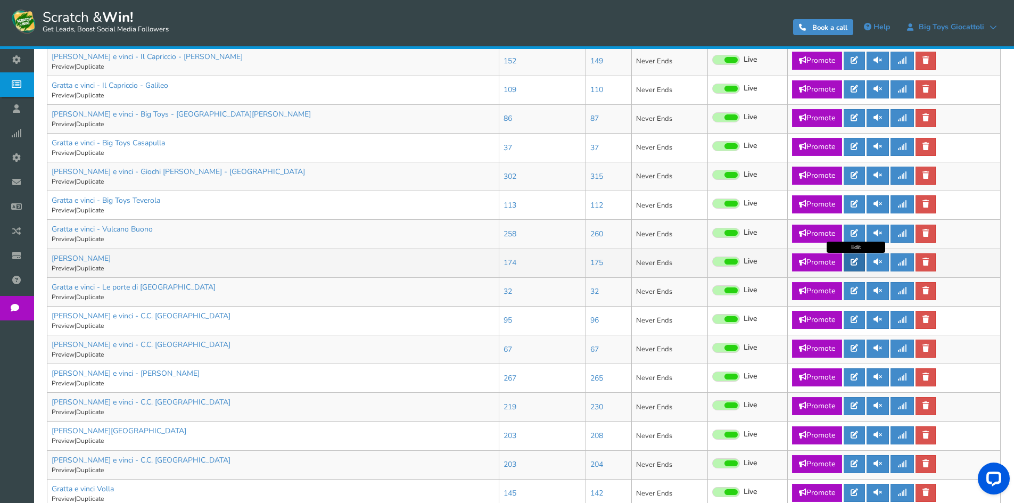
click at [854, 260] on icon at bounding box center [854, 261] width 7 height 7
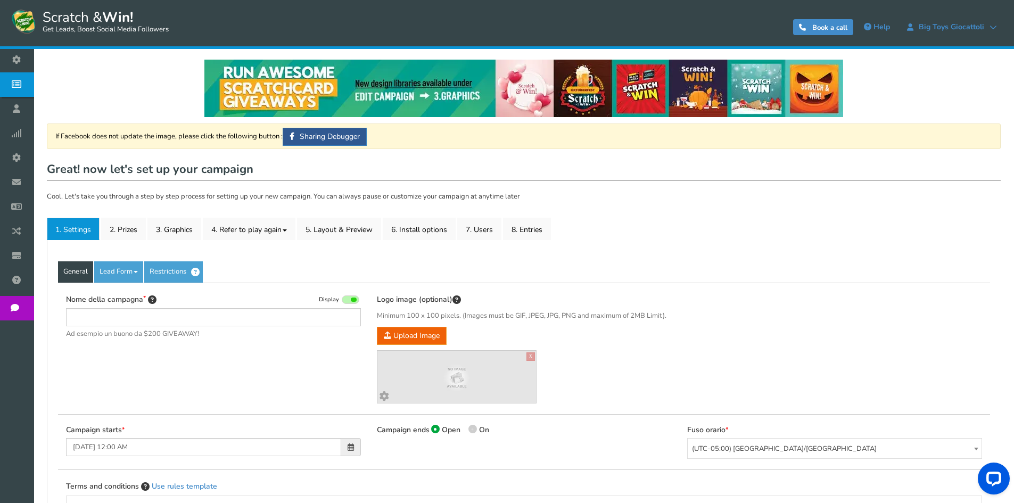
type input "[PERSON_NAME]"
click at [135, 225] on link "2. Prizes" at bounding box center [123, 229] width 45 height 22
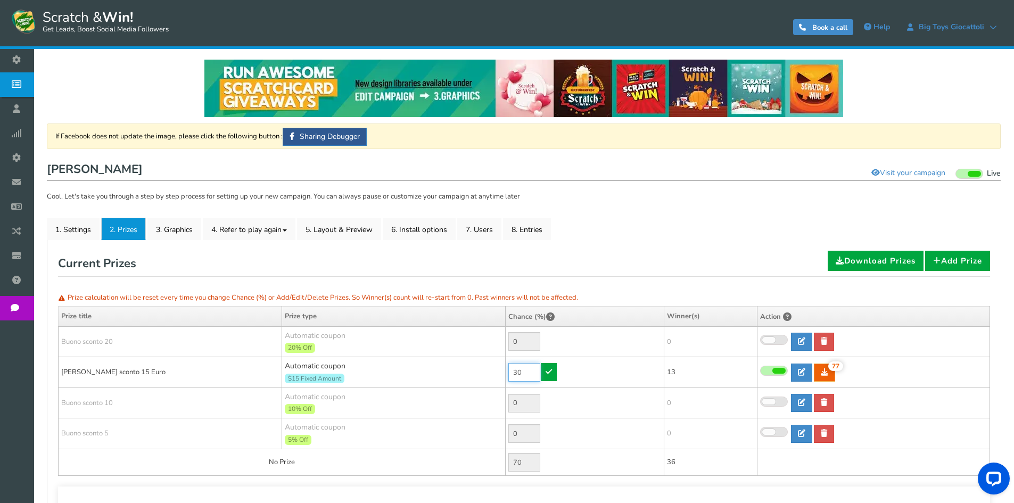
drag, startPoint x: 516, startPoint y: 374, endPoint x: 466, endPoint y: 368, distance: 50.4
click at [483, 371] on tr "[PERSON_NAME] sconto 15 Euro Automatic coupon $15 Fixed Amount Min.order value:…" at bounding box center [525, 372] width 932 height 31
type input "10"
click at [542, 372] on link at bounding box center [549, 372] width 16 height 18
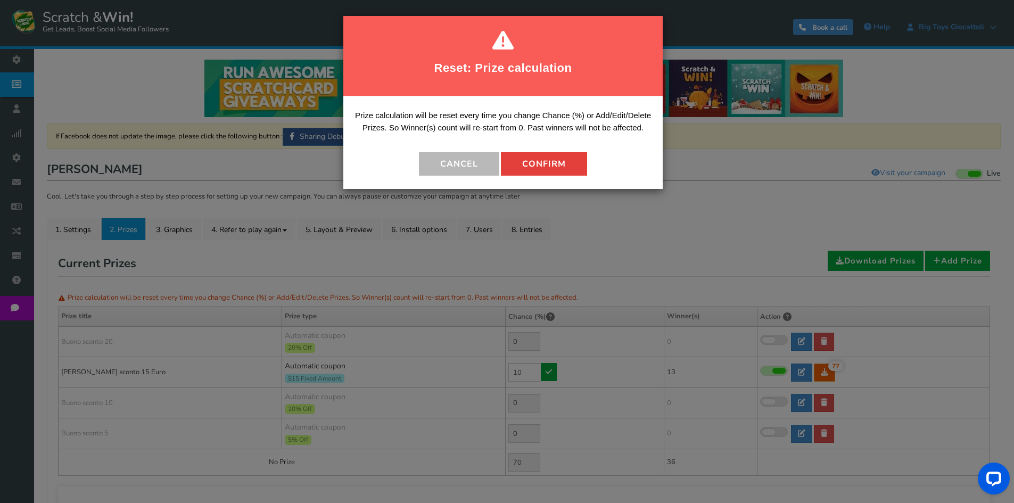
click at [532, 164] on button "Confirm" at bounding box center [544, 163] width 86 height 23
type input "90"
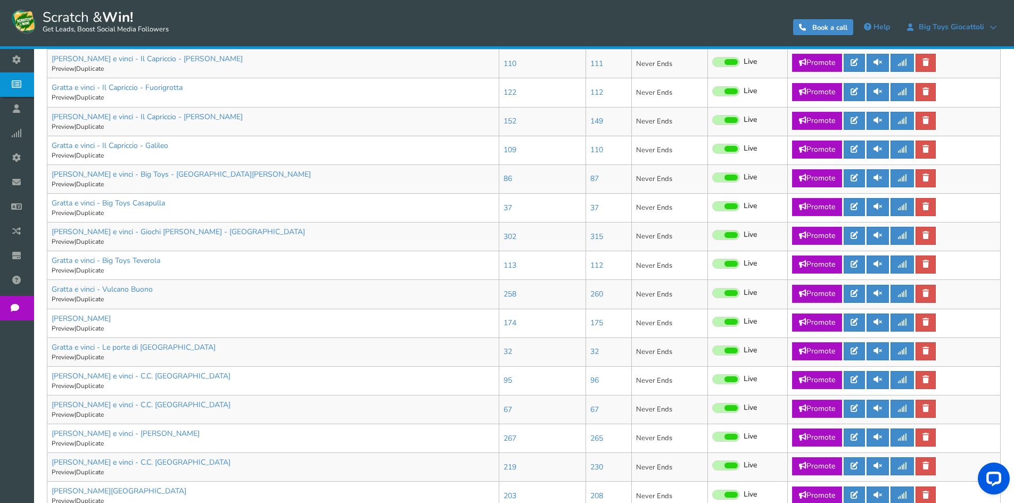
scroll to position [373, 0]
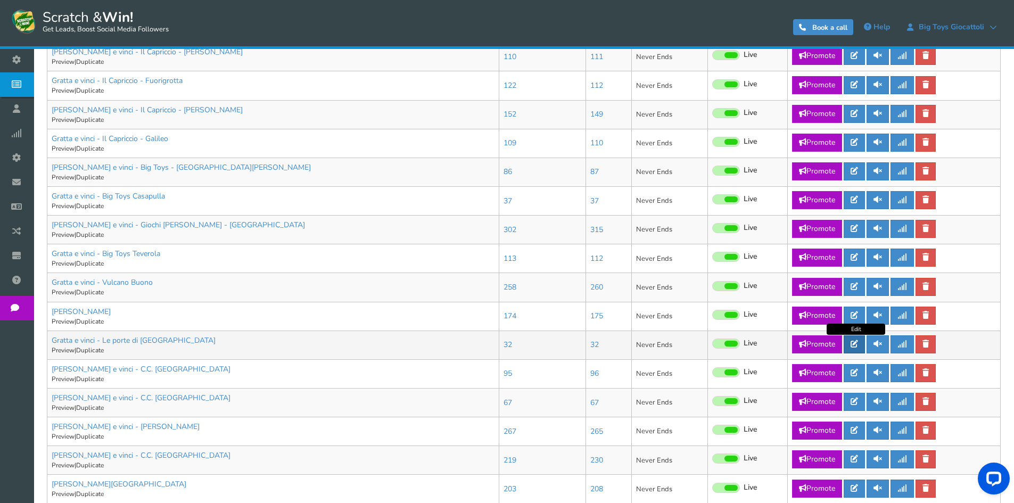
click at [853, 342] on icon at bounding box center [854, 343] width 7 height 7
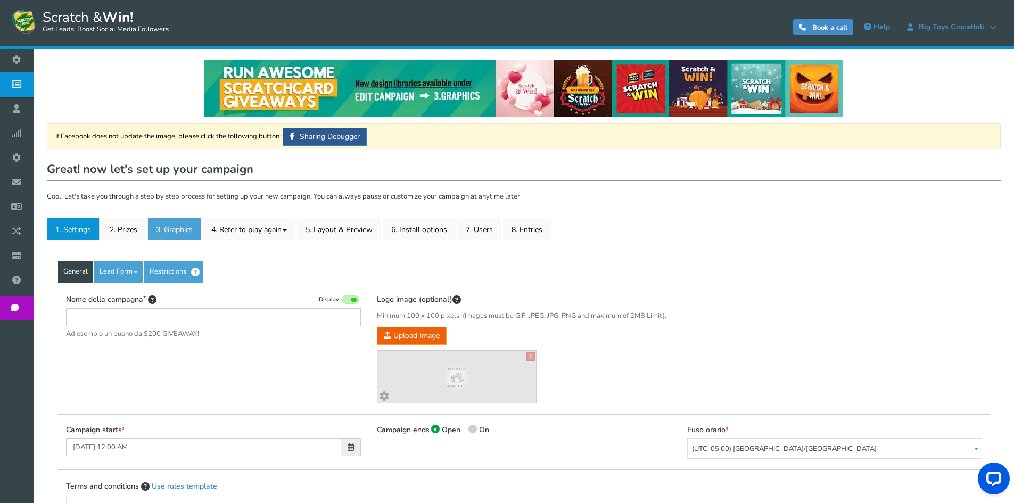
type input "Gratta e vinci - Le porte di [GEOGRAPHIC_DATA]"
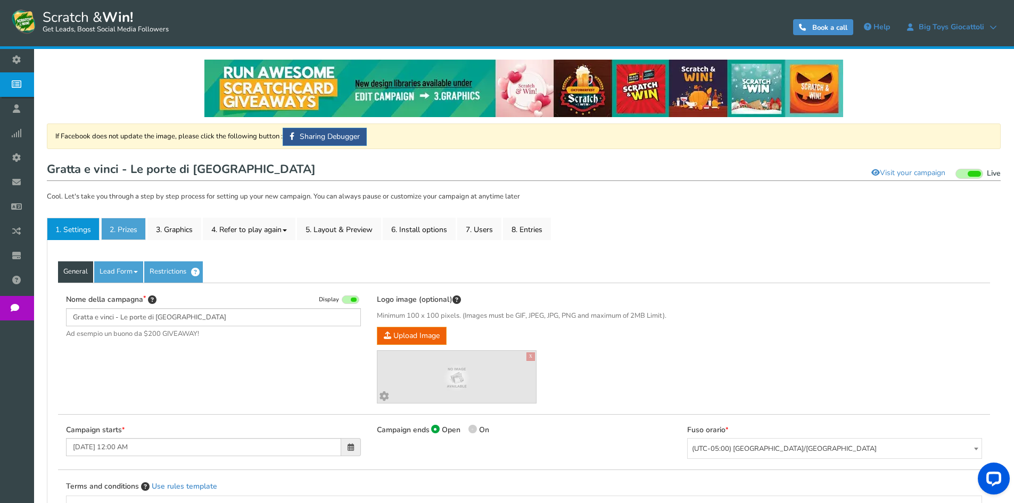
click at [141, 228] on link "2. Prizes" at bounding box center [123, 229] width 45 height 22
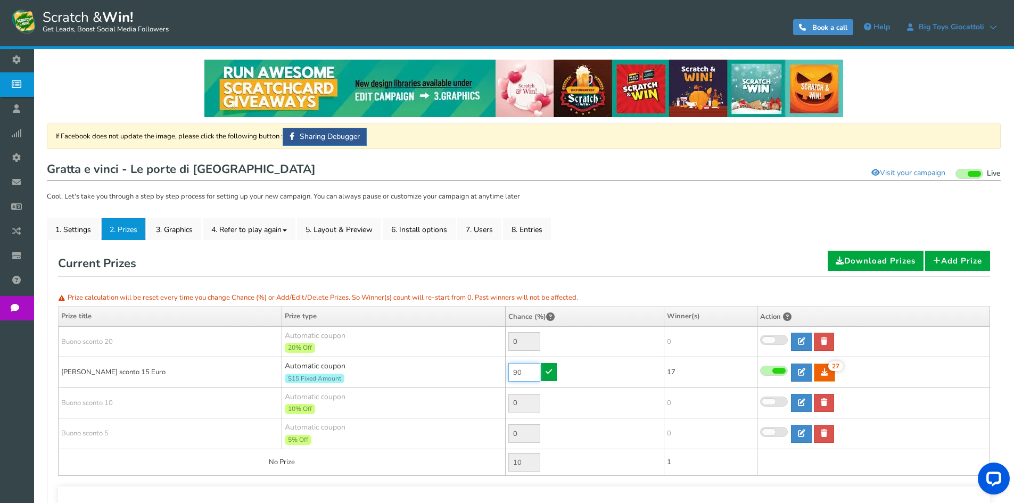
drag, startPoint x: 526, startPoint y: 370, endPoint x: 482, endPoint y: 372, distance: 43.7
click at [483, 372] on tr "[PERSON_NAME] sconto 15 Euro Automatic coupon $15 Fixed Amount Min.order value:…" at bounding box center [525, 372] width 932 height 31
type input "70"
click at [548, 370] on icon at bounding box center [549, 371] width 6 height 7
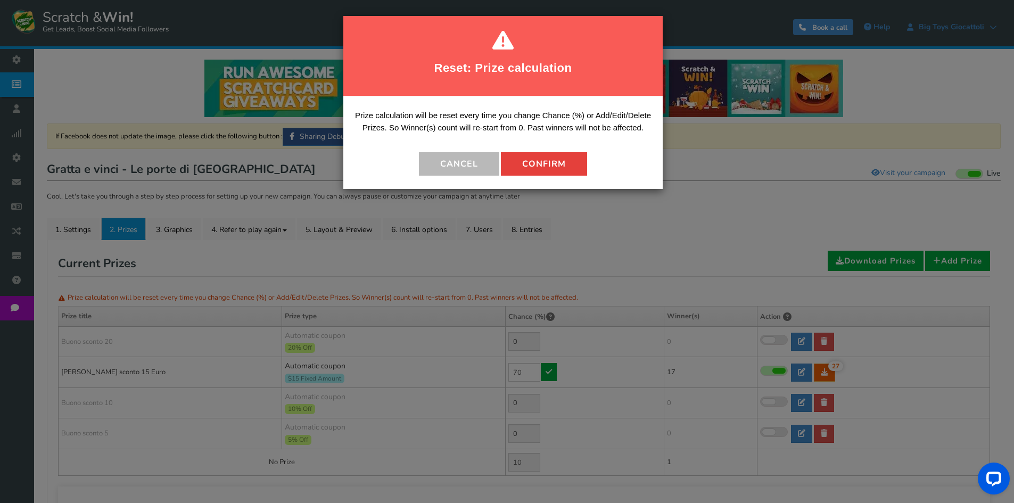
click at [556, 160] on button "Confirm" at bounding box center [544, 163] width 86 height 23
type input "30"
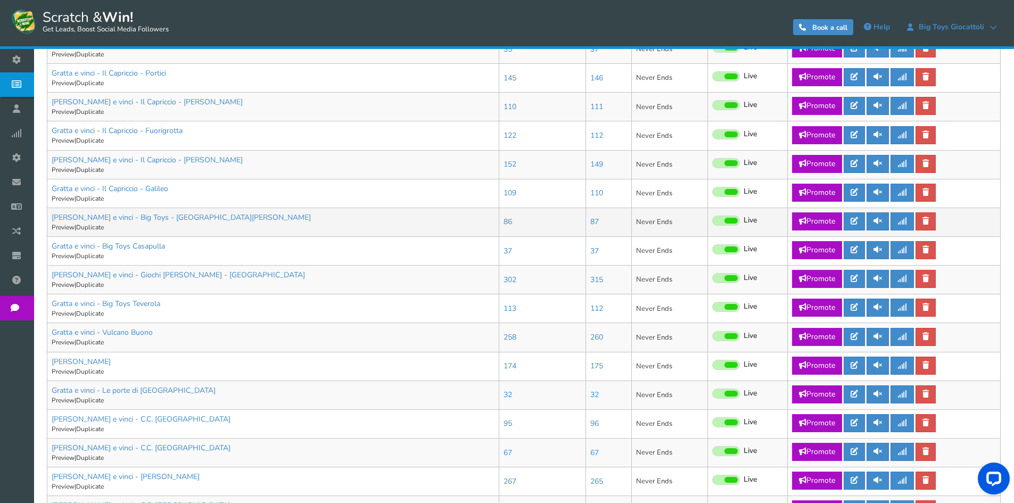
scroll to position [426, 0]
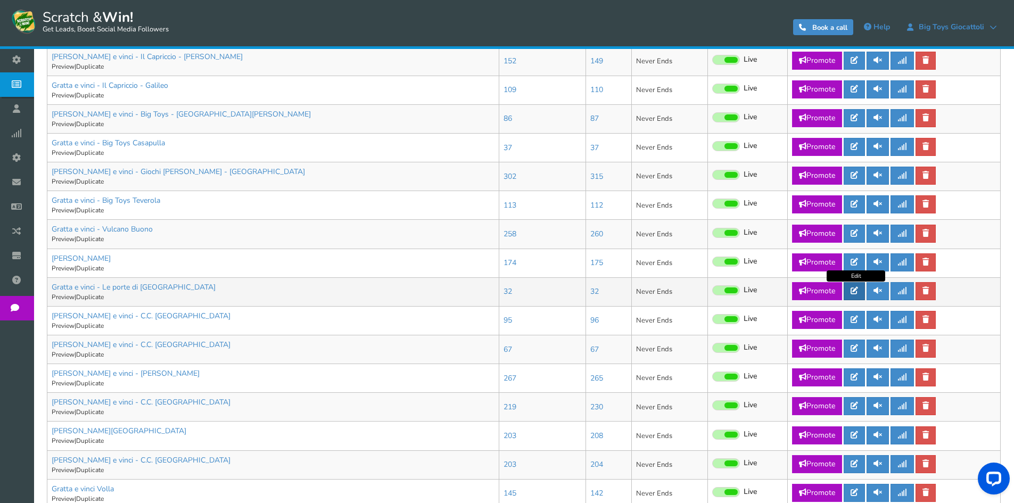
click at [855, 290] on icon at bounding box center [854, 290] width 7 height 7
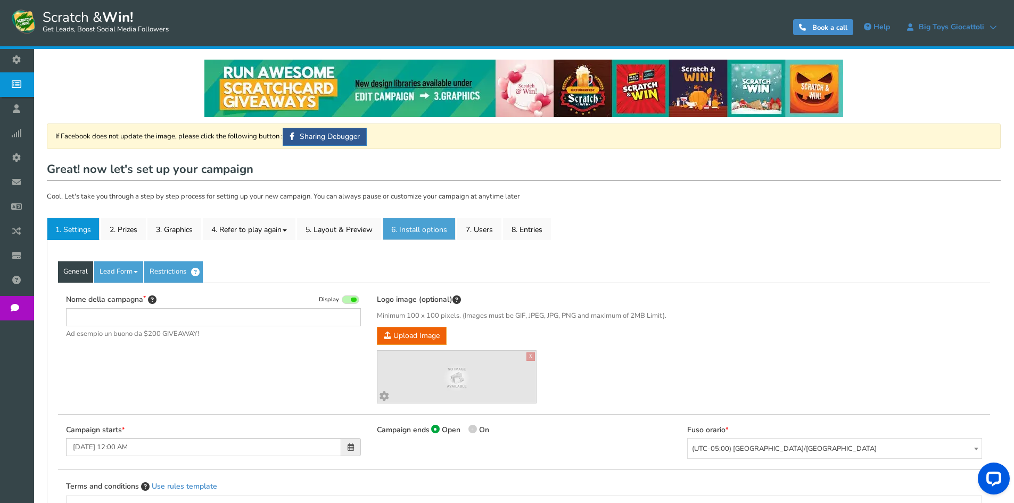
type input "Gratta e vinci - Le porte di [GEOGRAPHIC_DATA]"
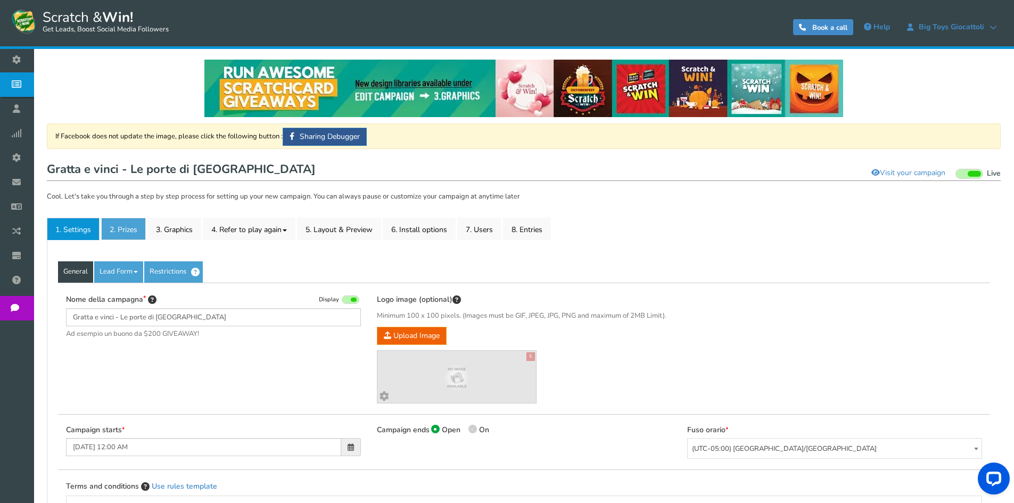
click at [129, 220] on link "2. Prizes" at bounding box center [123, 229] width 45 height 22
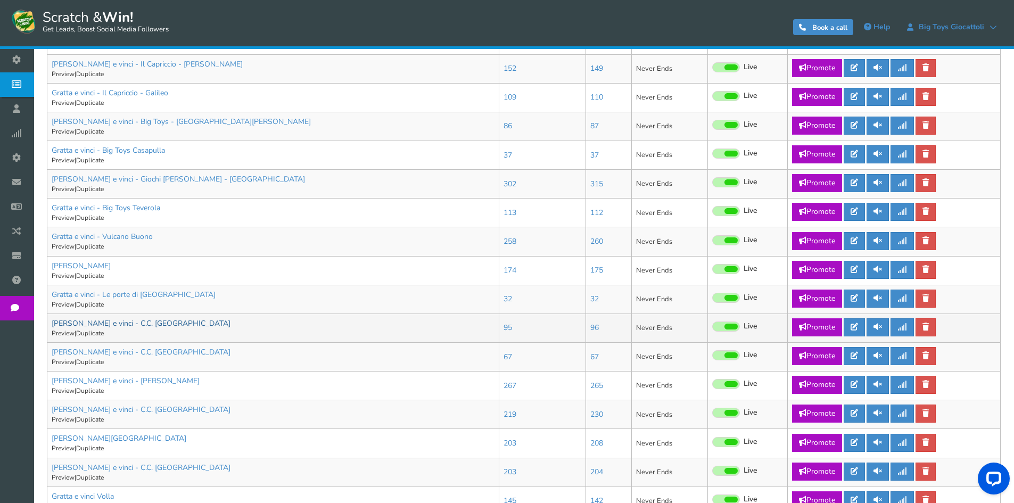
scroll to position [426, 0]
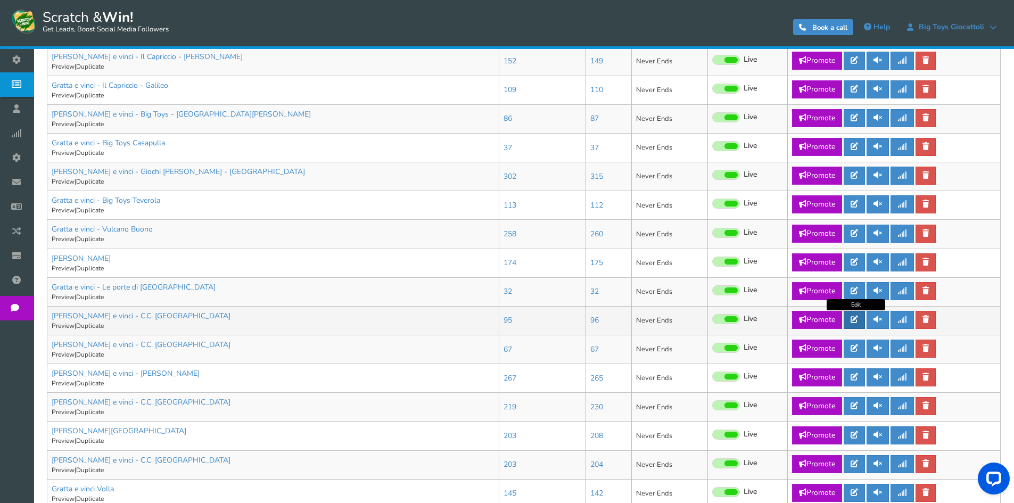
click at [856, 321] on icon at bounding box center [854, 319] width 7 height 7
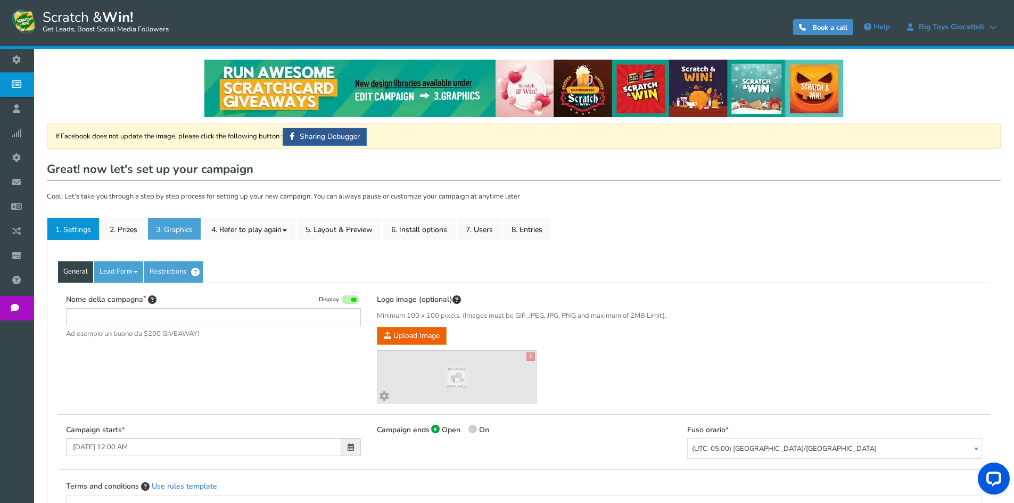
type input "[PERSON_NAME] e vinci - C.C. [GEOGRAPHIC_DATA]"
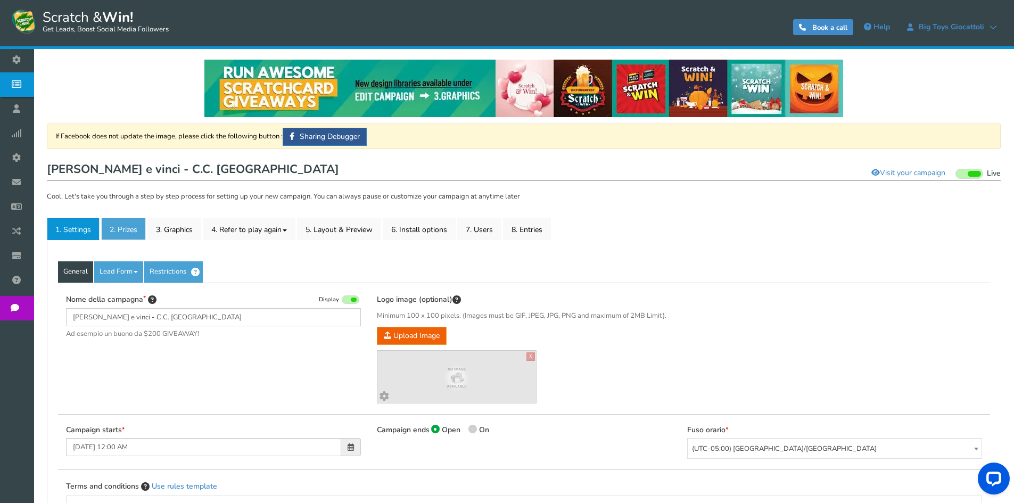
click at [128, 235] on link "2. Prizes" at bounding box center [123, 229] width 45 height 22
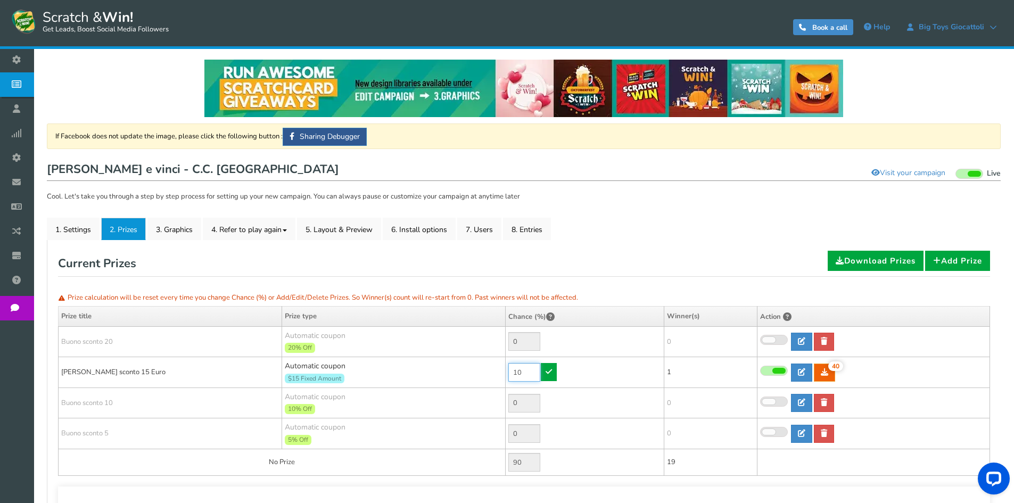
drag, startPoint x: 527, startPoint y: 370, endPoint x: 479, endPoint y: 370, distance: 47.9
click at [482, 372] on tr "[PERSON_NAME] sconto 15 Euro Automatic coupon $15 Fixed Amount Min.order value:…" at bounding box center [525, 372] width 932 height 31
type input "70"
click at [553, 364] on link at bounding box center [549, 372] width 16 height 18
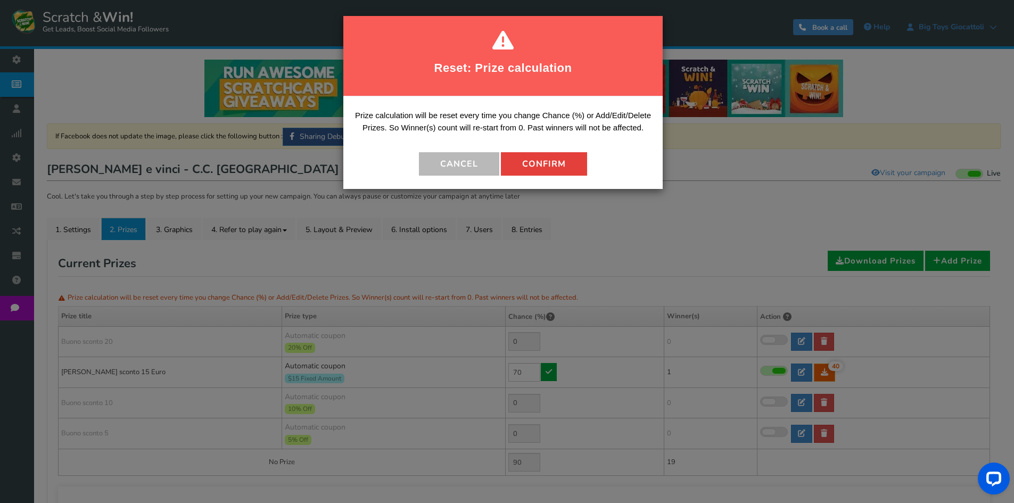
click at [551, 173] on button "Confirm" at bounding box center [544, 163] width 86 height 23
type input "30"
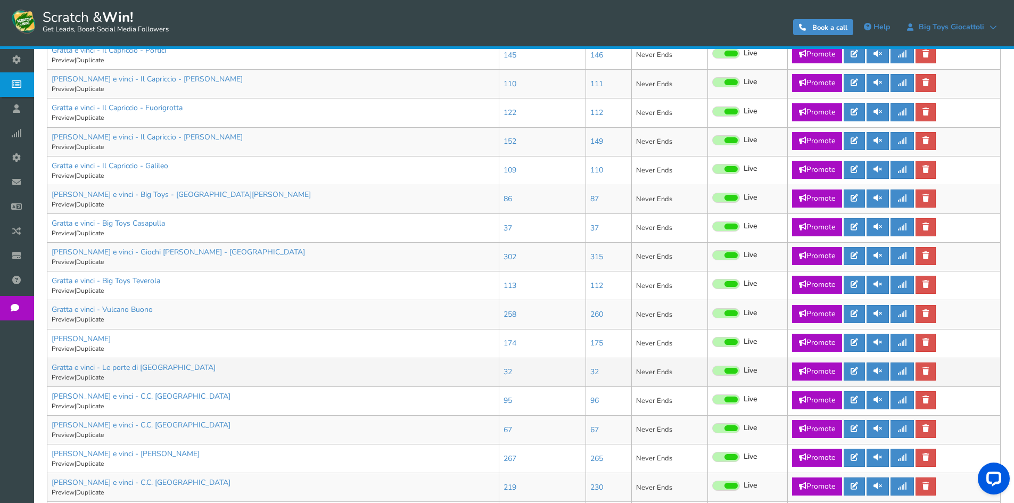
scroll to position [373, 0]
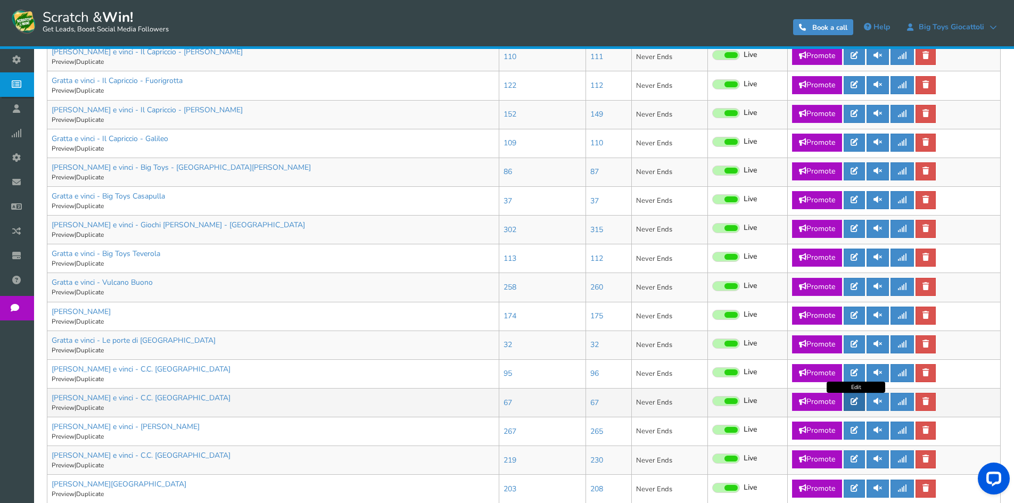
click at [857, 407] on link at bounding box center [854, 402] width 21 height 18
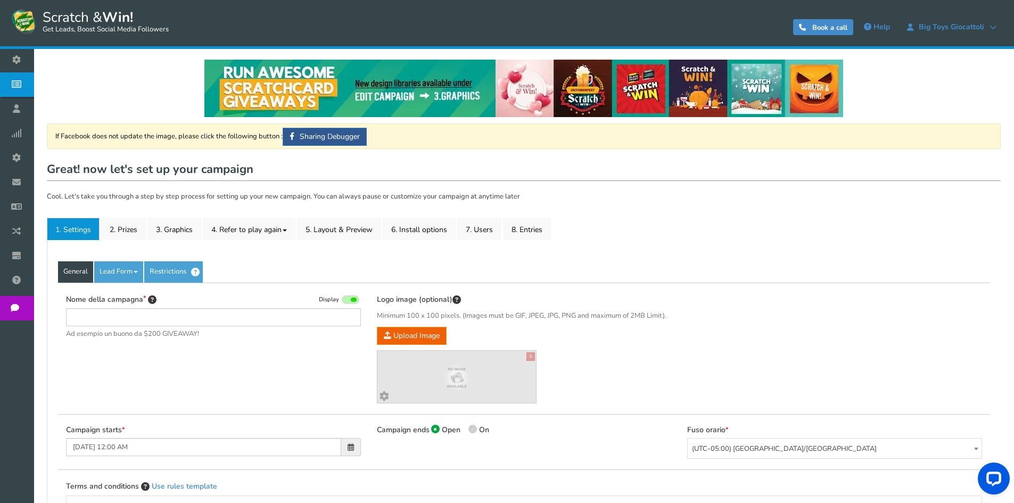
type input "[PERSON_NAME] e vinci - C.C. [GEOGRAPHIC_DATA]"
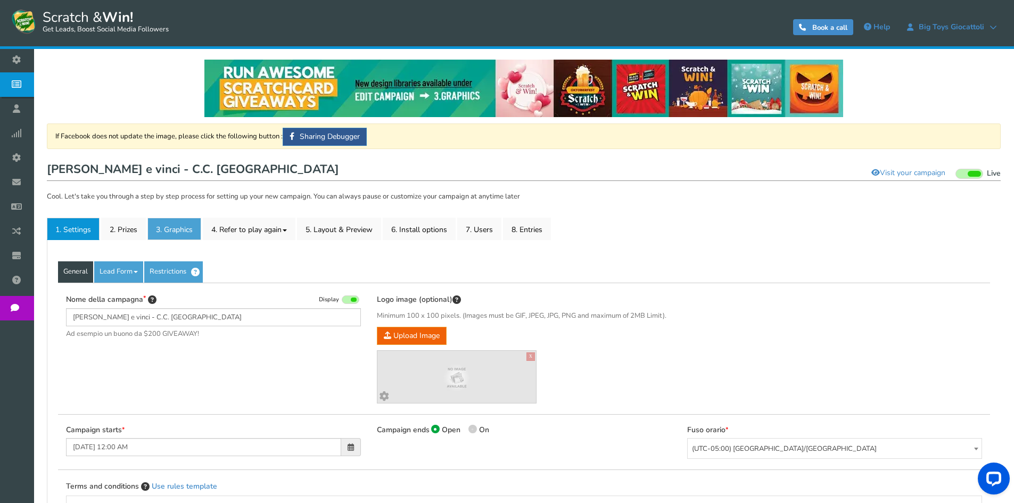
click at [149, 235] on link "3. Graphics" at bounding box center [174, 229] width 54 height 22
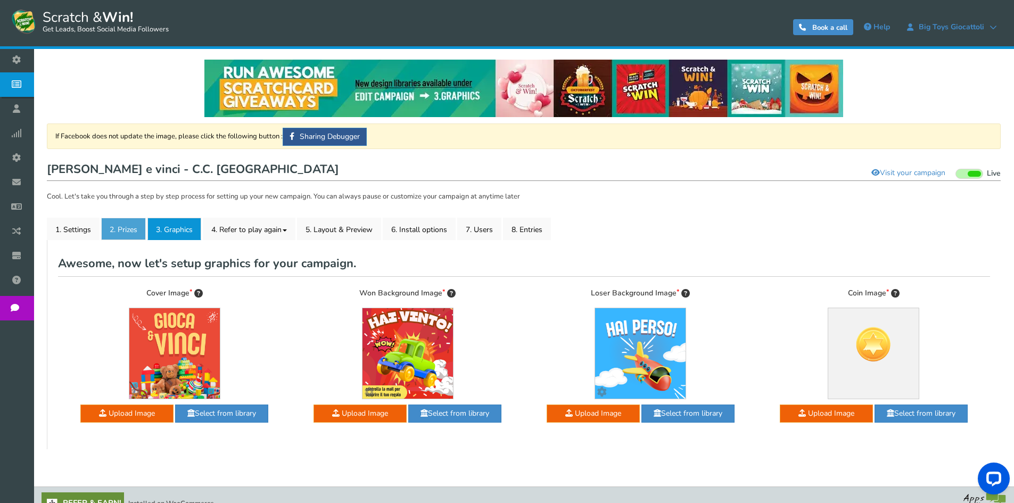
click at [135, 232] on link "2. Prizes" at bounding box center [123, 229] width 45 height 22
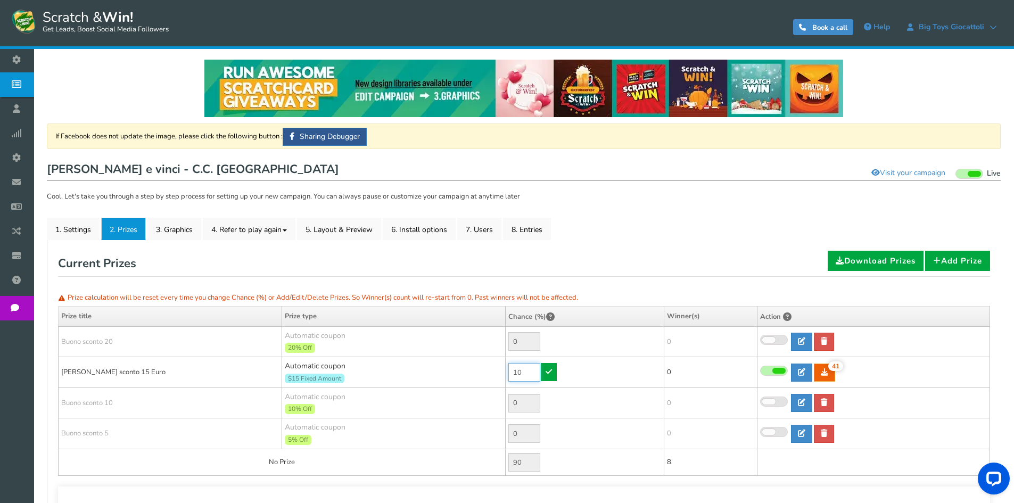
drag, startPoint x: 529, startPoint y: 369, endPoint x: 475, endPoint y: 373, distance: 53.4
click at [475, 373] on tr "[PERSON_NAME] sconto 15 Euro Automatic coupon $15 Fixed Amount Min.order value:…" at bounding box center [525, 372] width 932 height 31
drag, startPoint x: 483, startPoint y: 370, endPoint x: 467, endPoint y: 370, distance: 16.5
click at [477, 370] on tr "[PERSON_NAME] sconto 15 Euro Automatic coupon $15 Fixed Amount Min.order value:…" at bounding box center [525, 372] width 932 height 31
type input "0"
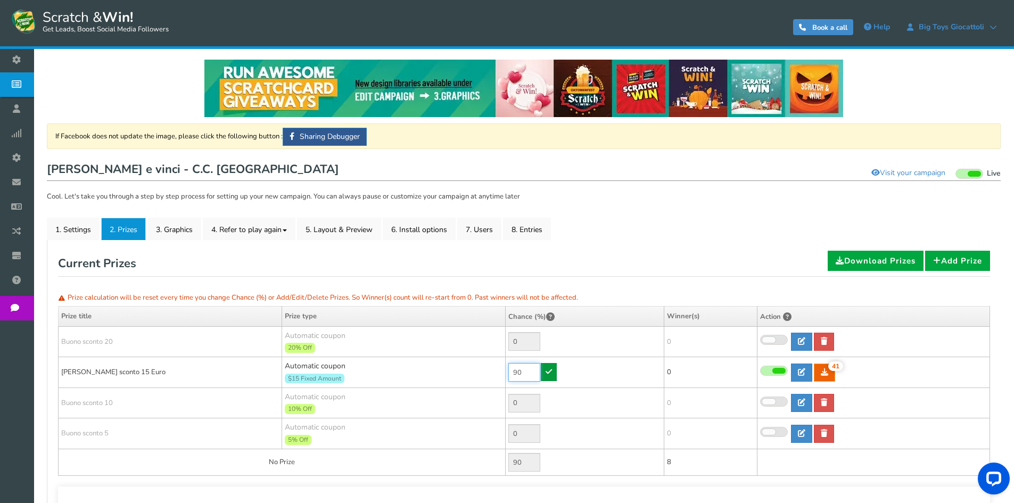
type input "90"
click at [550, 377] on link at bounding box center [549, 372] width 16 height 18
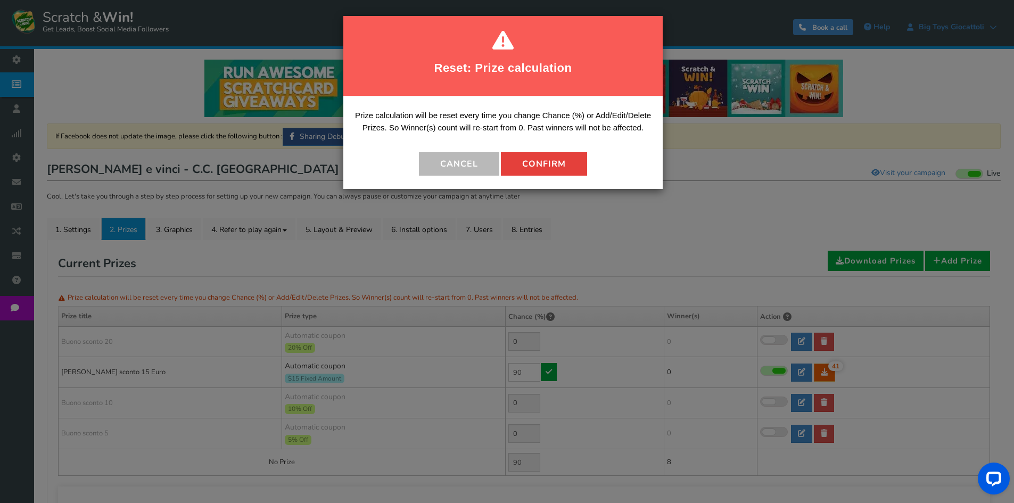
click at [544, 158] on button "Confirm" at bounding box center [544, 163] width 86 height 23
type input "10"
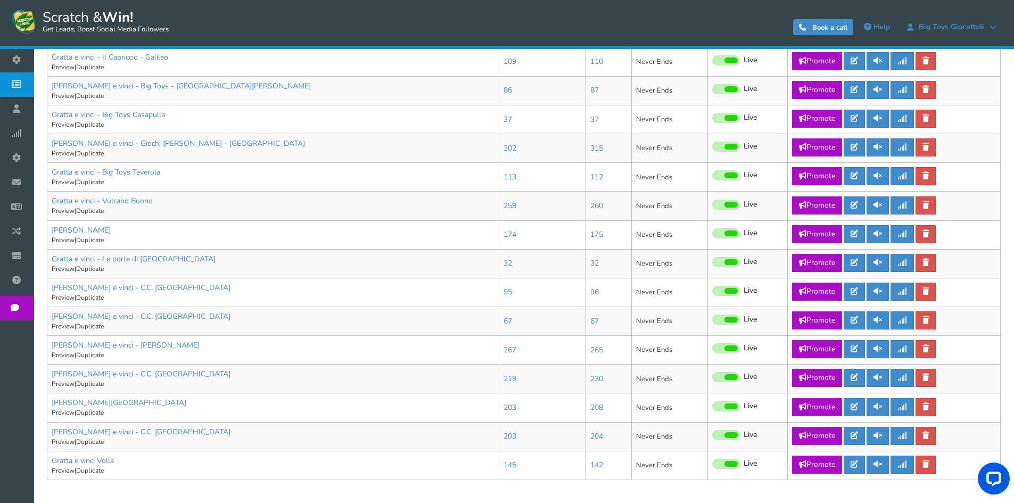
scroll to position [479, 0]
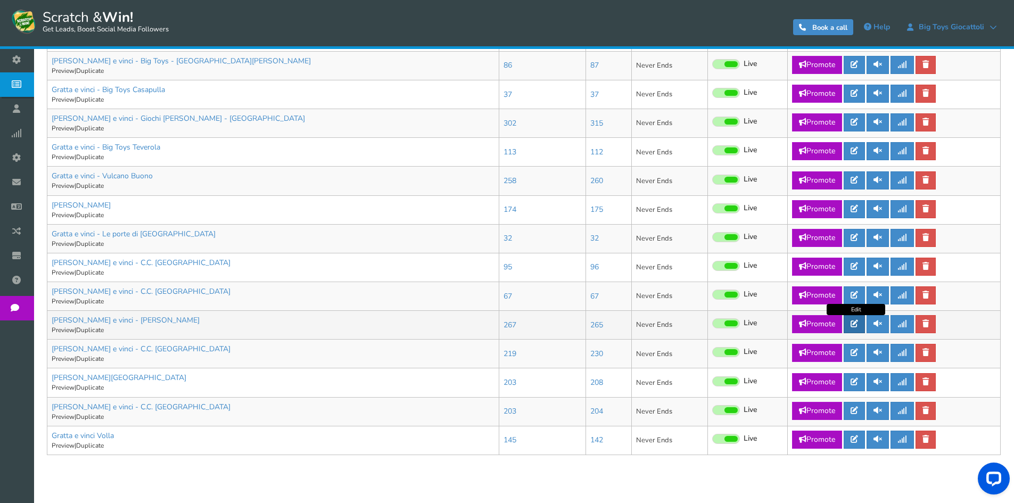
click at [861, 329] on link at bounding box center [854, 324] width 21 height 18
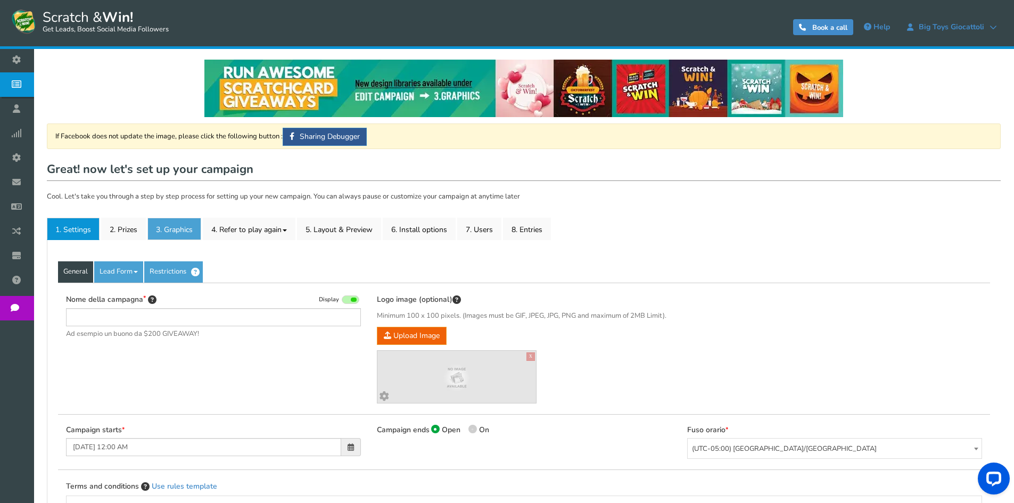
type input "[PERSON_NAME] e vinci - [PERSON_NAME]"
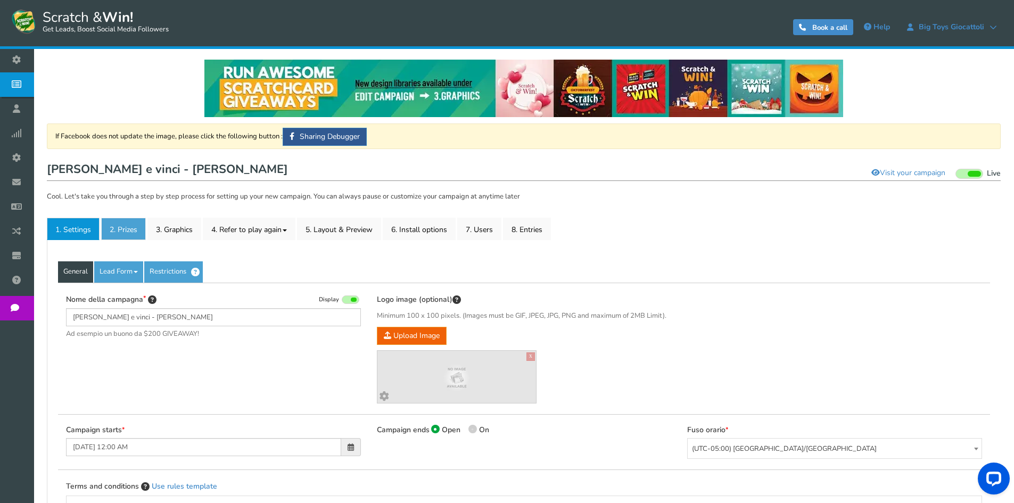
click at [133, 225] on link "2. Prizes" at bounding box center [123, 229] width 45 height 22
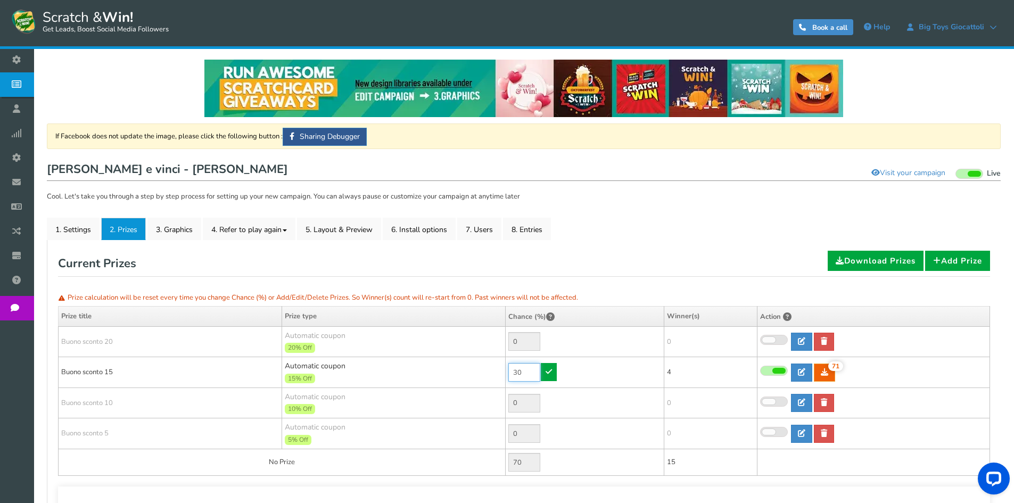
drag, startPoint x: 526, startPoint y: 368, endPoint x: 480, endPoint y: 372, distance: 46.5
click at [483, 372] on tr "[PERSON_NAME] sconto 15 Automatic coupon 15% Off Min.order value: 0 30 71 71 4" at bounding box center [525, 372] width 932 height 31
type input "10"
click at [551, 372] on icon at bounding box center [549, 371] width 6 height 7
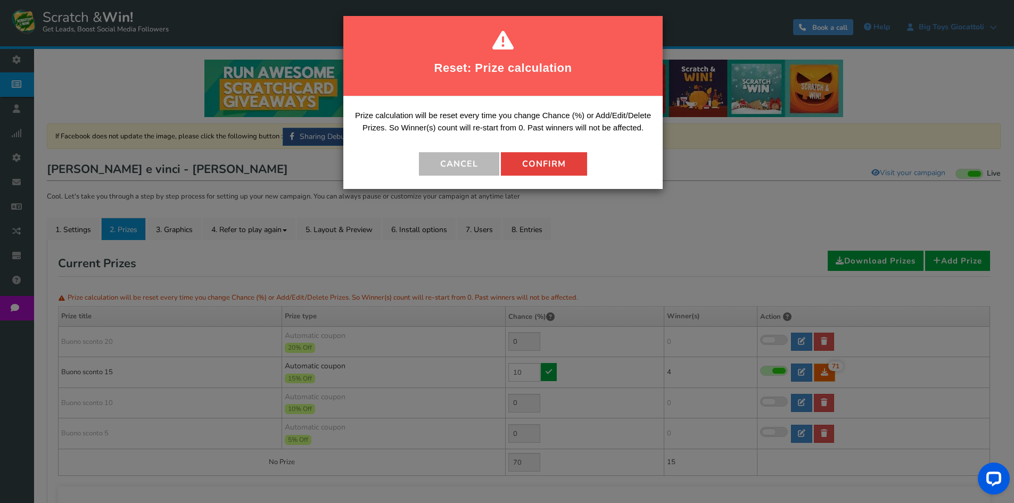
click at [542, 161] on button "Confirm" at bounding box center [544, 163] width 86 height 23
type input "90"
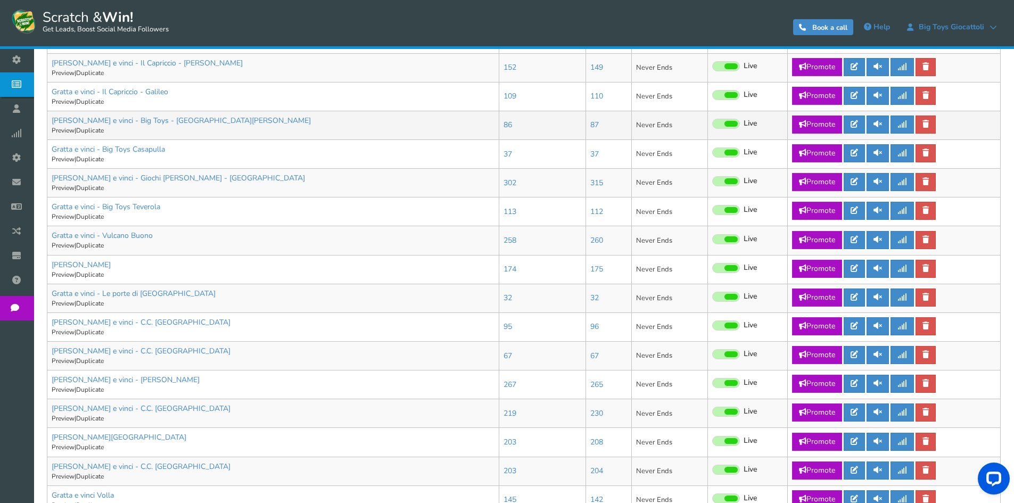
scroll to position [512, 0]
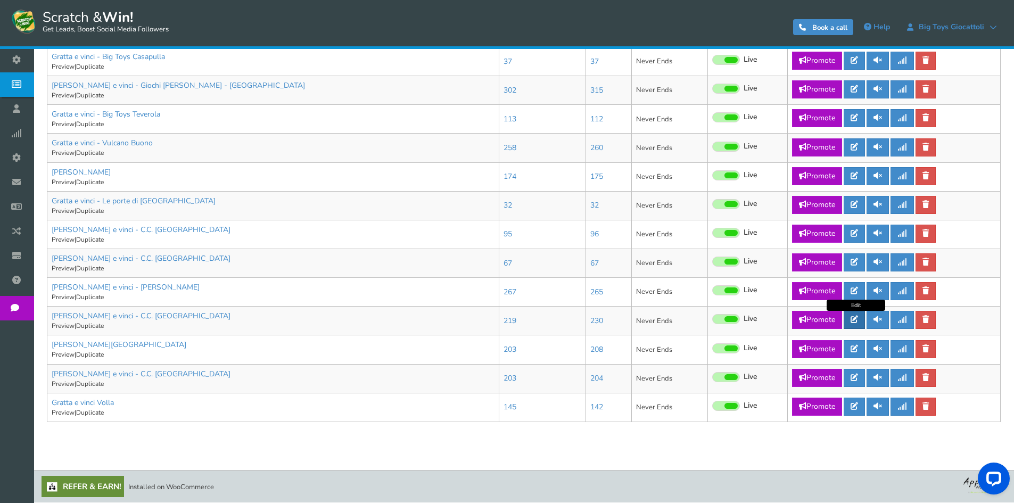
click at [854, 315] on link at bounding box center [854, 320] width 21 height 18
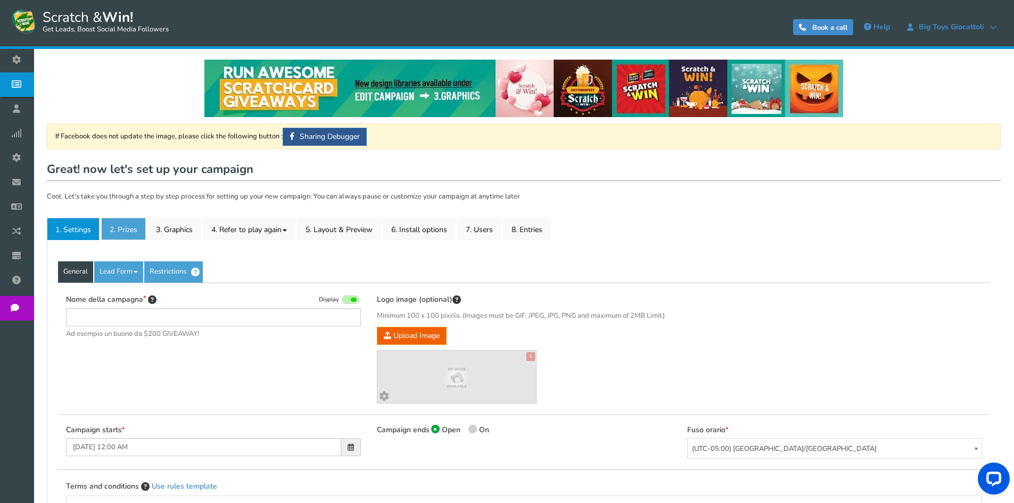
type input "[PERSON_NAME] e vinci - C.C. [GEOGRAPHIC_DATA]"
click at [117, 226] on link "2. Prizes" at bounding box center [123, 229] width 45 height 22
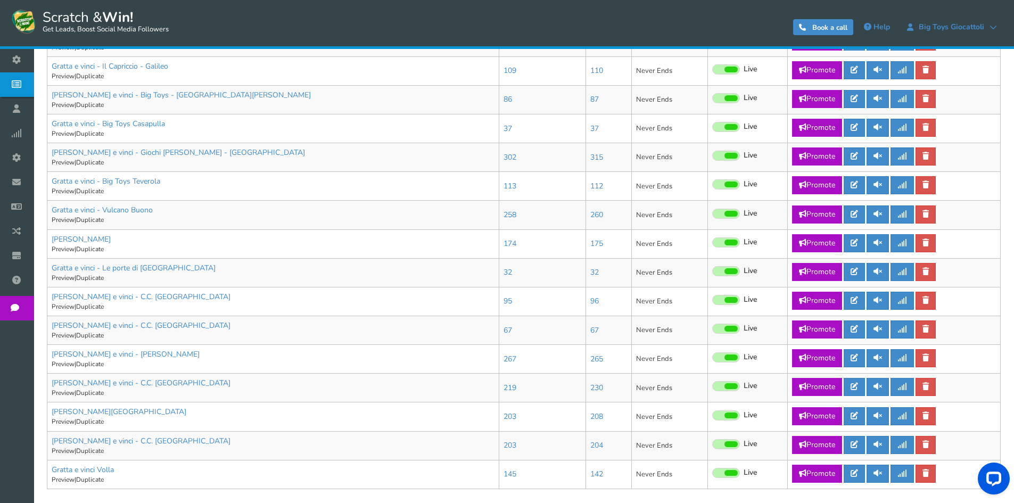
scroll to position [479, 0]
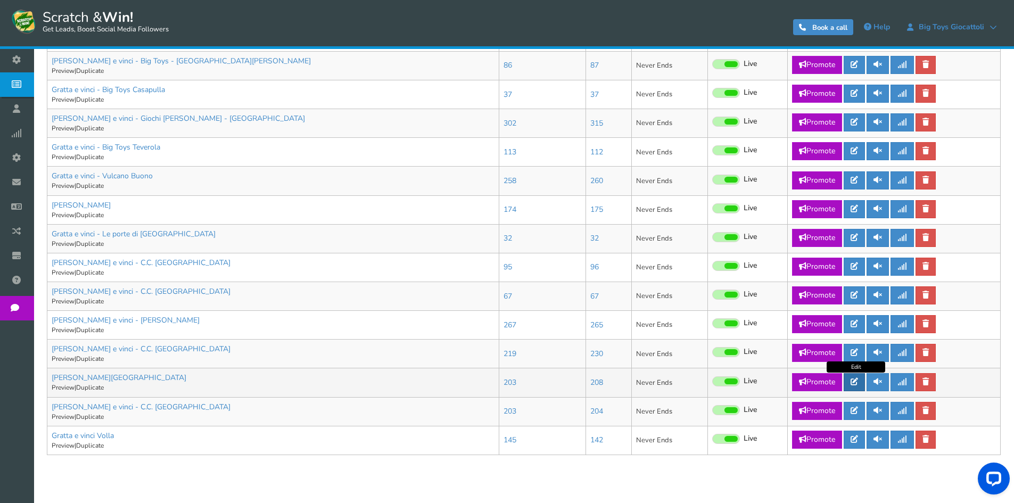
click at [858, 384] on icon at bounding box center [854, 381] width 7 height 7
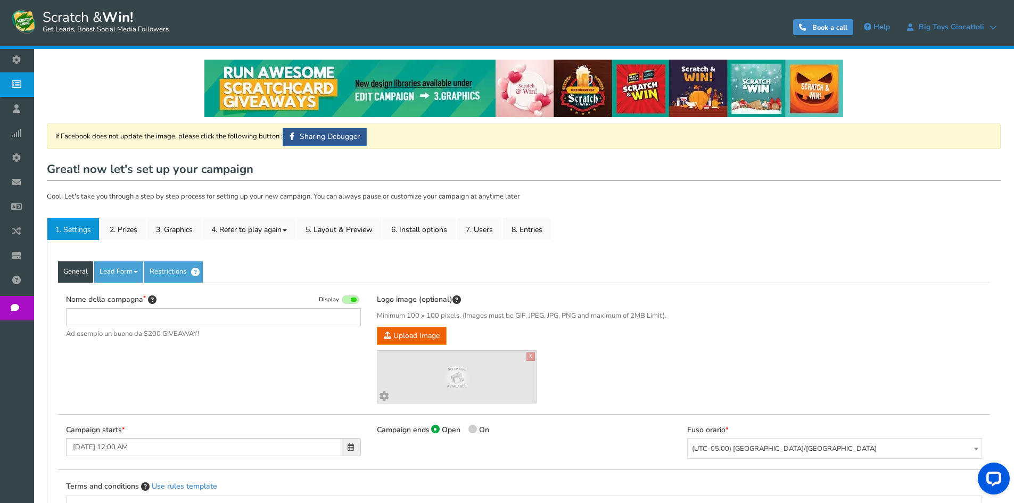
type input "[PERSON_NAME][GEOGRAPHIC_DATA]"
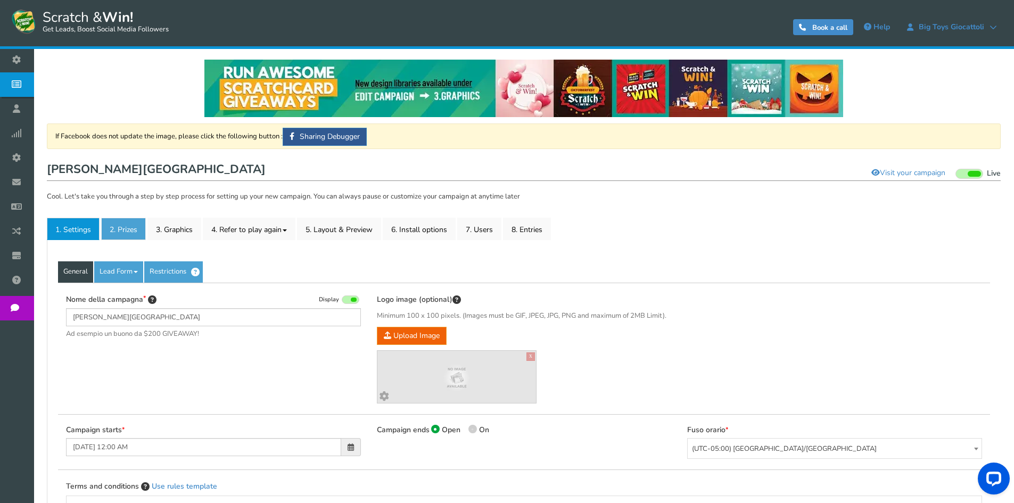
drag, startPoint x: 104, startPoint y: 210, endPoint x: 123, endPoint y: 224, distance: 24.4
click at [104, 211] on div "If Facebook does not update the image, please click the following button : Shar…" at bounding box center [524, 417] width 954 height 589
click at [125, 225] on link "2. Prizes" at bounding box center [123, 229] width 45 height 22
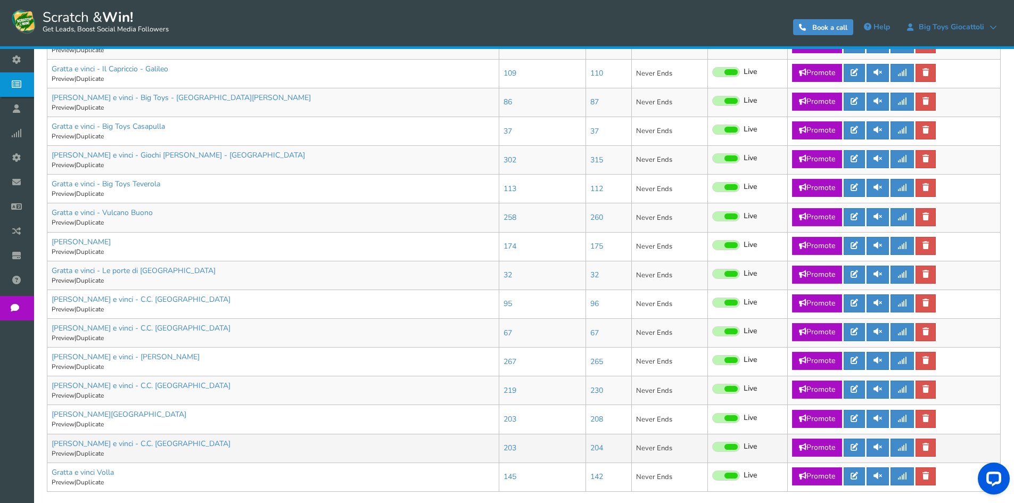
scroll to position [512, 0]
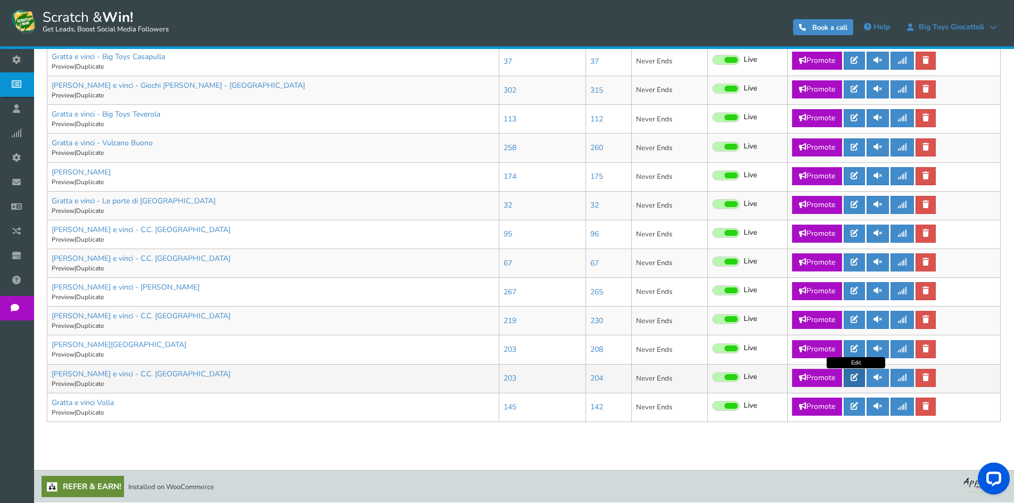
click at [860, 373] on link at bounding box center [854, 378] width 21 height 18
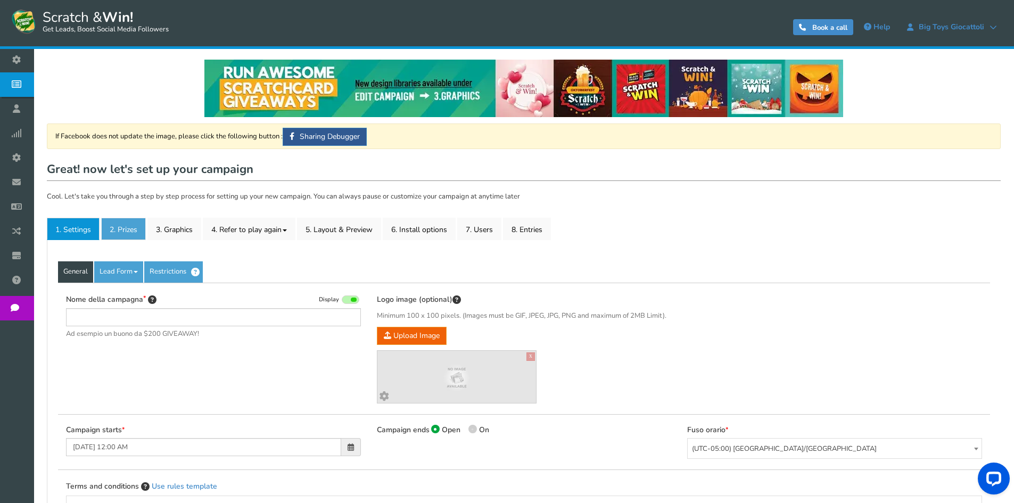
type input "[PERSON_NAME] e vinci - C.C. [GEOGRAPHIC_DATA]"
click at [128, 223] on link "2. Prizes" at bounding box center [123, 229] width 45 height 22
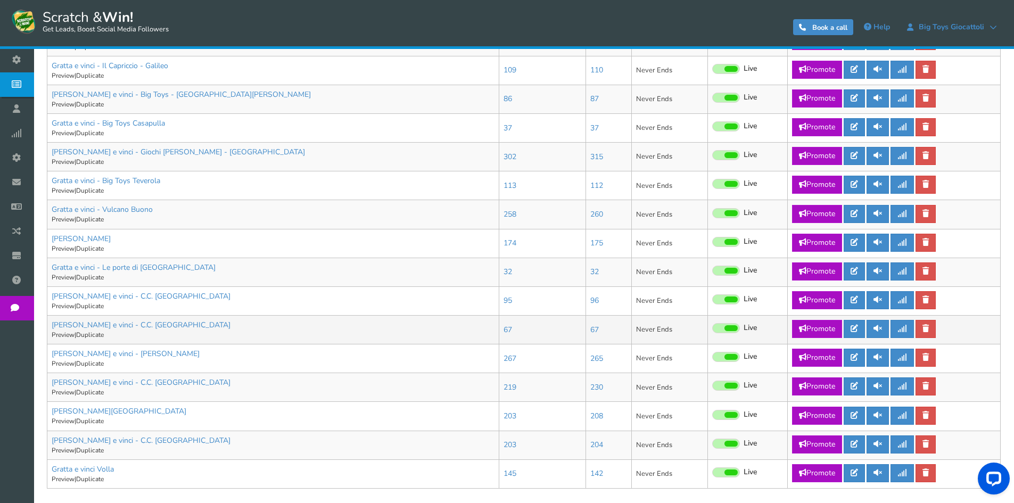
scroll to position [512, 0]
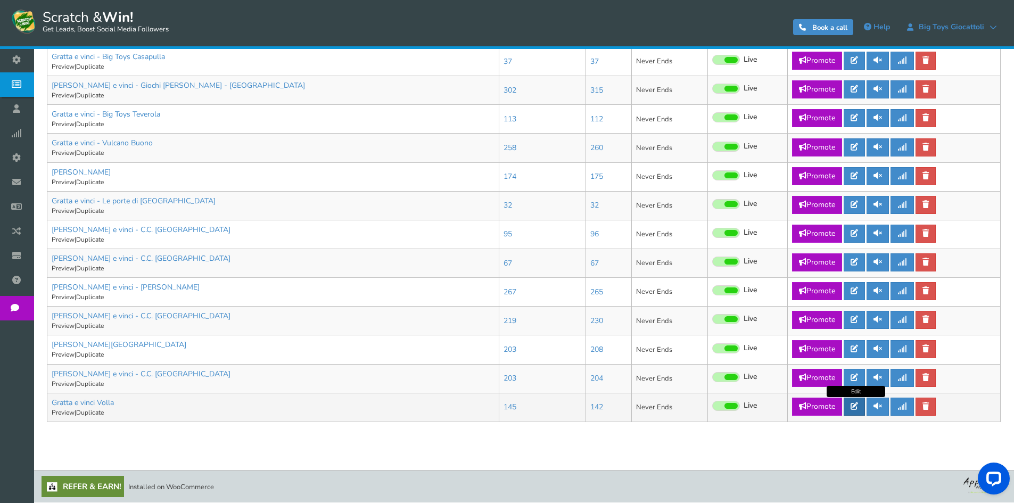
click at [856, 406] on icon at bounding box center [854, 405] width 7 height 7
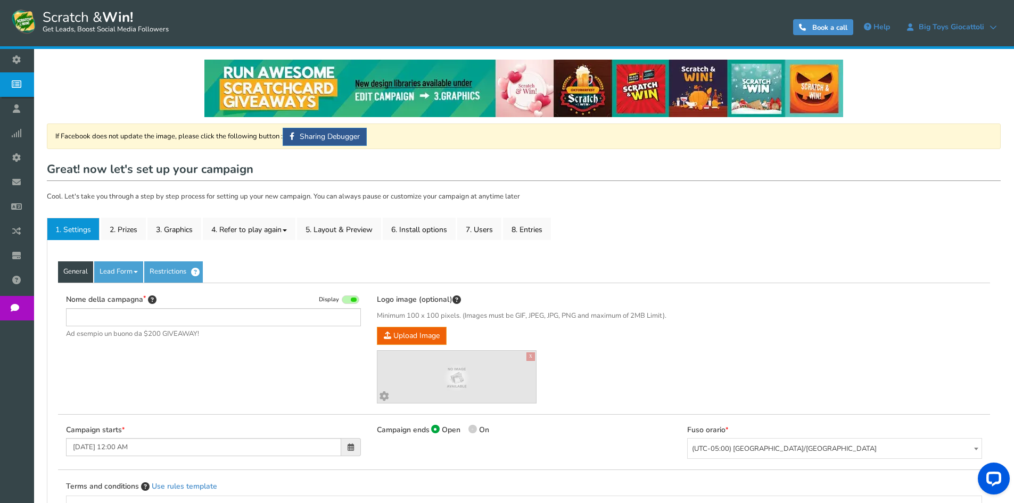
type input "Gratta e vinci Volla"
click at [130, 228] on link "2. Prizes" at bounding box center [123, 229] width 45 height 22
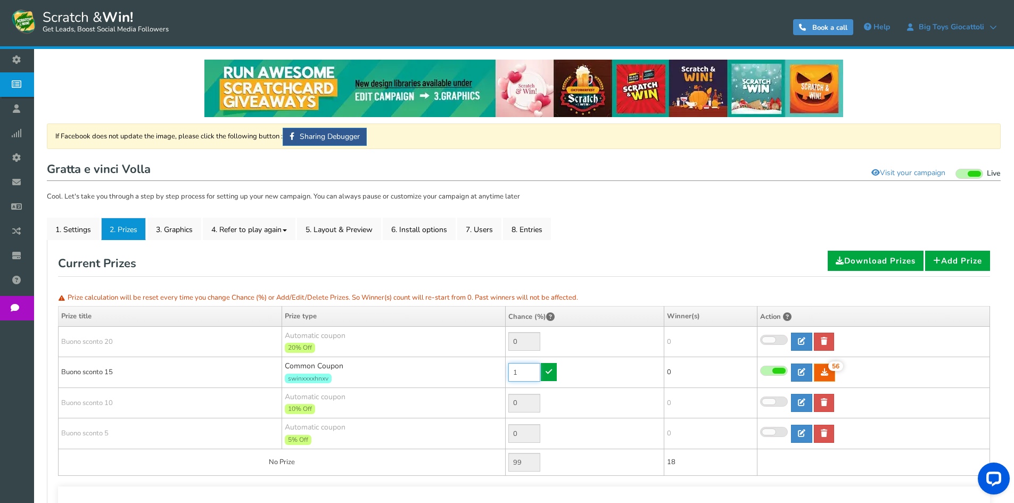
drag, startPoint x: 529, startPoint y: 370, endPoint x: 455, endPoint y: 362, distance: 74.9
click at [459, 370] on tr "[PERSON_NAME] sconto 15 Common Coupon swinxxxxhnxv 1 56 56 0 [GEOGRAPHIC_DATA] …" at bounding box center [525, 372] width 932 height 31
type input "30"
click at [546, 368] on icon at bounding box center [549, 371] width 6 height 7
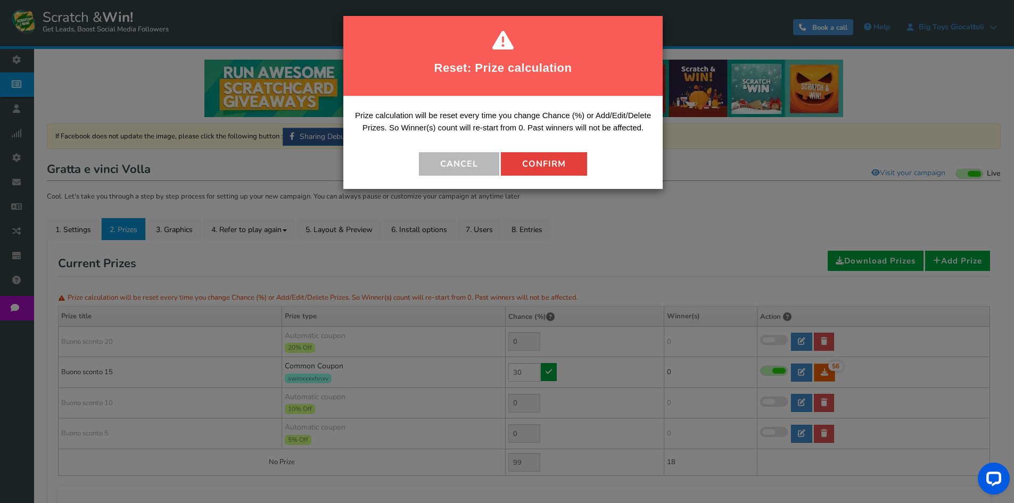
click at [558, 153] on button "Confirm" at bounding box center [544, 163] width 86 height 23
type input "70"
